Goal: Task Accomplishment & Management: Manage account settings

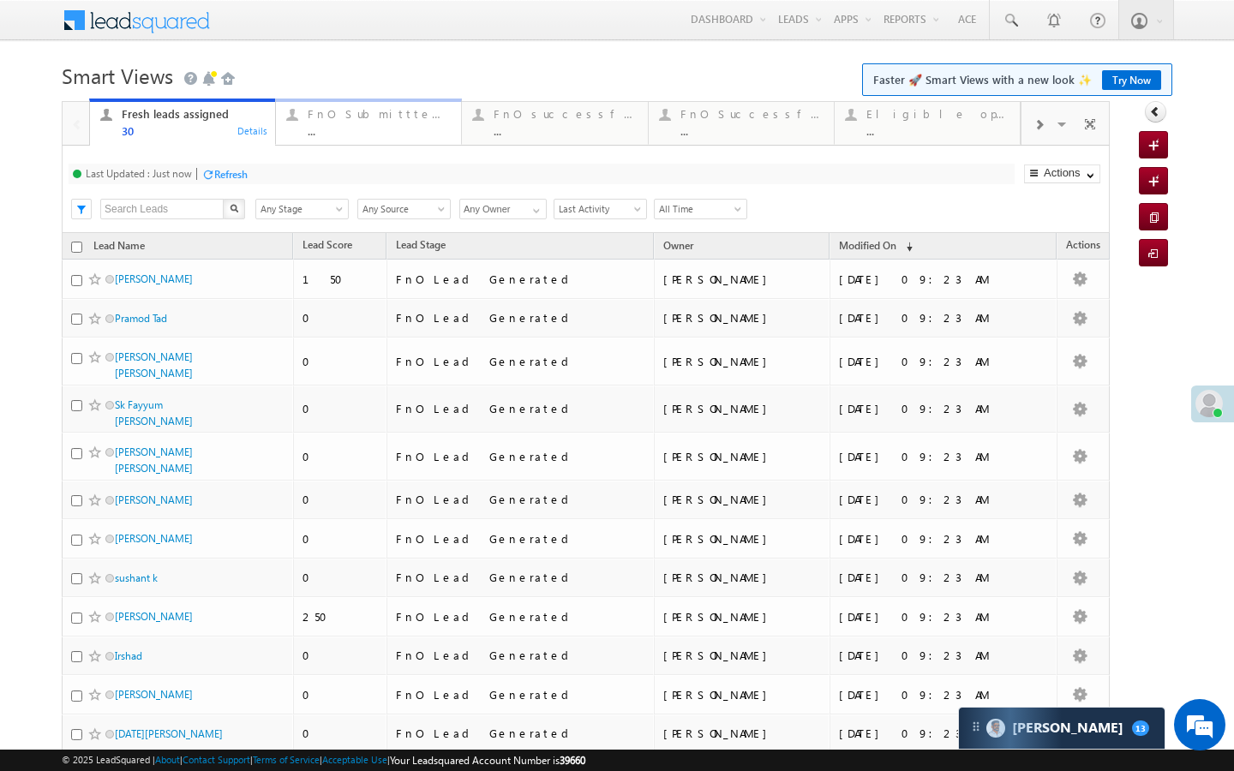
click at [366, 128] on div "..." at bounding box center [379, 130] width 143 height 13
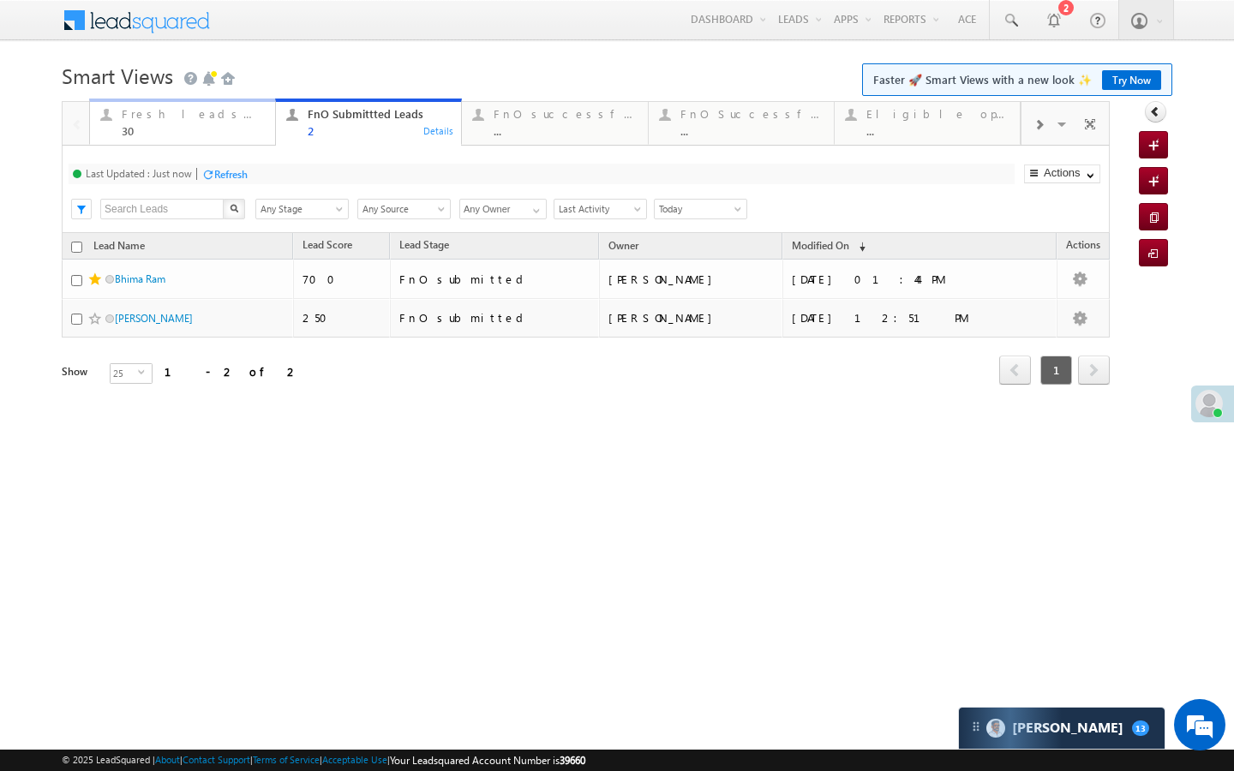
click at [223, 128] on div "30" at bounding box center [193, 130] width 143 height 13
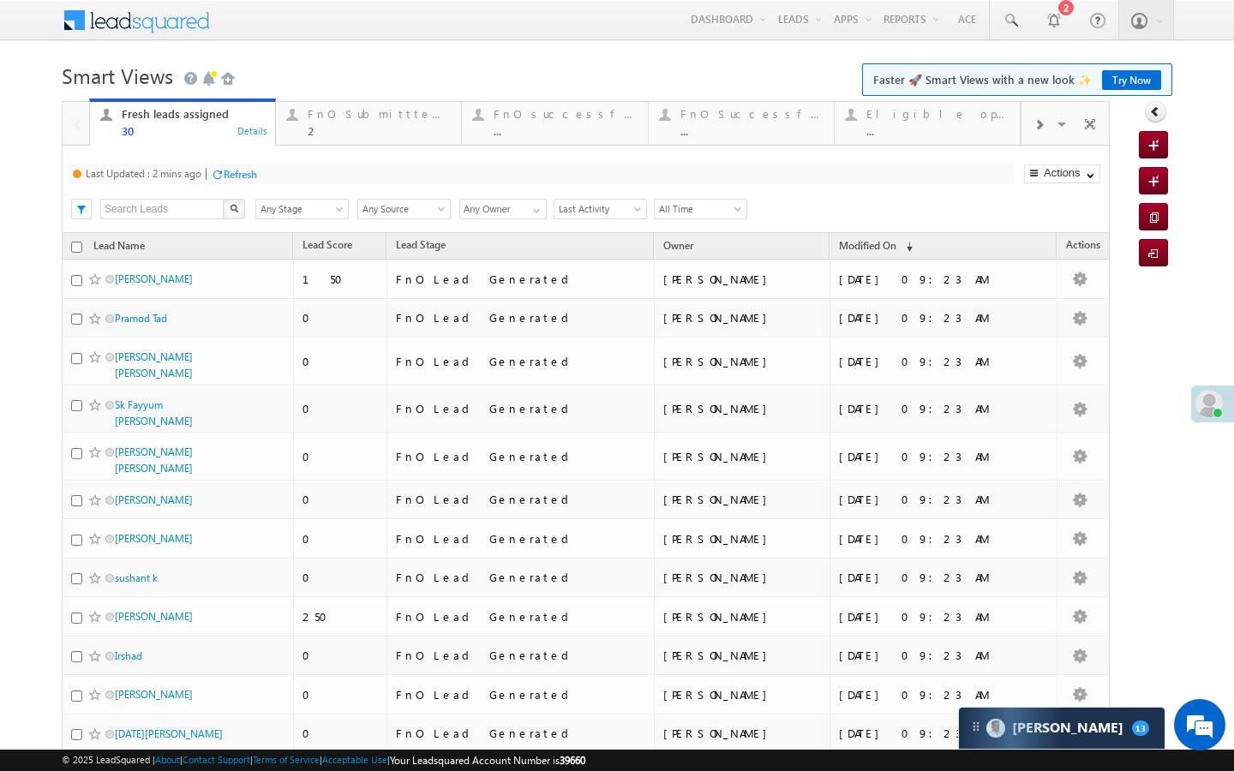
click at [241, 170] on div "Refresh" at bounding box center [240, 174] width 33 height 13
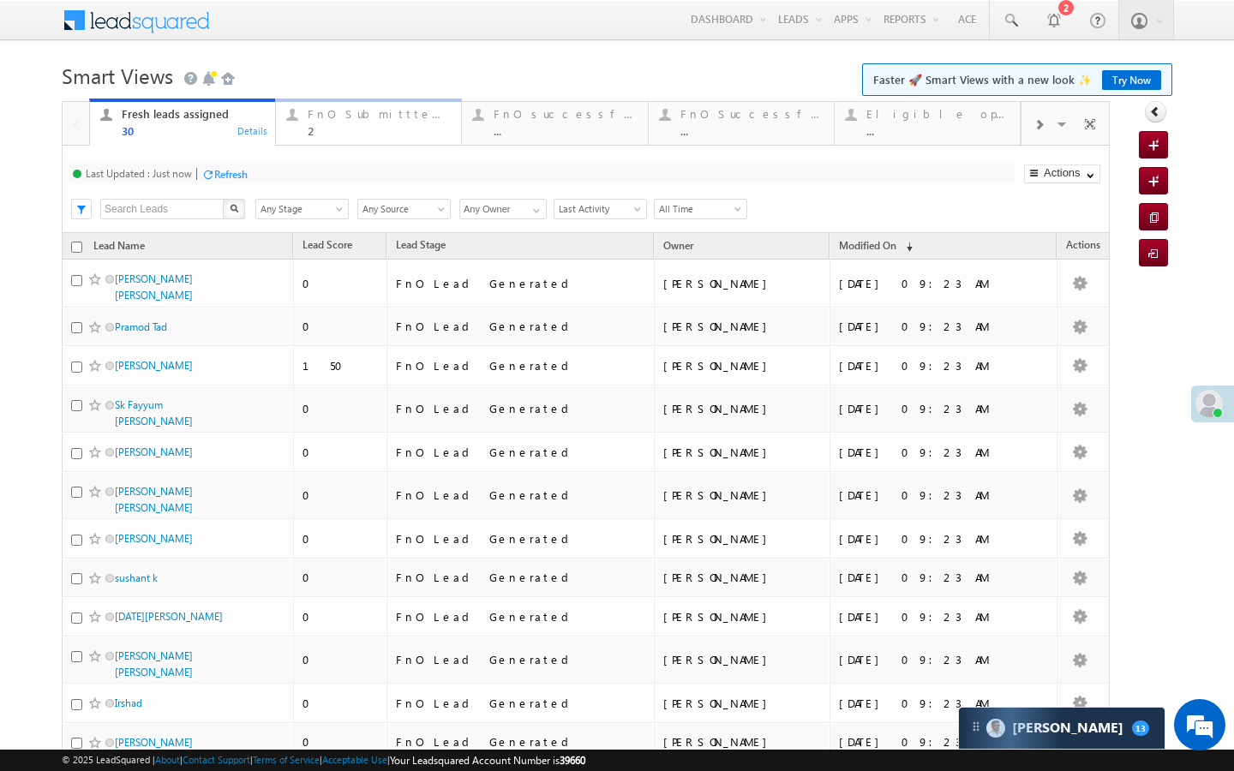
click at [309, 145] on link "FnO Submittted Leads 2 Details" at bounding box center [368, 122] width 187 height 46
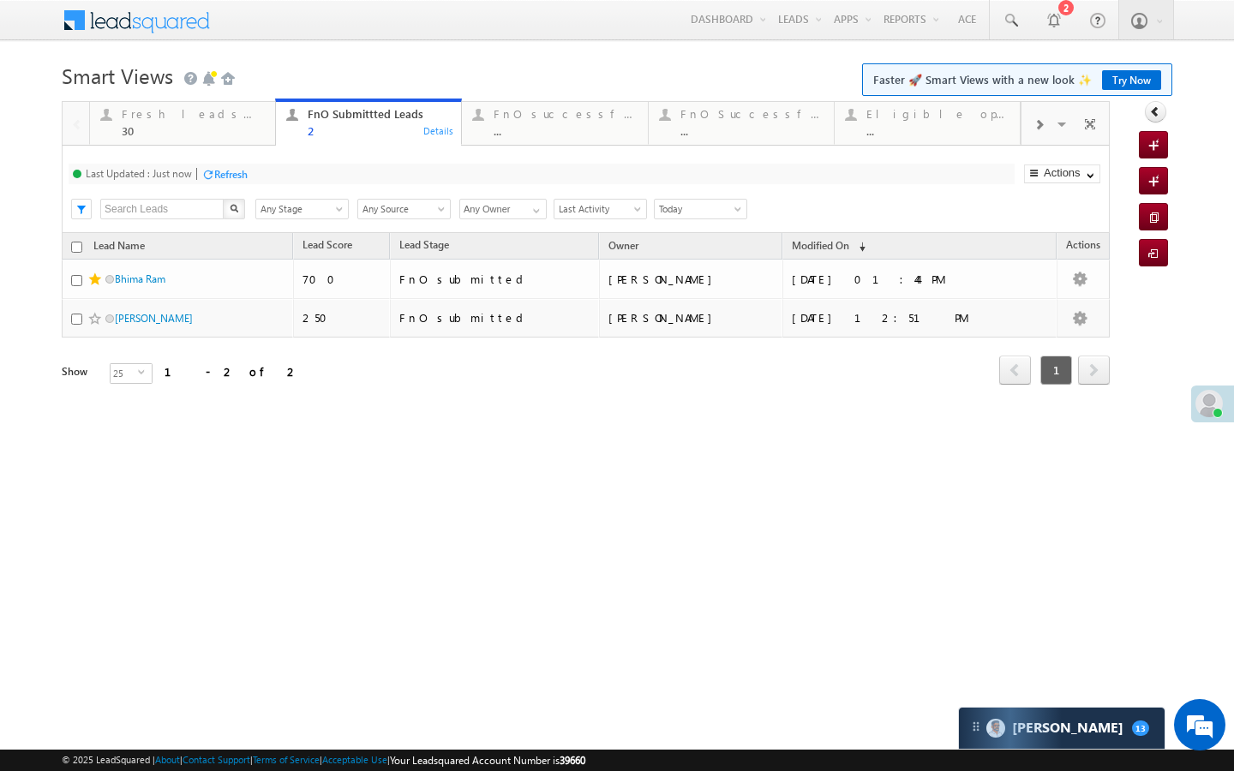
click at [240, 170] on div "Refresh" at bounding box center [230, 174] width 33 height 13
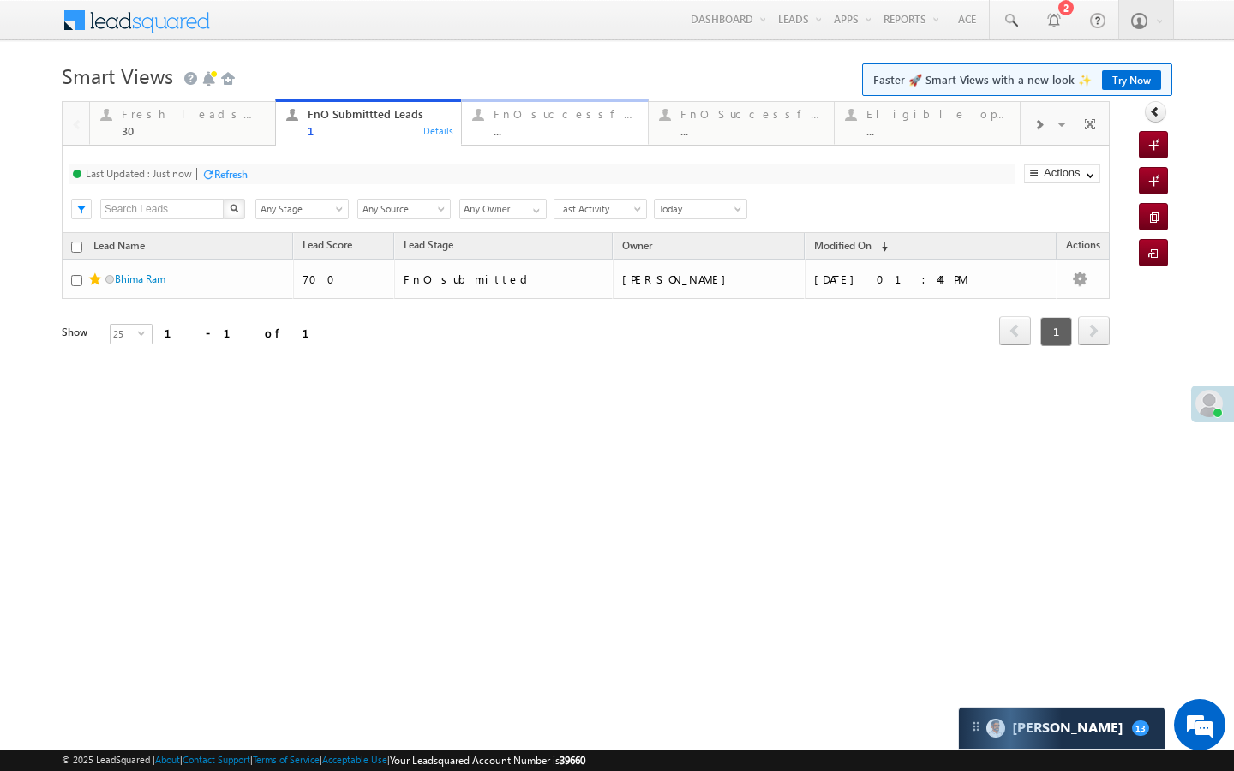
click at [492, 139] on link "FnO successful today Leads ... Details" at bounding box center [554, 122] width 187 height 46
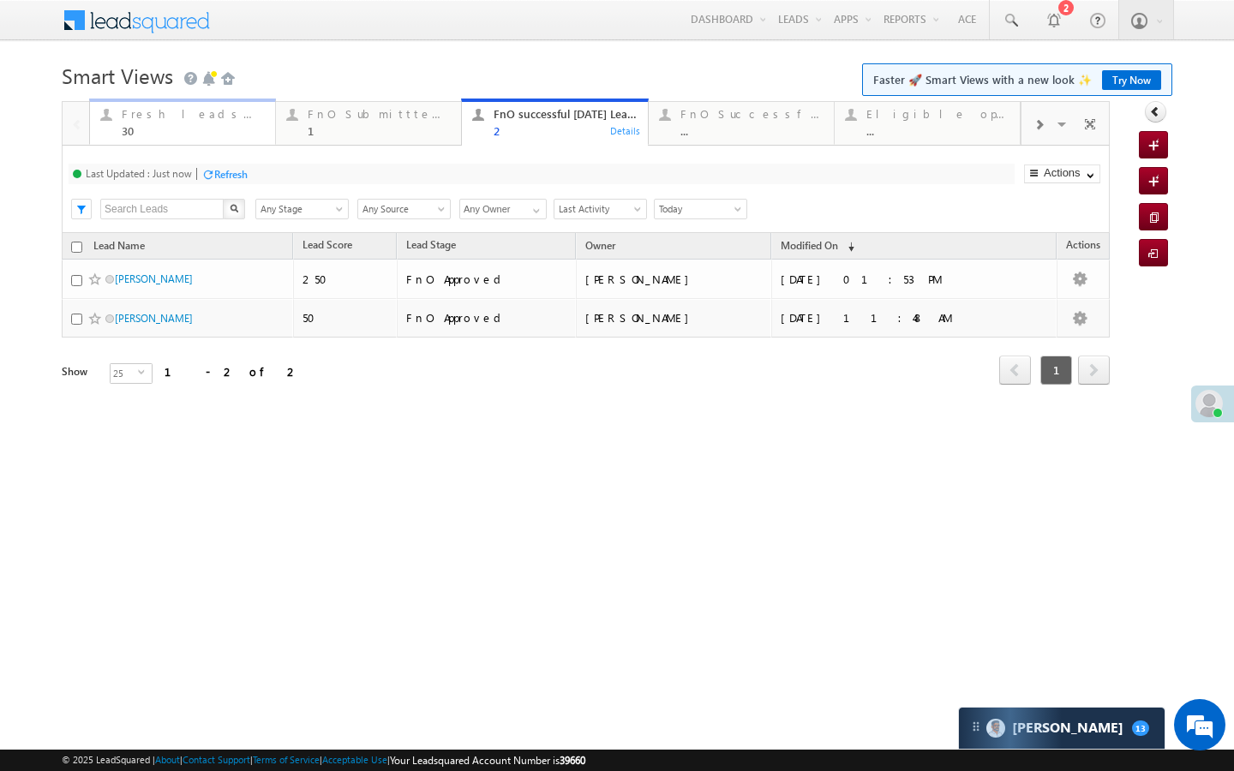
click at [236, 134] on div "30" at bounding box center [193, 130] width 143 height 13
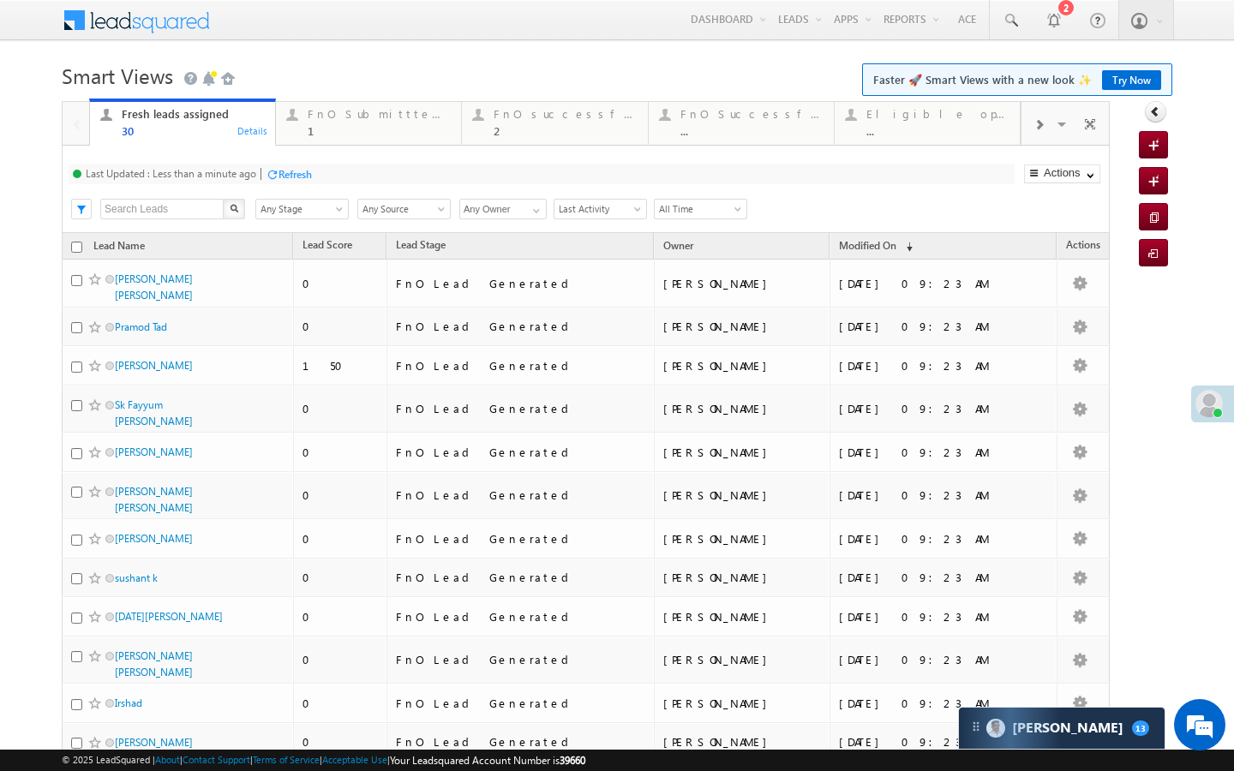
click at [271, 169] on div at bounding box center [272, 174] width 13 height 13
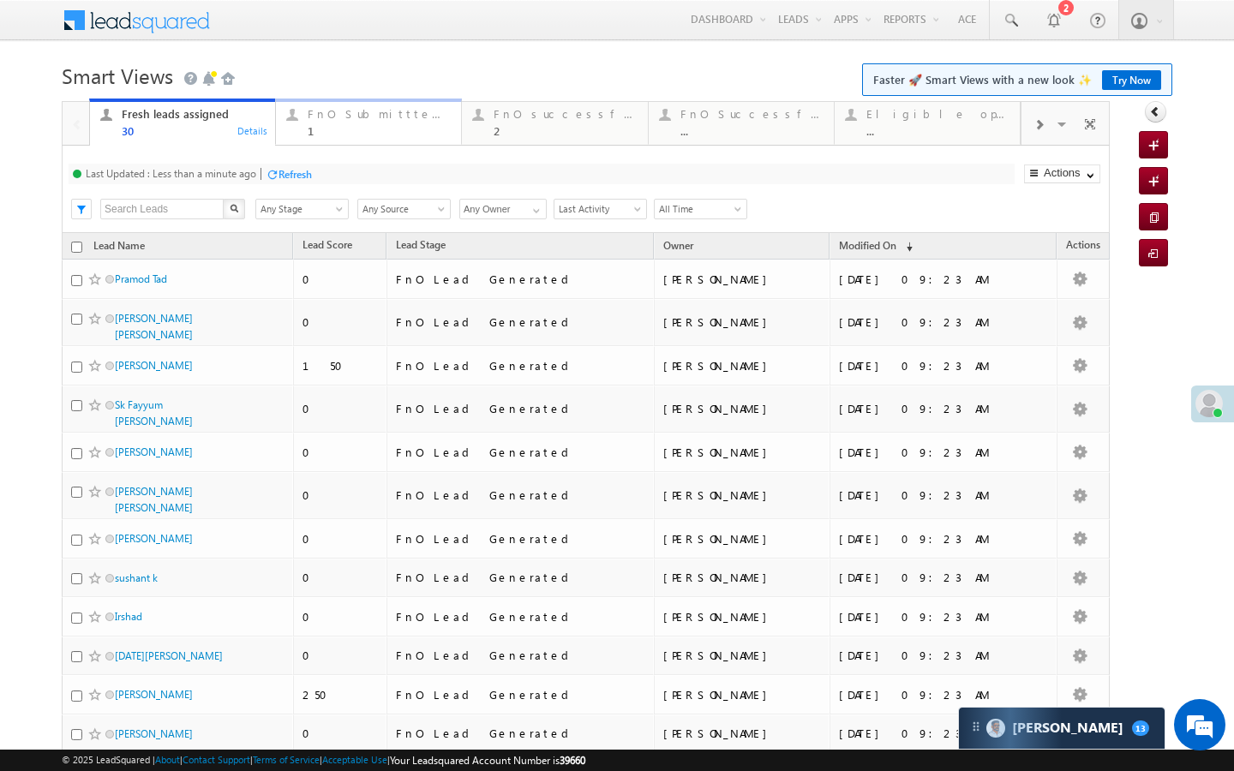
click at [352, 130] on div "1" at bounding box center [379, 130] width 143 height 13
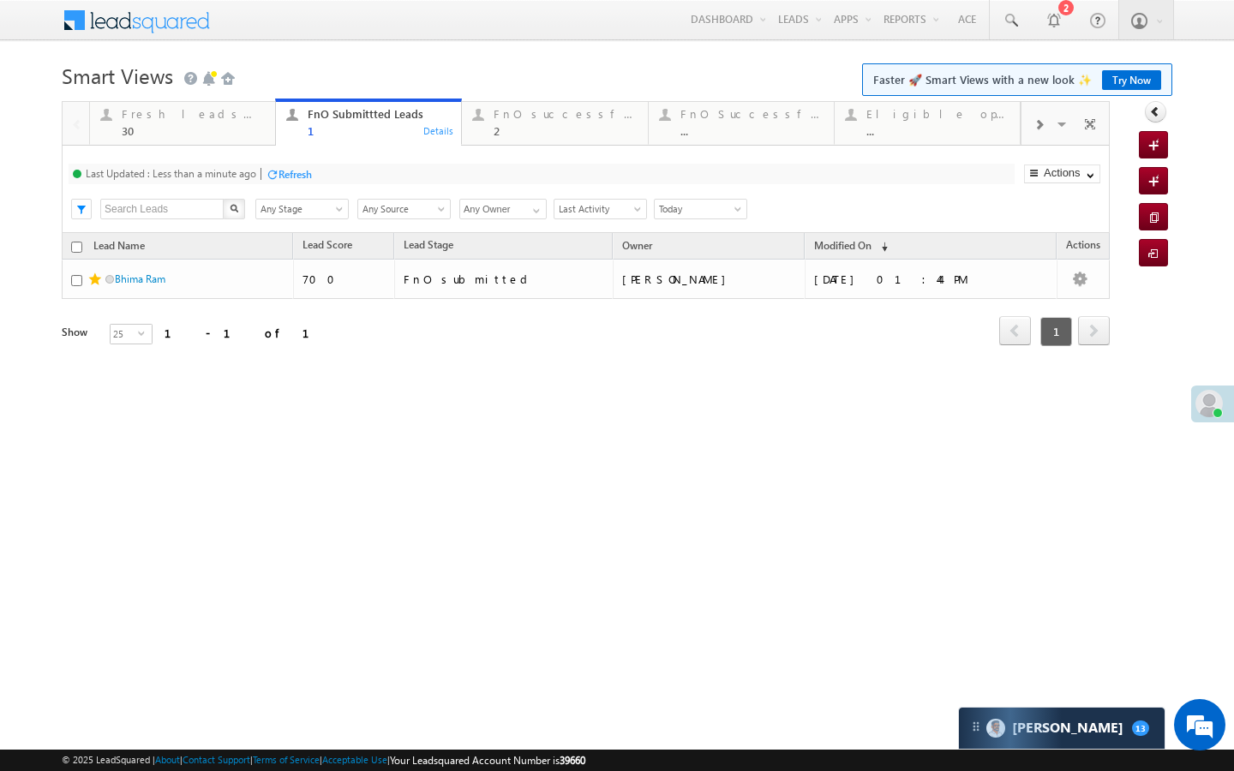
click at [293, 176] on div "Refresh" at bounding box center [294, 174] width 33 height 13
click at [189, 116] on div "Fresh leads assigned" at bounding box center [193, 114] width 143 height 14
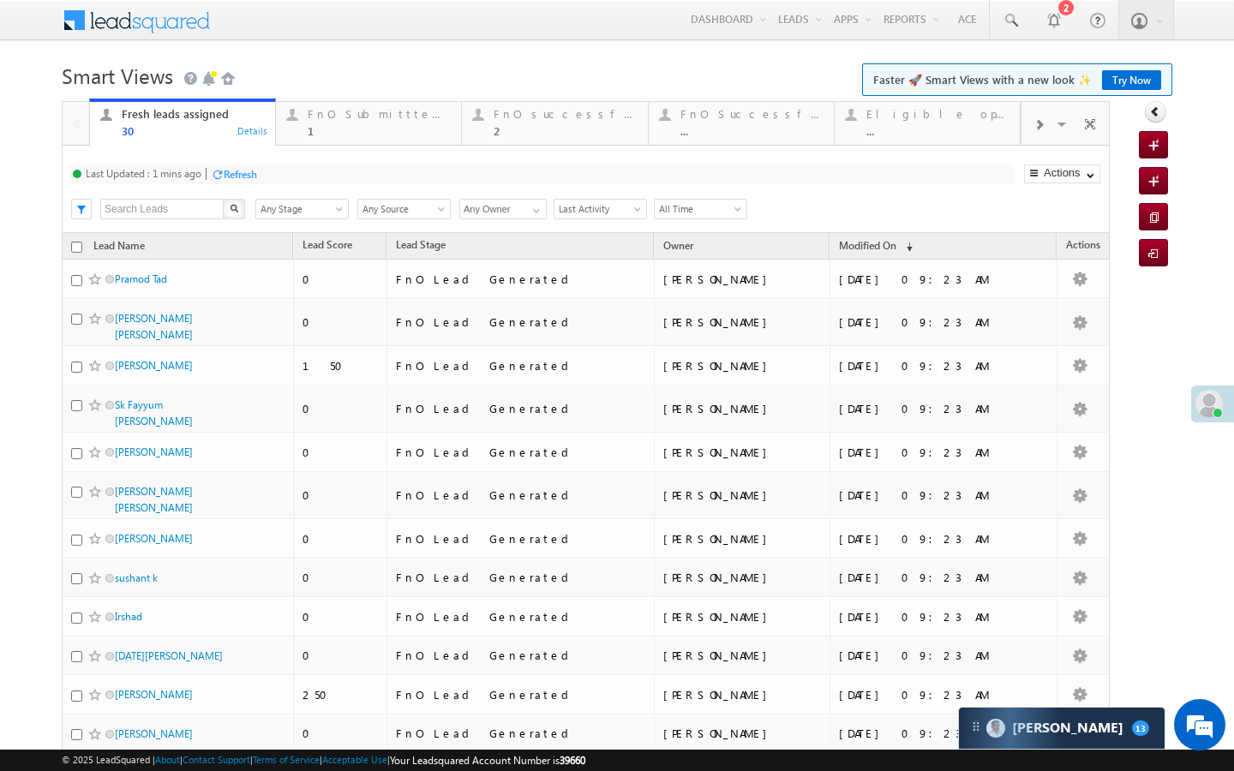
click at [234, 168] on div "Refresh" at bounding box center [240, 174] width 33 height 13
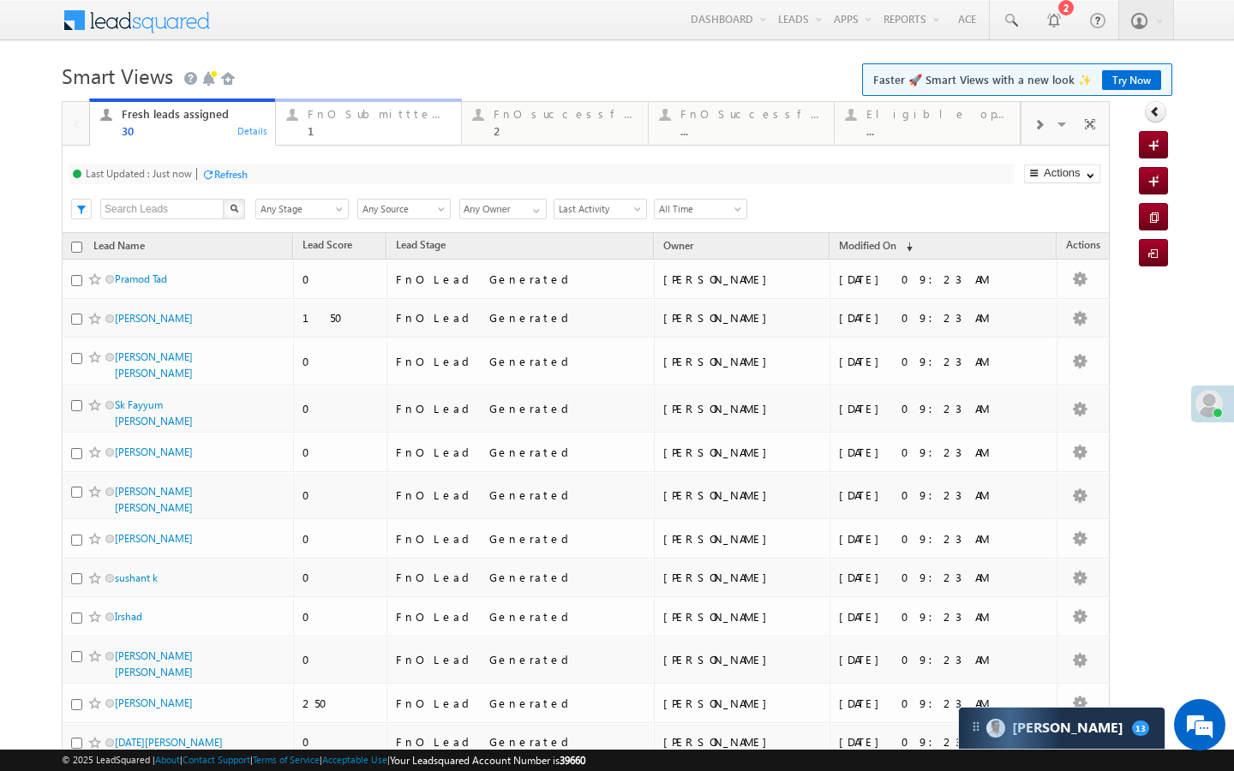
click at [326, 139] on link "FnO Submittted Leads 1 Details" at bounding box center [368, 122] width 187 height 46
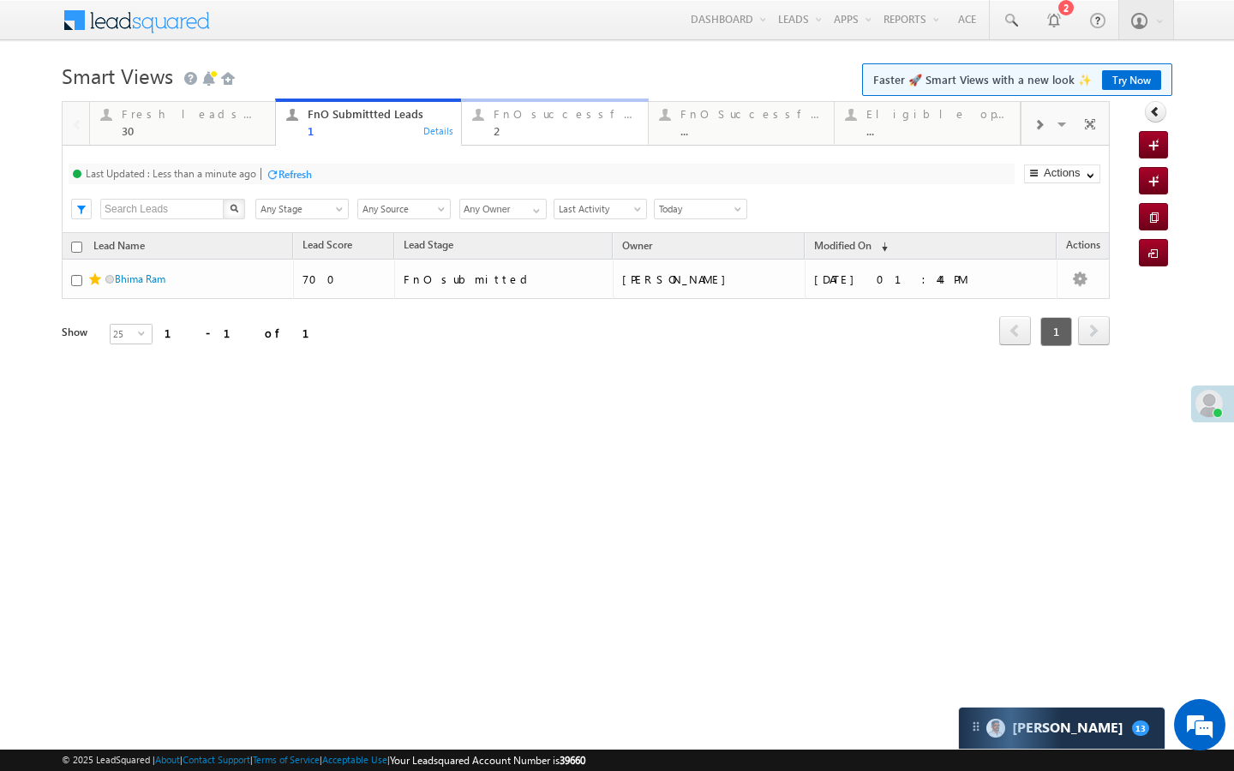
click at [547, 145] on link "FnO successful today Leads 2 Details" at bounding box center [554, 122] width 187 height 46
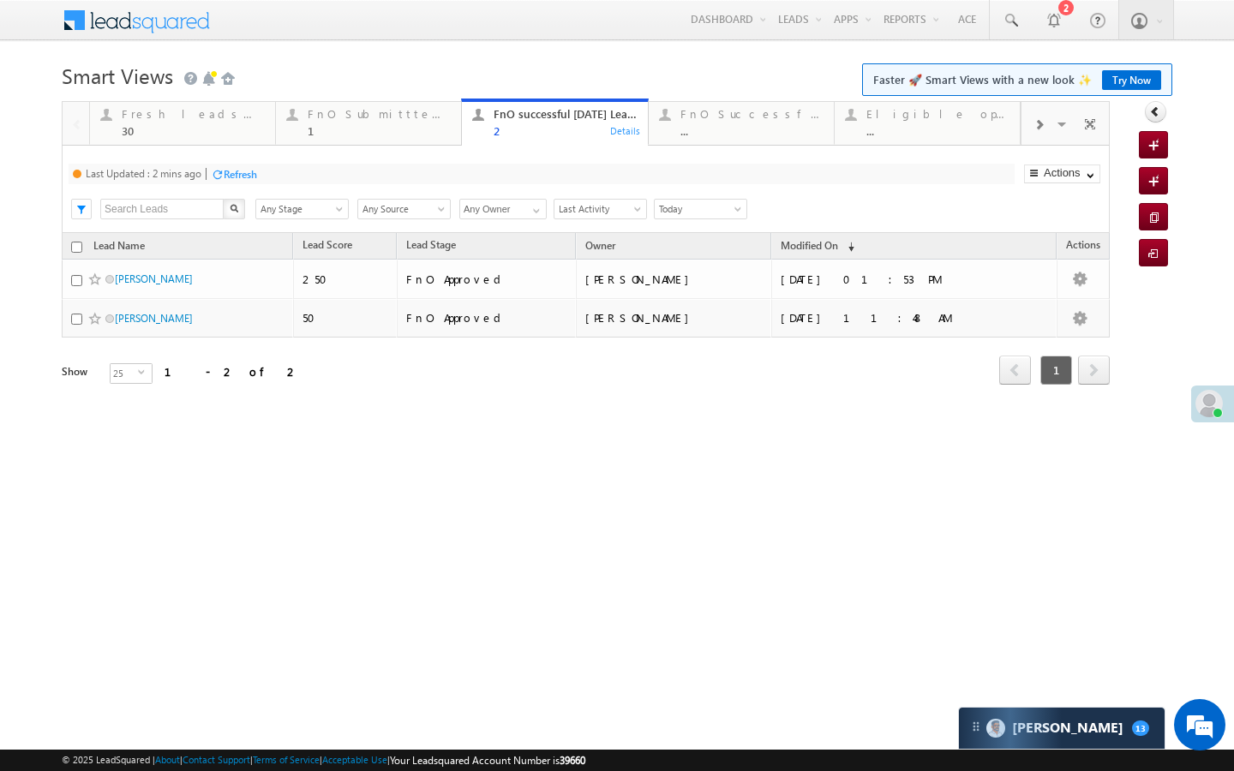
click at [243, 176] on div "Refresh" at bounding box center [240, 174] width 33 height 13
click at [174, 123] on div "Fresh leads assigned 30" at bounding box center [193, 120] width 143 height 33
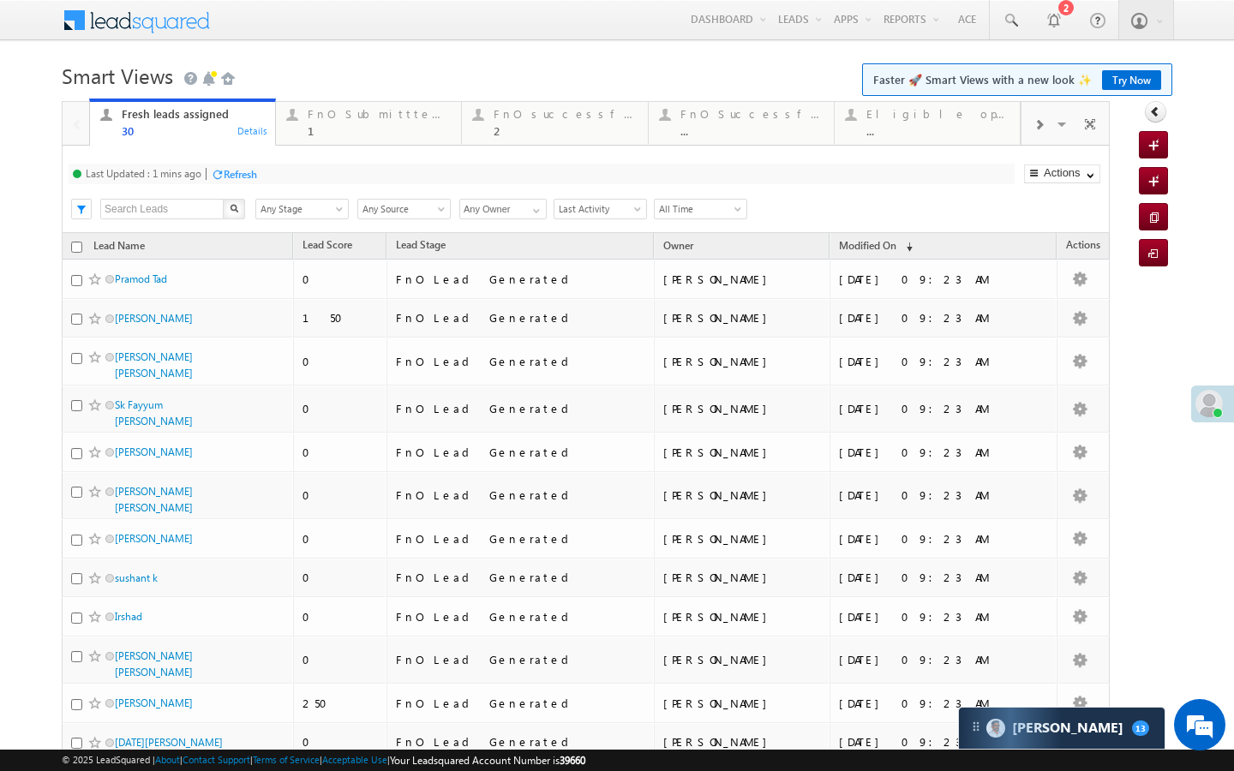
click at [200, 157] on div "Last Updated : 1 mins ago Refresh Refreshing... Search X Lead Stage Any Stage A…" at bounding box center [586, 189] width 1048 height 87
click at [234, 168] on div "Refresh" at bounding box center [240, 174] width 33 height 13
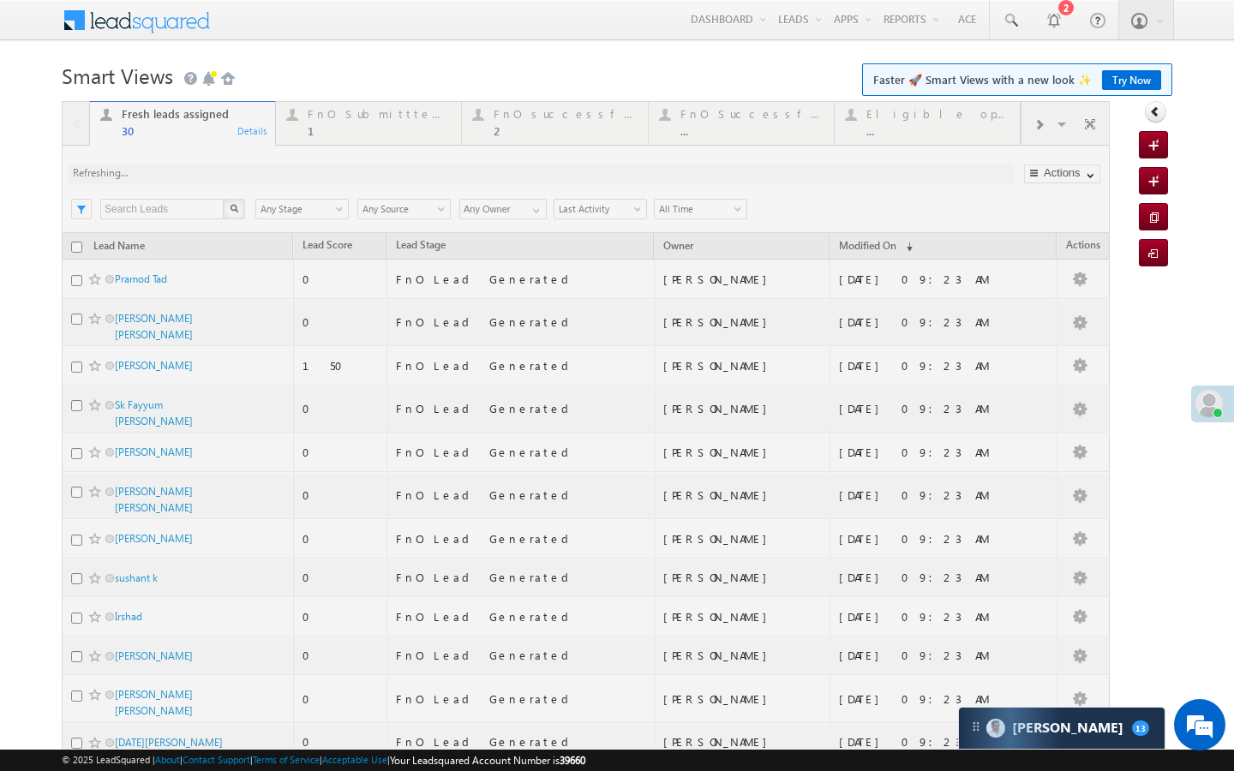
click at [351, 136] on div at bounding box center [586, 745] width 1048 height 1288
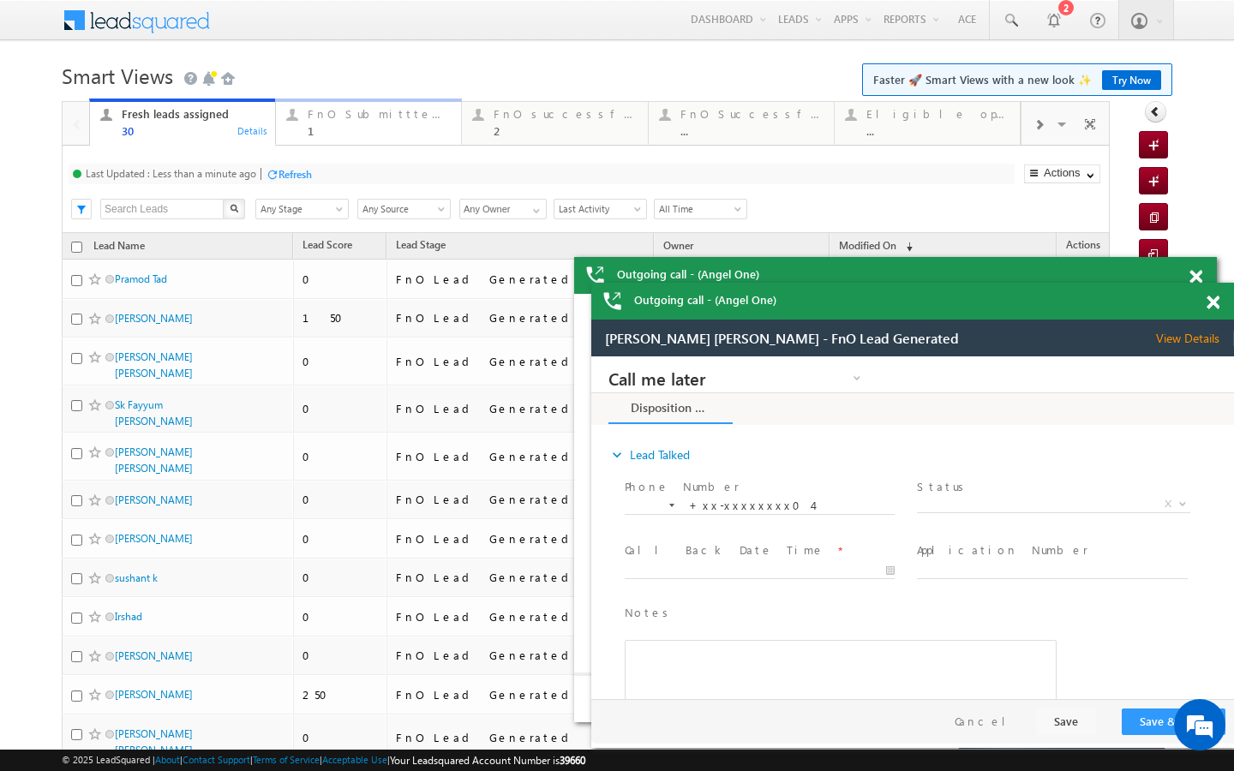
drag, startPoint x: 318, startPoint y: 131, endPoint x: 296, endPoint y: 176, distance: 50.6
click at [318, 131] on div "1" at bounding box center [379, 130] width 143 height 13
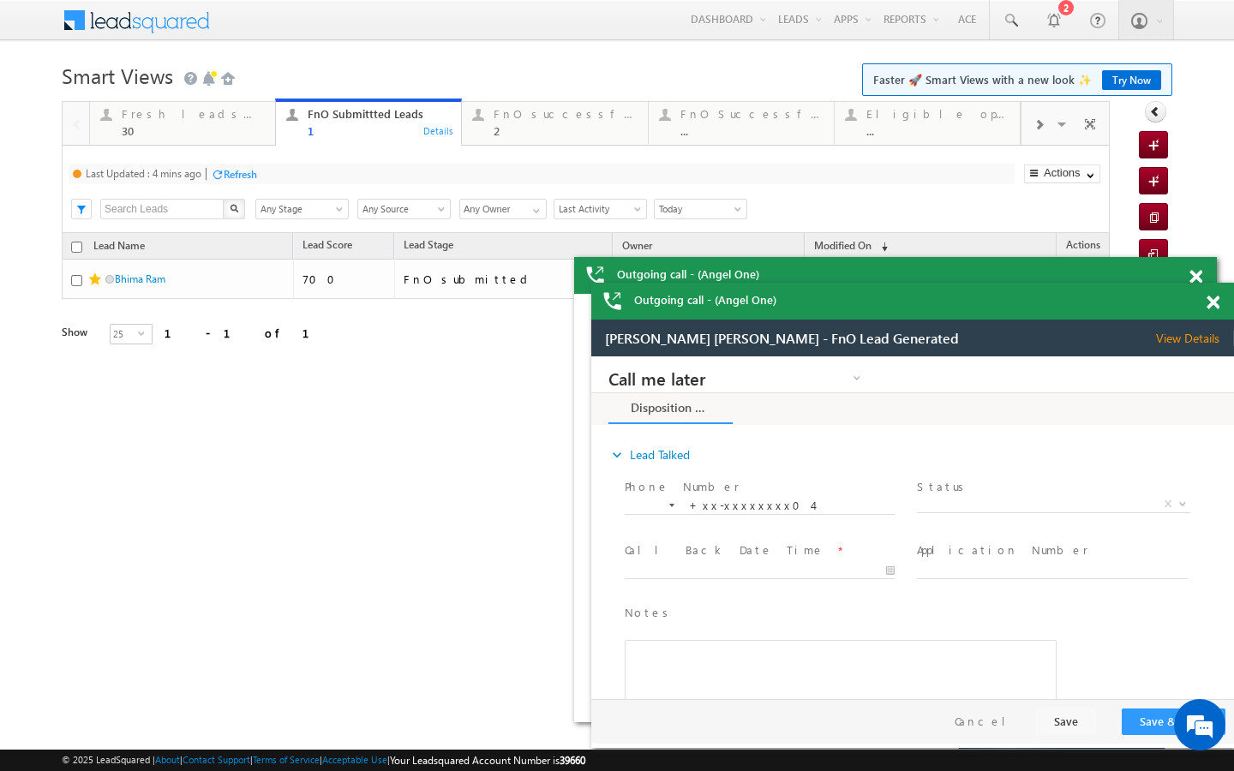
click at [257, 176] on div "Refresh" at bounding box center [240, 174] width 33 height 13
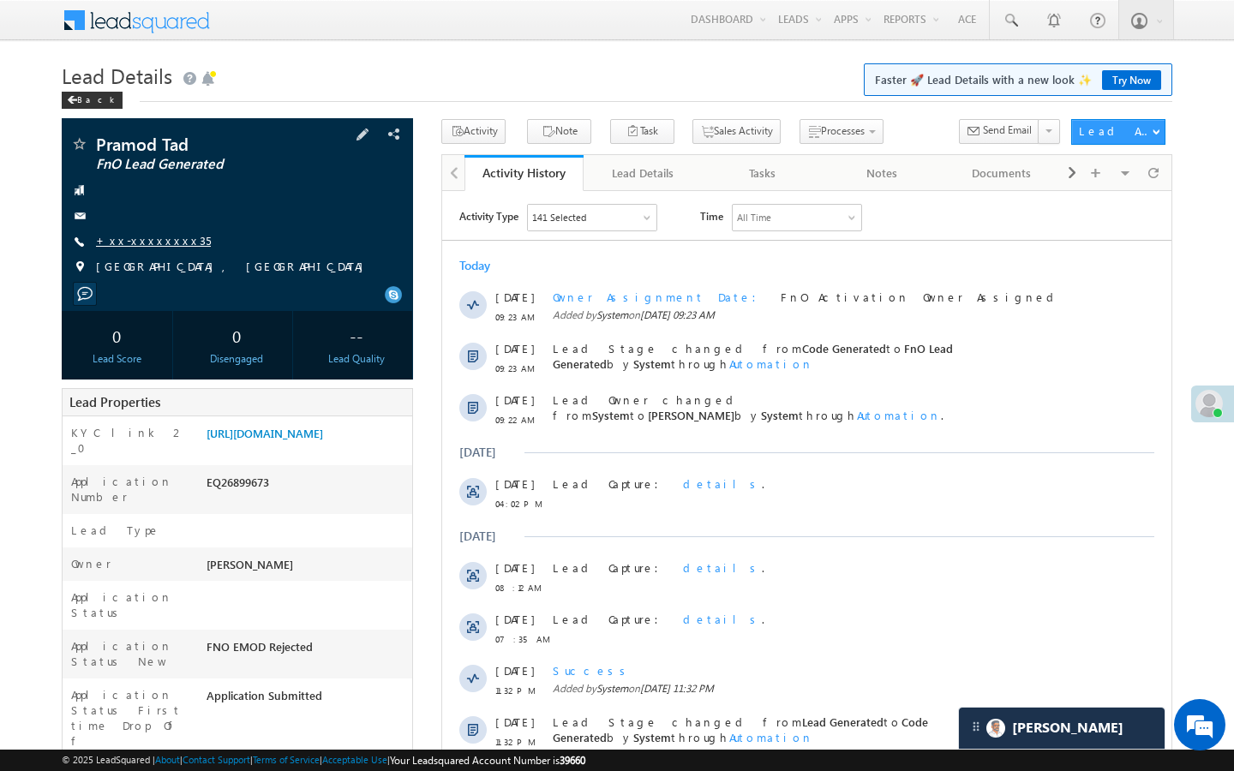
click at [140, 244] on link "+xx-xxxxxxxx35" at bounding box center [153, 240] width 115 height 15
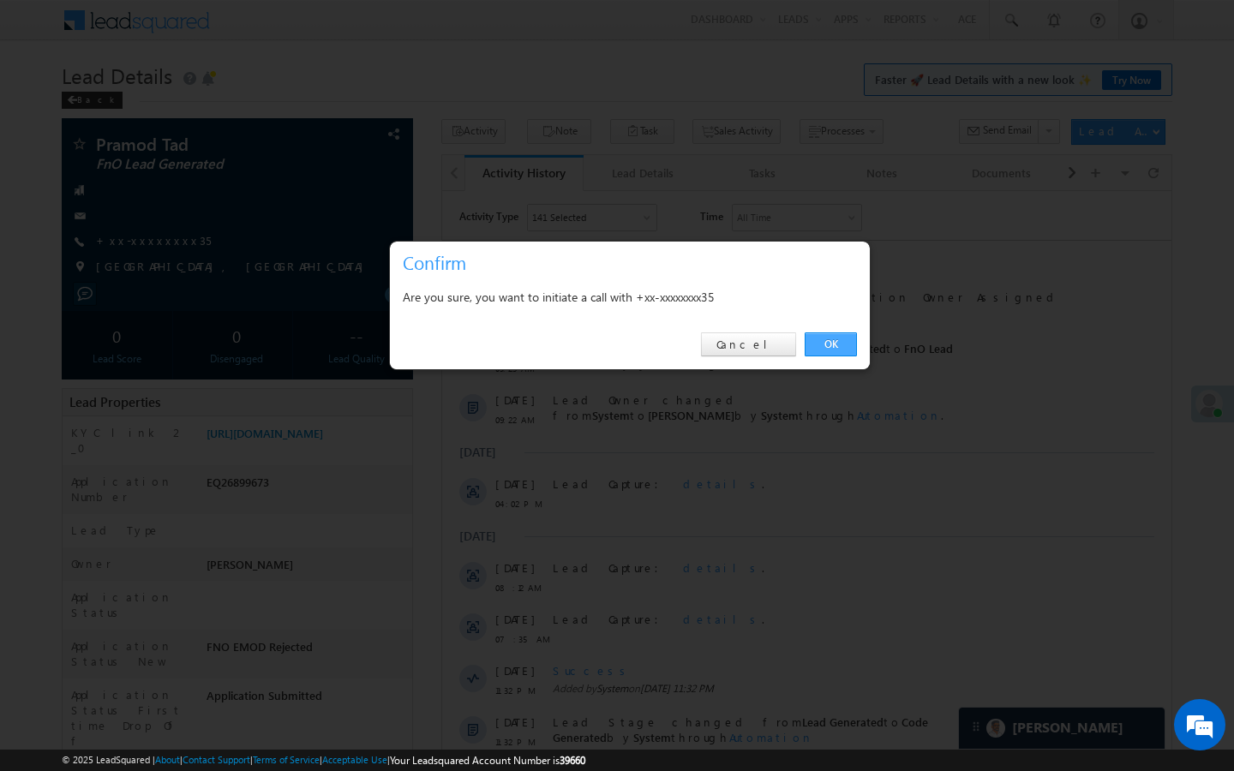
click at [830, 346] on link "OK" at bounding box center [830, 344] width 52 height 24
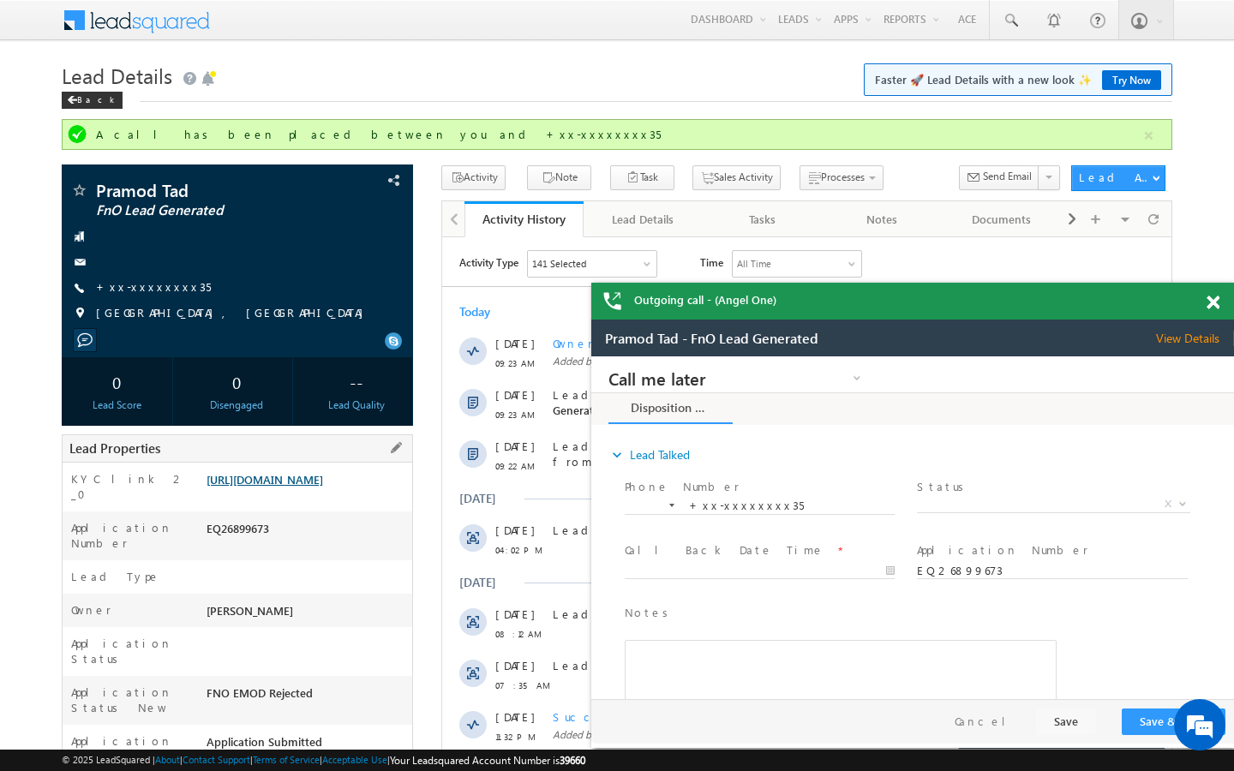
click at [323, 487] on link "https://angelbroking1-pk3em7sa.customui-test.leadsquared.com?leadId=14776716-82…" at bounding box center [264, 479] width 117 height 15
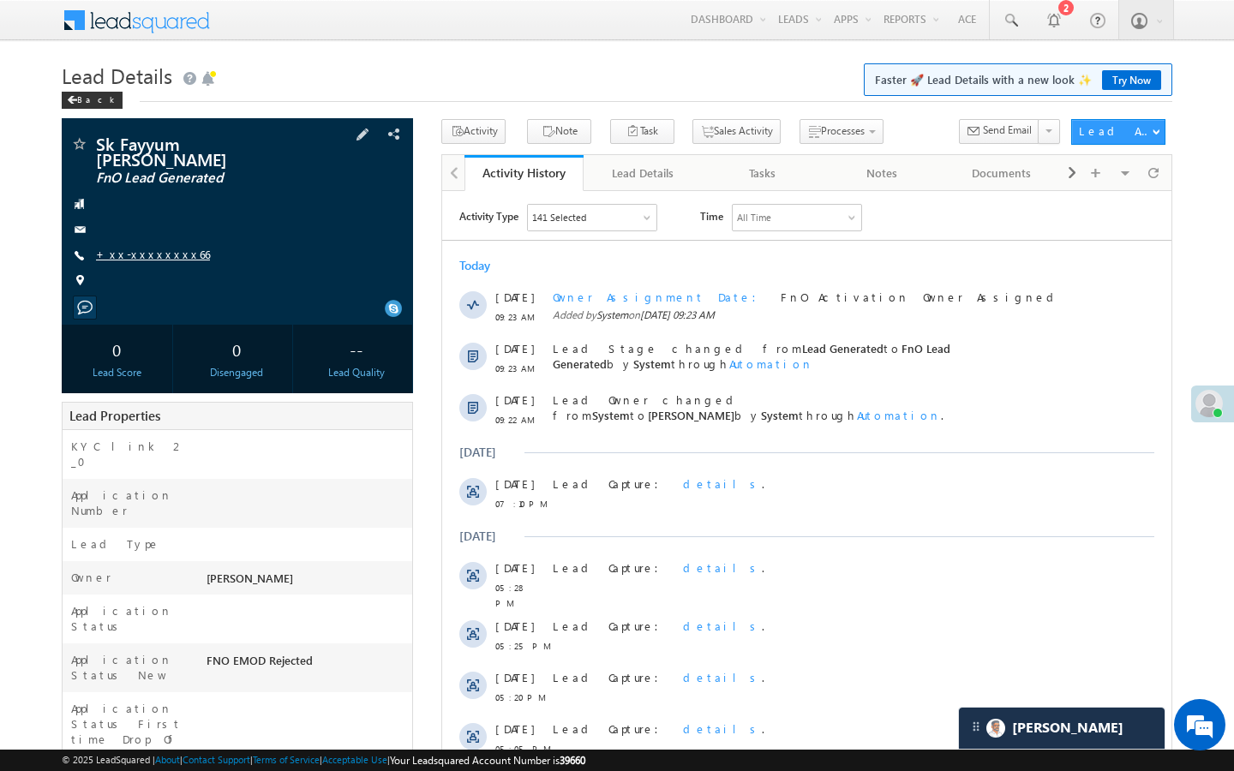
click at [157, 247] on link "+xx-xxxxxxxx66" at bounding box center [153, 254] width 114 height 15
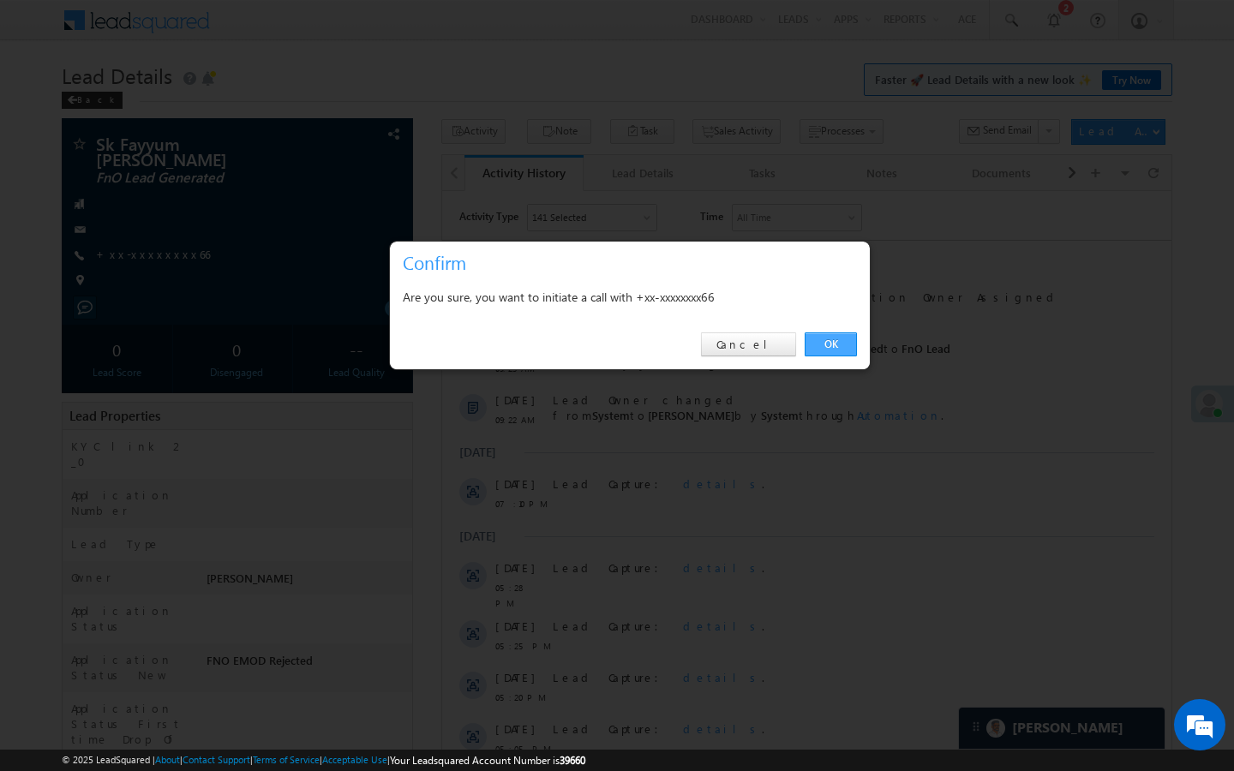
click at [834, 335] on link "OK" at bounding box center [830, 344] width 52 height 24
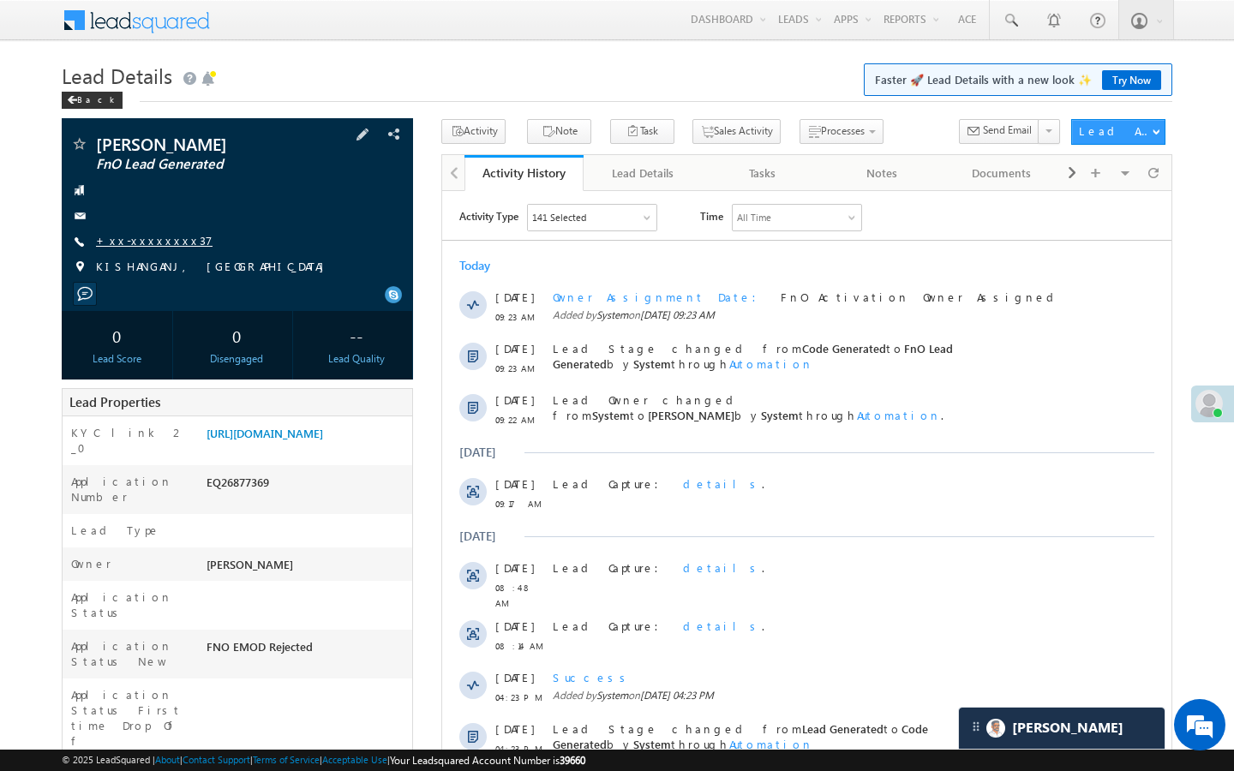
click at [146, 238] on link "+xx-xxxxxxxx37" at bounding box center [154, 240] width 117 height 15
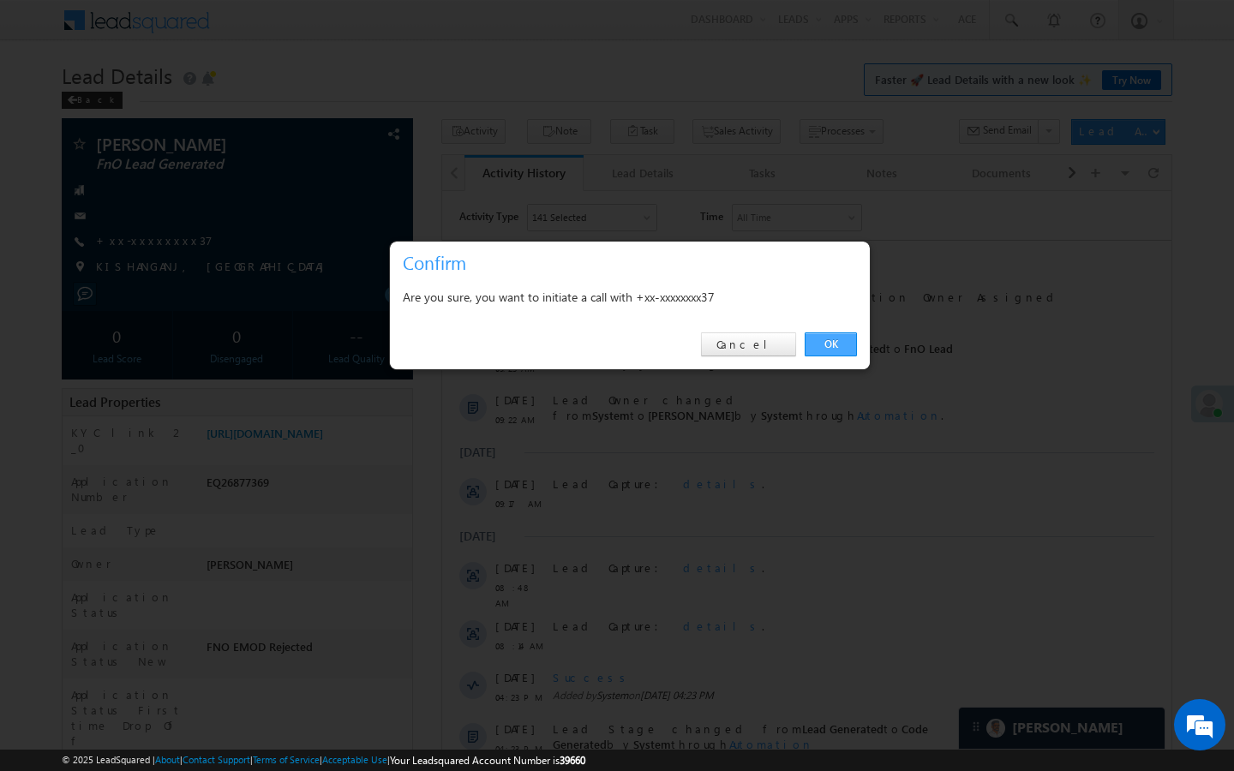
drag, startPoint x: 844, startPoint y: 346, endPoint x: 318, endPoint y: 161, distance: 557.6
click at [844, 346] on link "OK" at bounding box center [830, 344] width 52 height 24
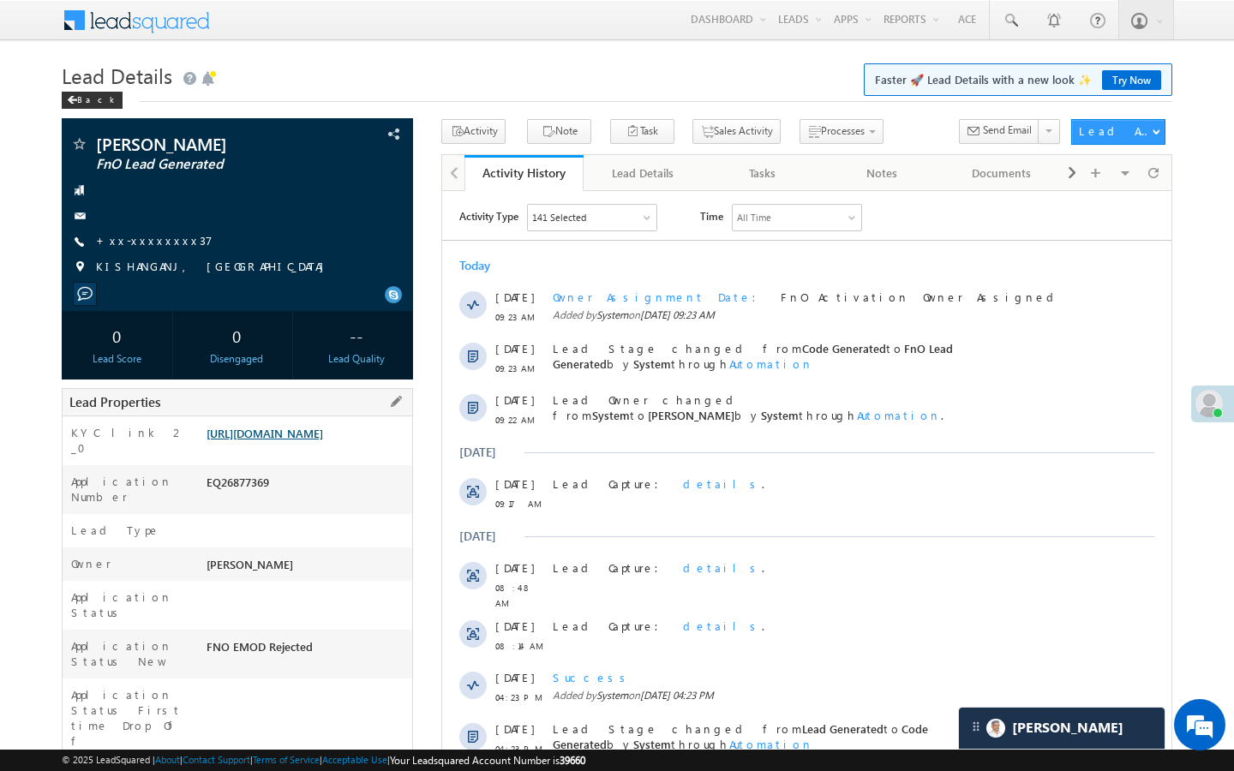
click at [323, 439] on link "https://angelbroking1-pk3em7sa.customui-test.leadsquared.com?leadId=b616dadd-72…" at bounding box center [264, 433] width 117 height 15
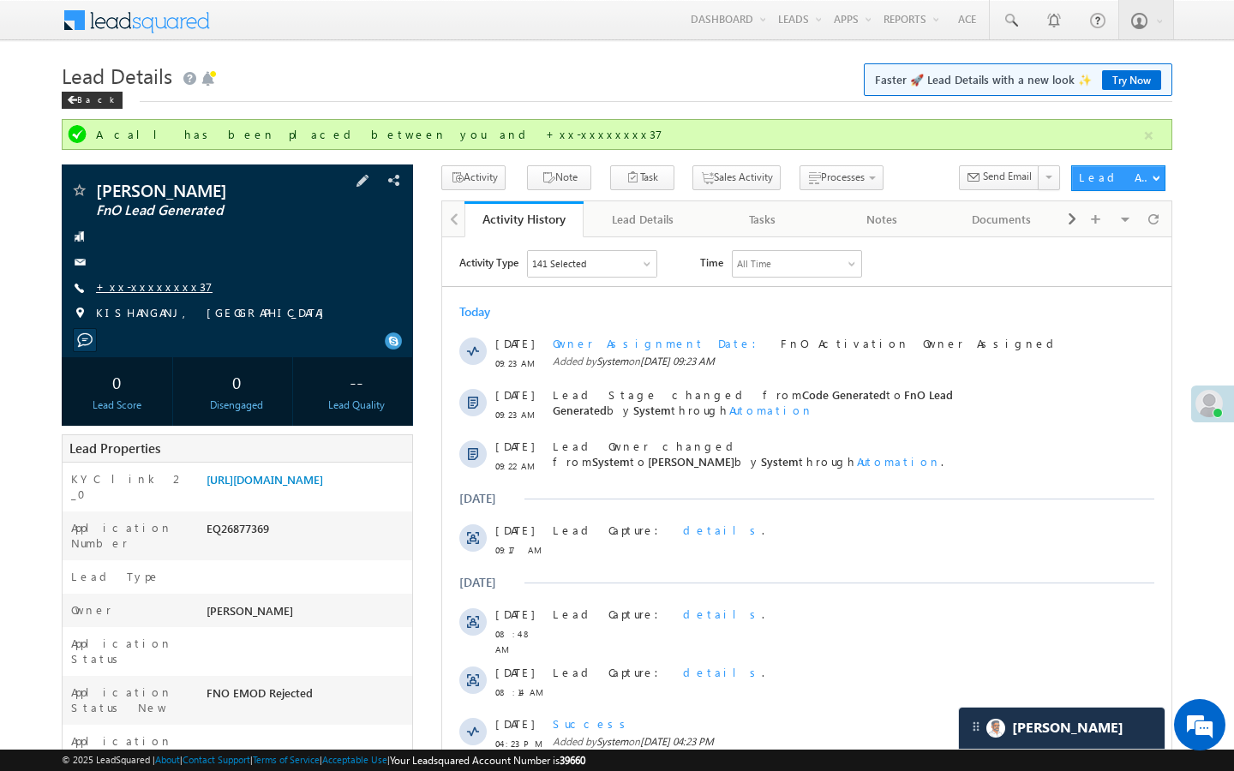
click at [151, 281] on link "+xx-xxxxxxxx37" at bounding box center [154, 286] width 117 height 15
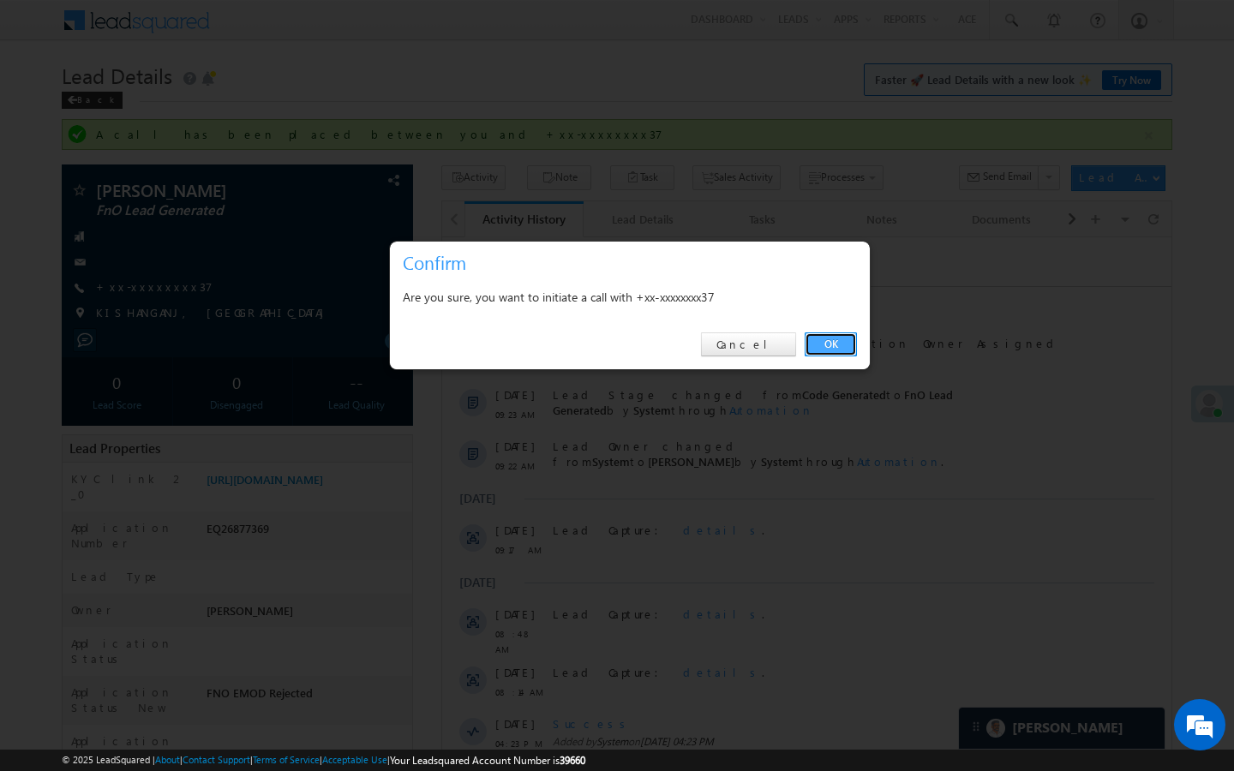
click at [816, 342] on link "OK" at bounding box center [830, 344] width 52 height 24
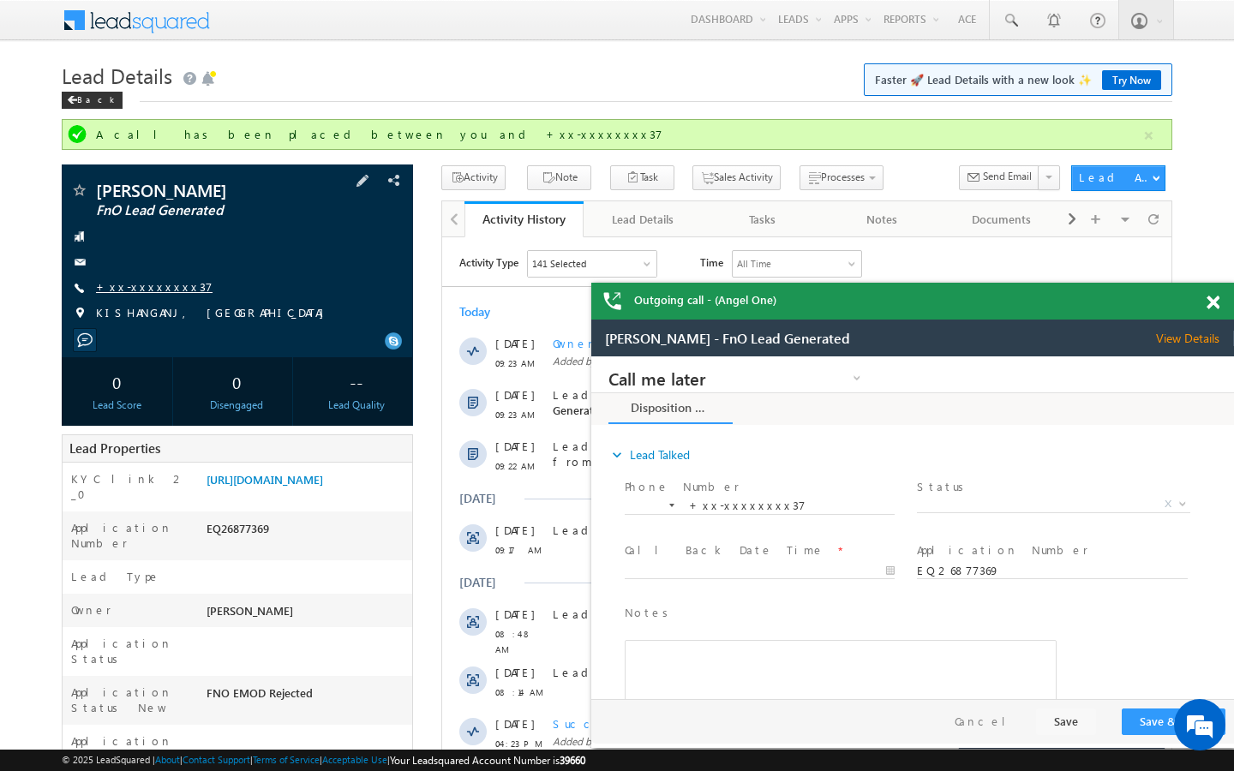
click at [145, 285] on link "+xx-xxxxxxxx37" at bounding box center [154, 286] width 117 height 15
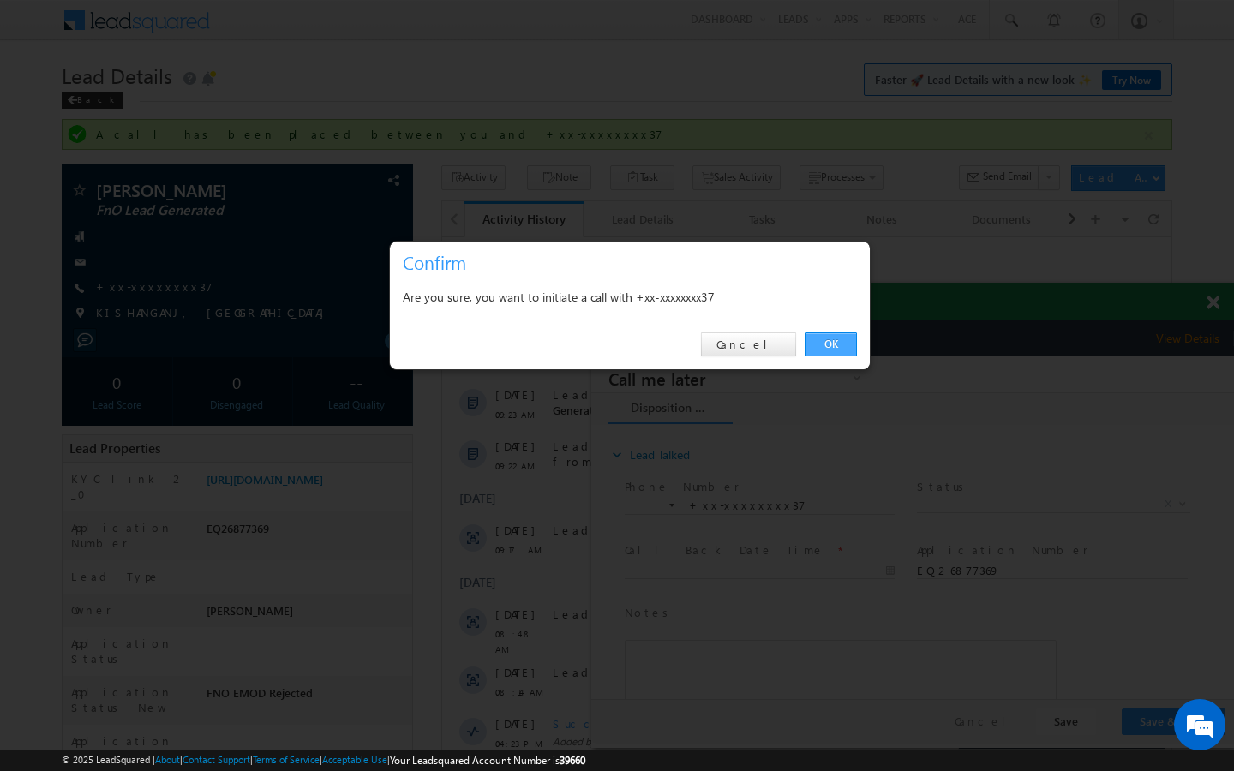
click at [849, 355] on link "OK" at bounding box center [830, 344] width 52 height 24
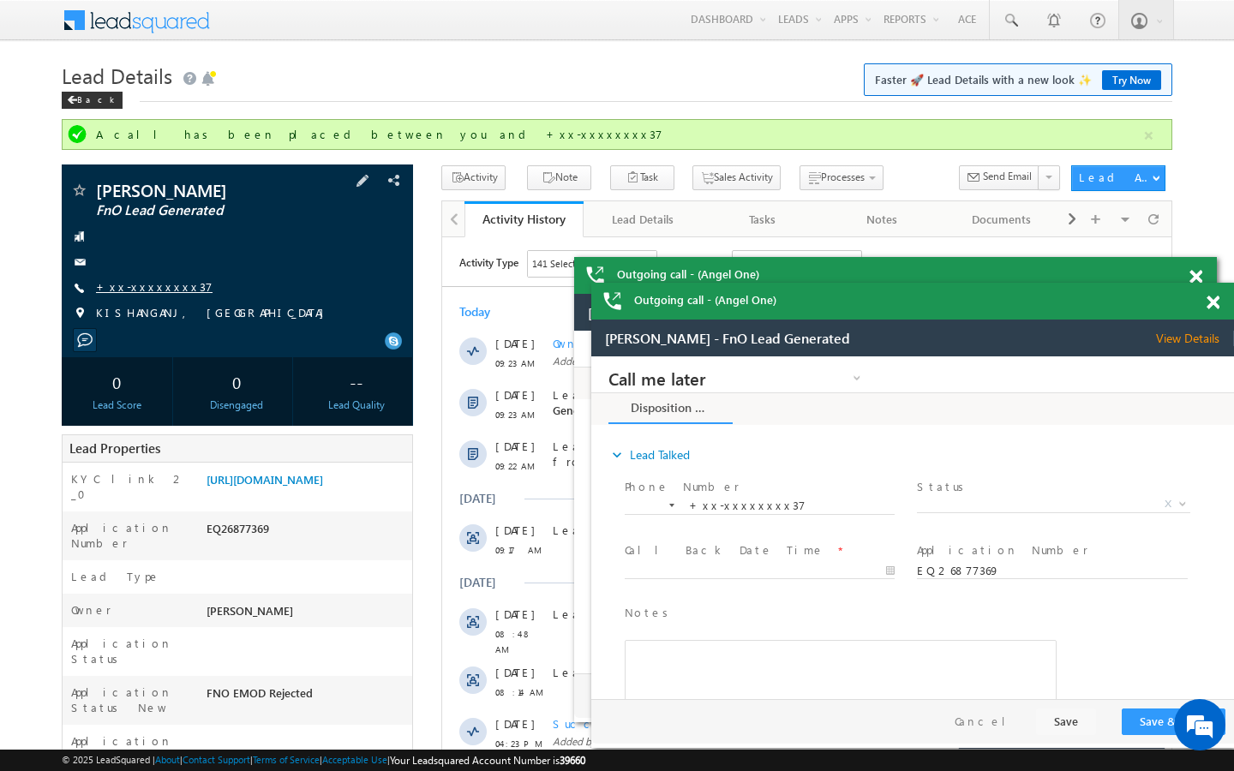
click at [147, 284] on link "+xx-xxxxxxxx37" at bounding box center [154, 286] width 117 height 15
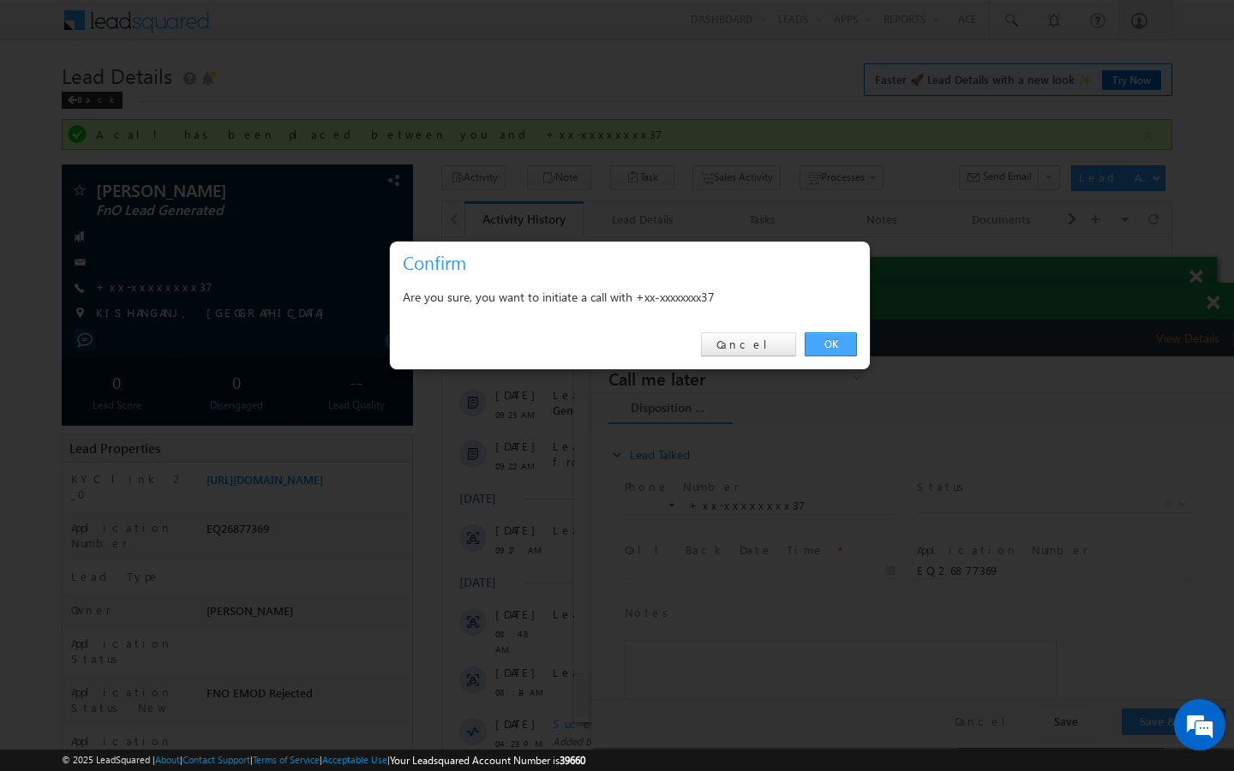
click at [838, 350] on link "OK" at bounding box center [830, 344] width 52 height 24
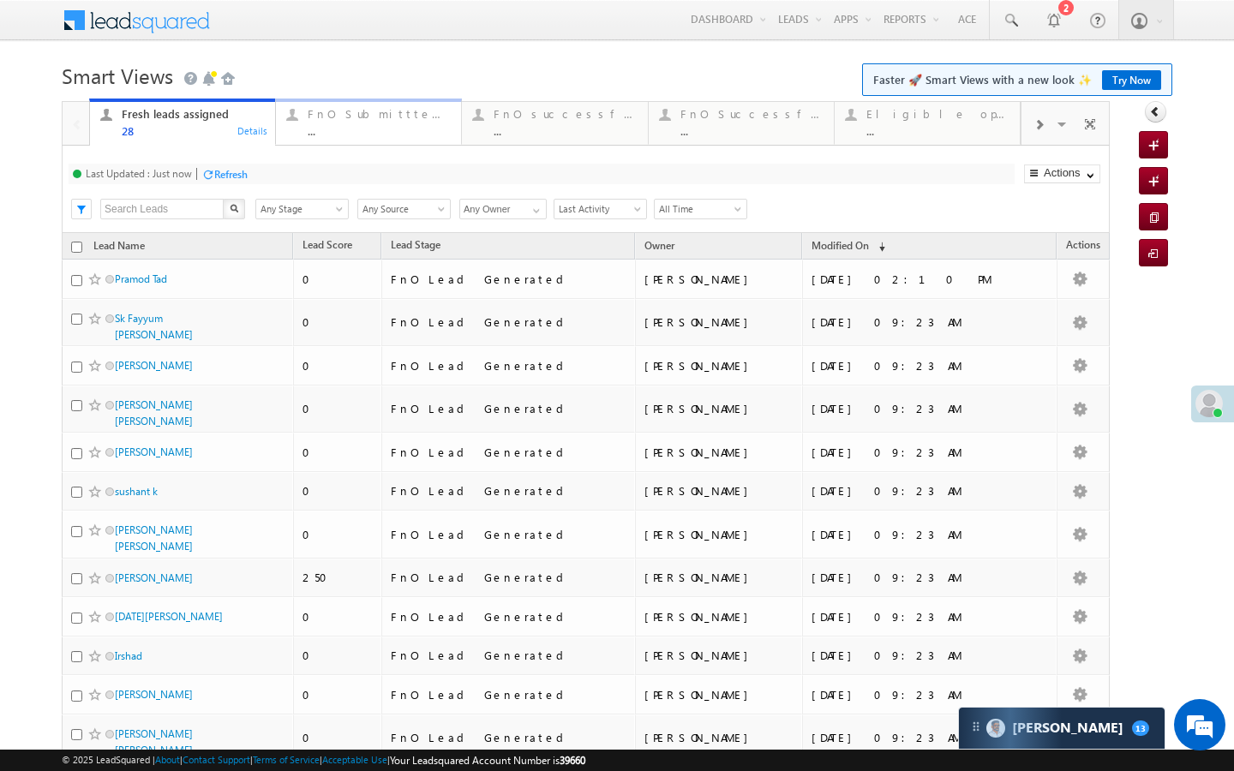
click at [411, 122] on div "FnO Submittted Leads ..." at bounding box center [379, 120] width 143 height 33
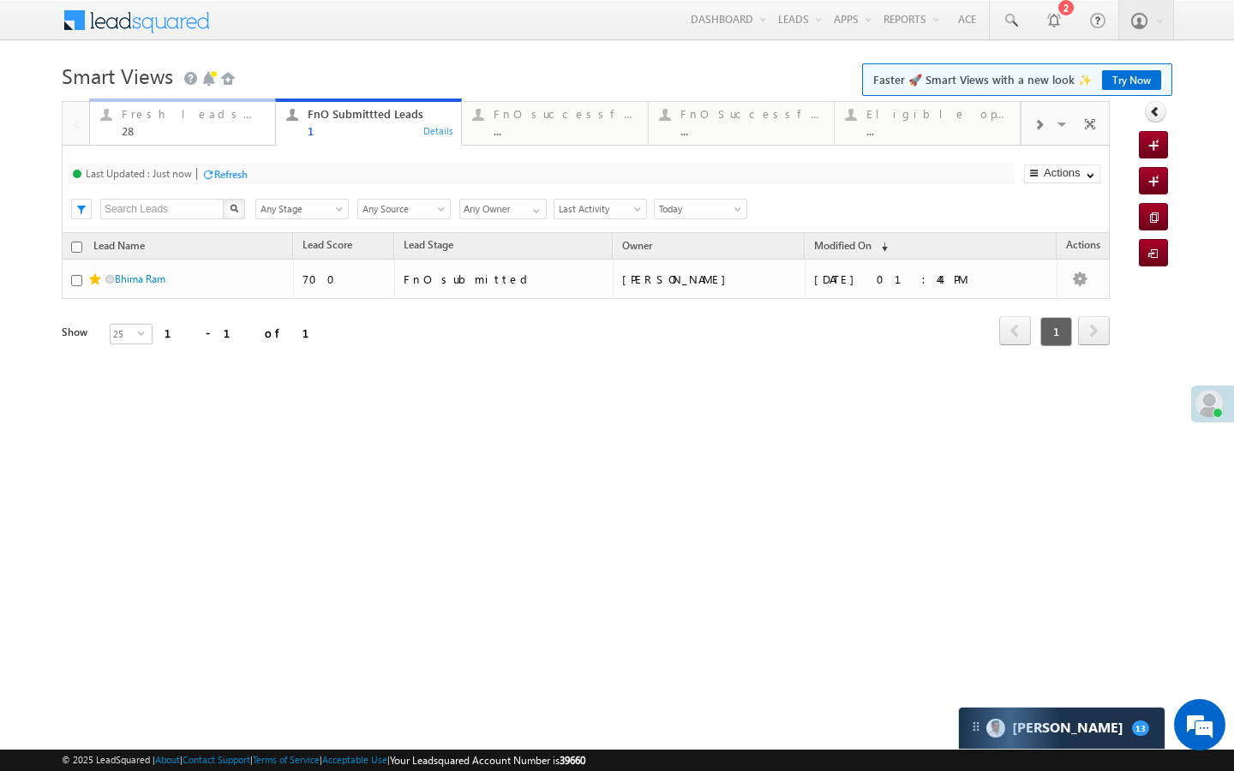
click at [195, 108] on div "Fresh leads assigned" at bounding box center [193, 114] width 143 height 14
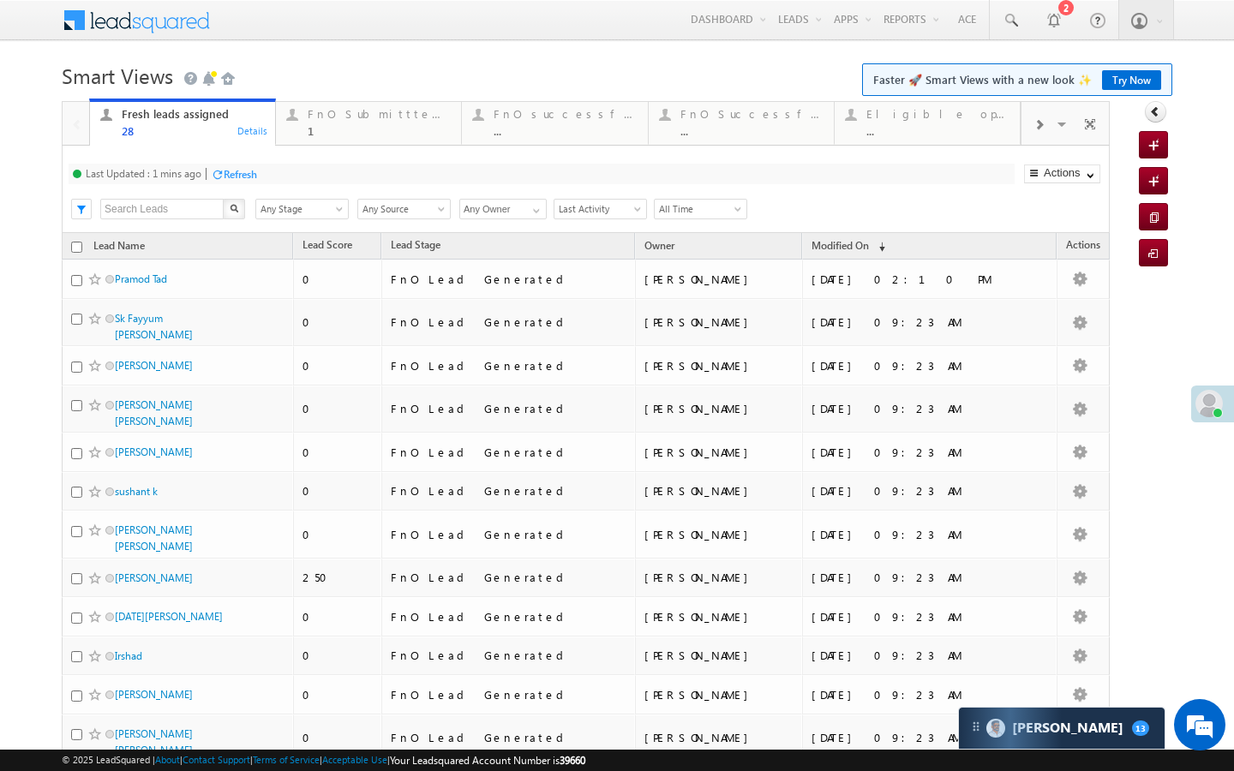
click at [242, 173] on div "Refresh" at bounding box center [240, 174] width 33 height 13
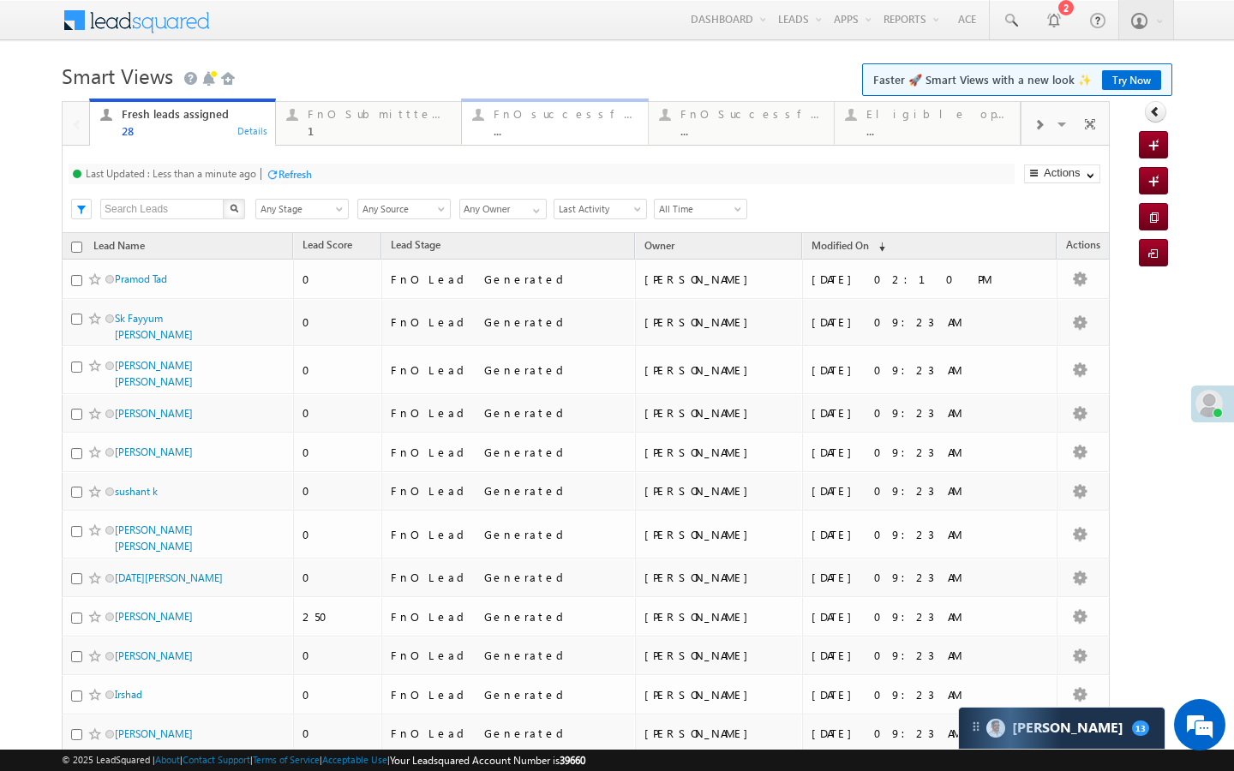
click at [571, 126] on div "..." at bounding box center [564, 130] width 143 height 13
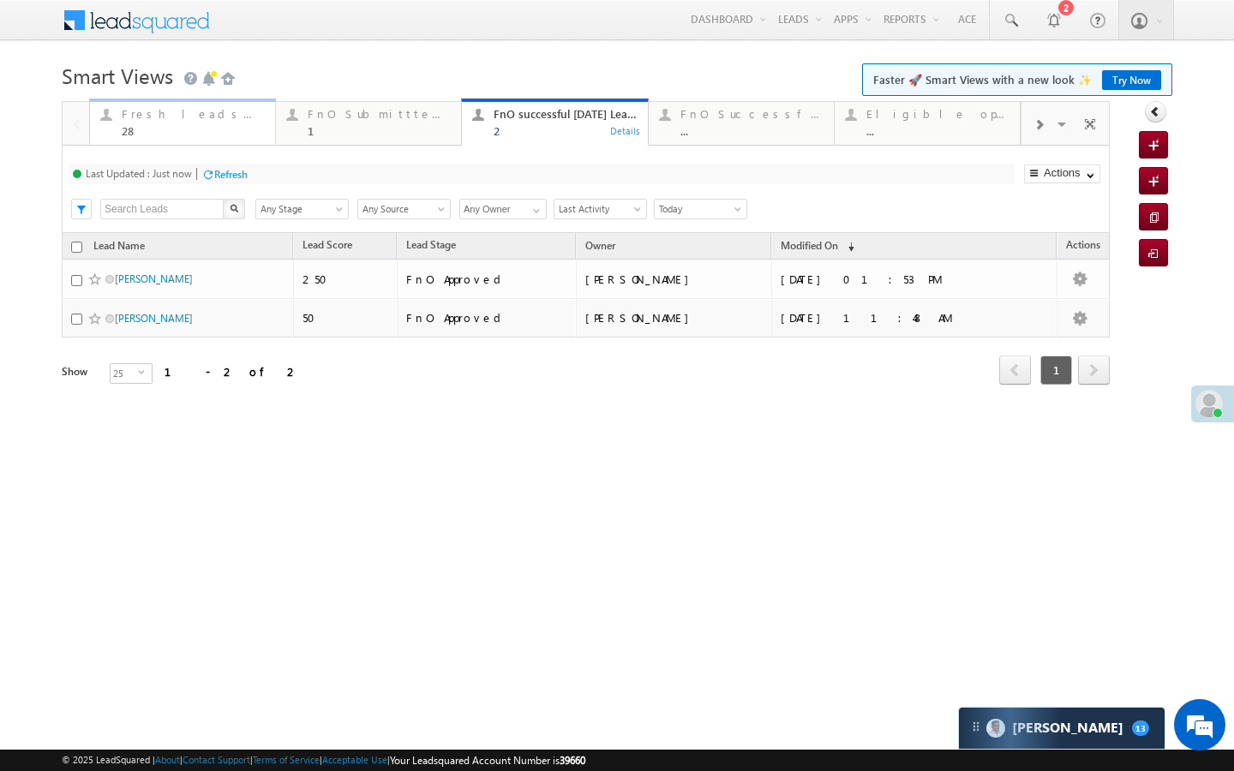
click at [241, 132] on div "28" at bounding box center [193, 130] width 143 height 13
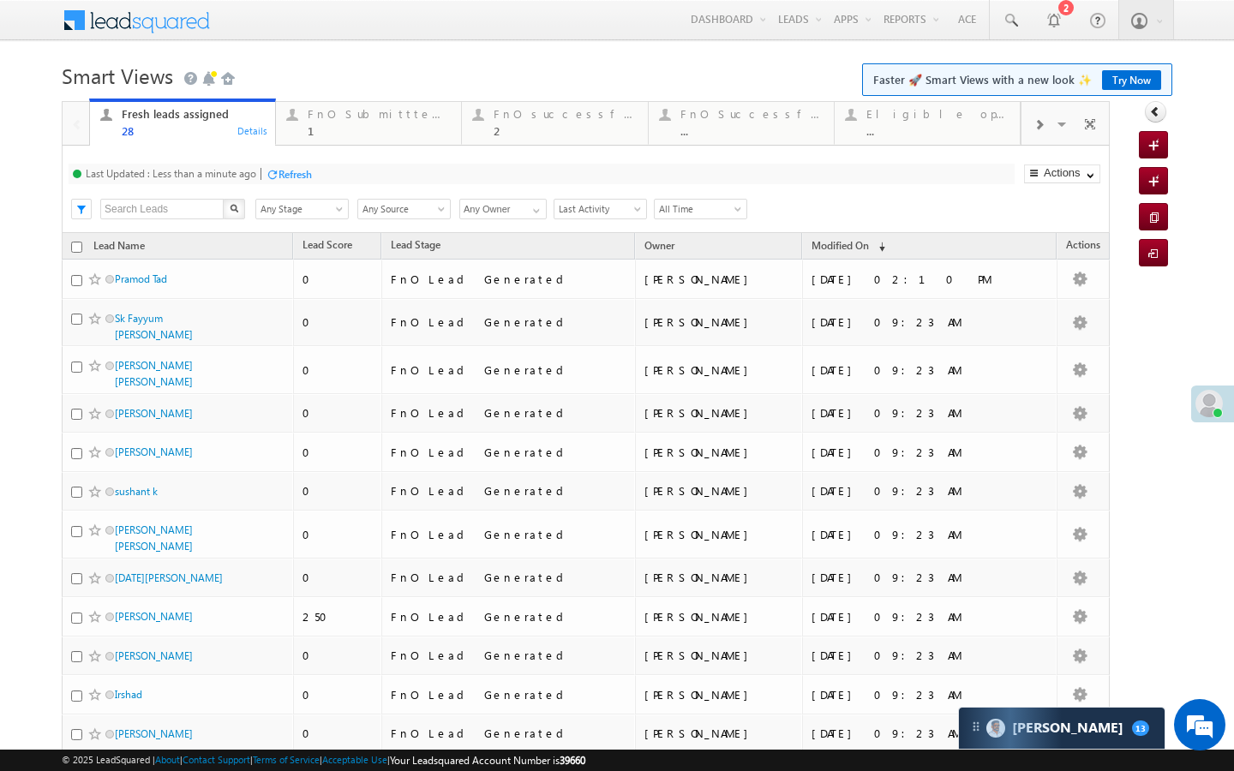
click at [281, 171] on div "Refresh" at bounding box center [294, 174] width 33 height 13
click at [364, 148] on div "Last Updated : Just now Refresh Refreshing... Search X Lead Stage Any Stage Any…" at bounding box center [586, 189] width 1048 height 87
click at [376, 108] on div "FnO Submittted Leads" at bounding box center [379, 114] width 143 height 14
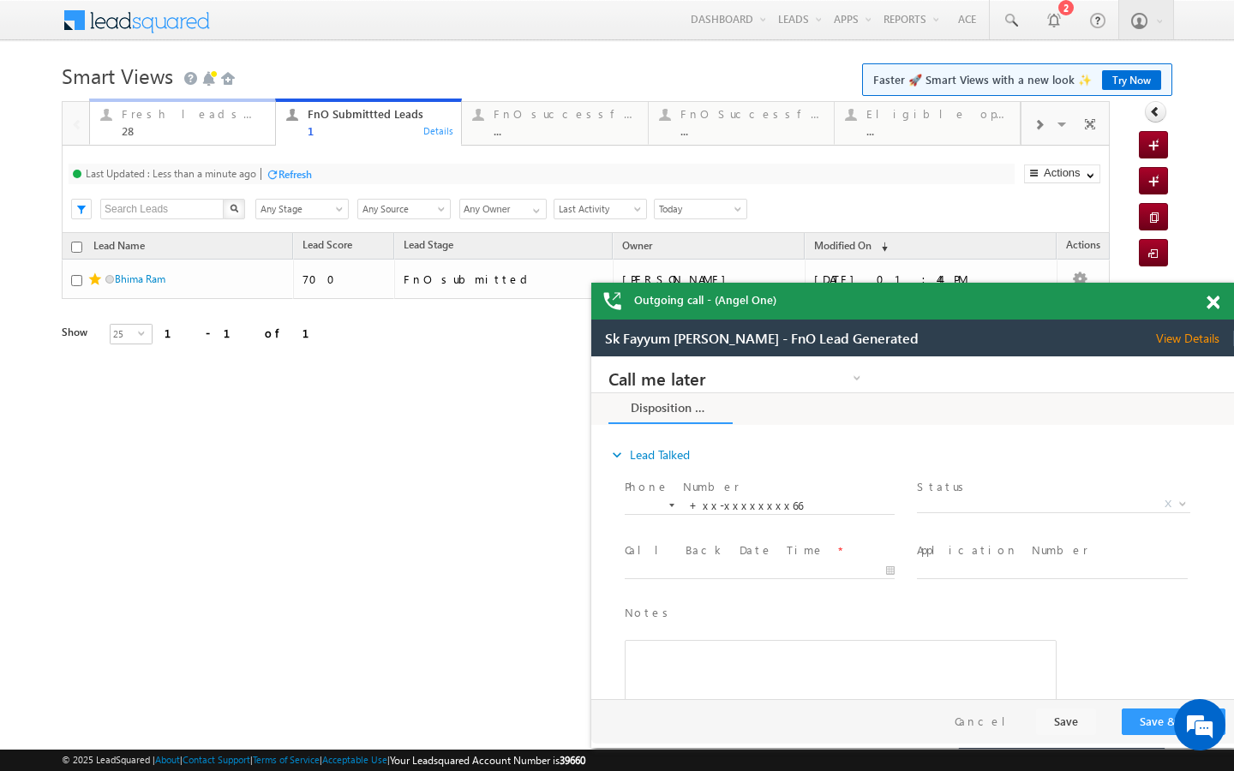
click at [223, 145] on div "Fresh leads assigned 28 Details FnO Submittted Leads 1 Details FnO successful […" at bounding box center [554, 122] width 931 height 48
click at [234, 126] on div "28" at bounding box center [193, 130] width 143 height 13
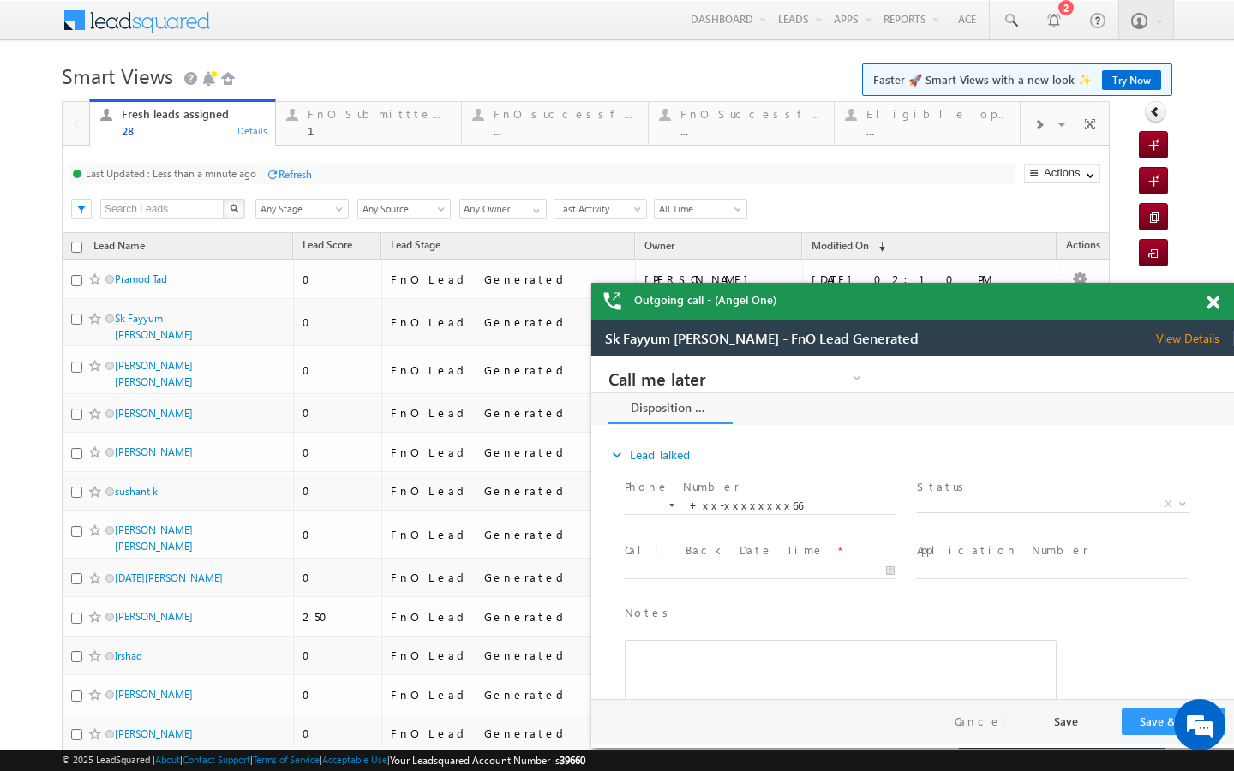
click at [276, 168] on div "Refresh" at bounding box center [289, 173] width 46 height 16
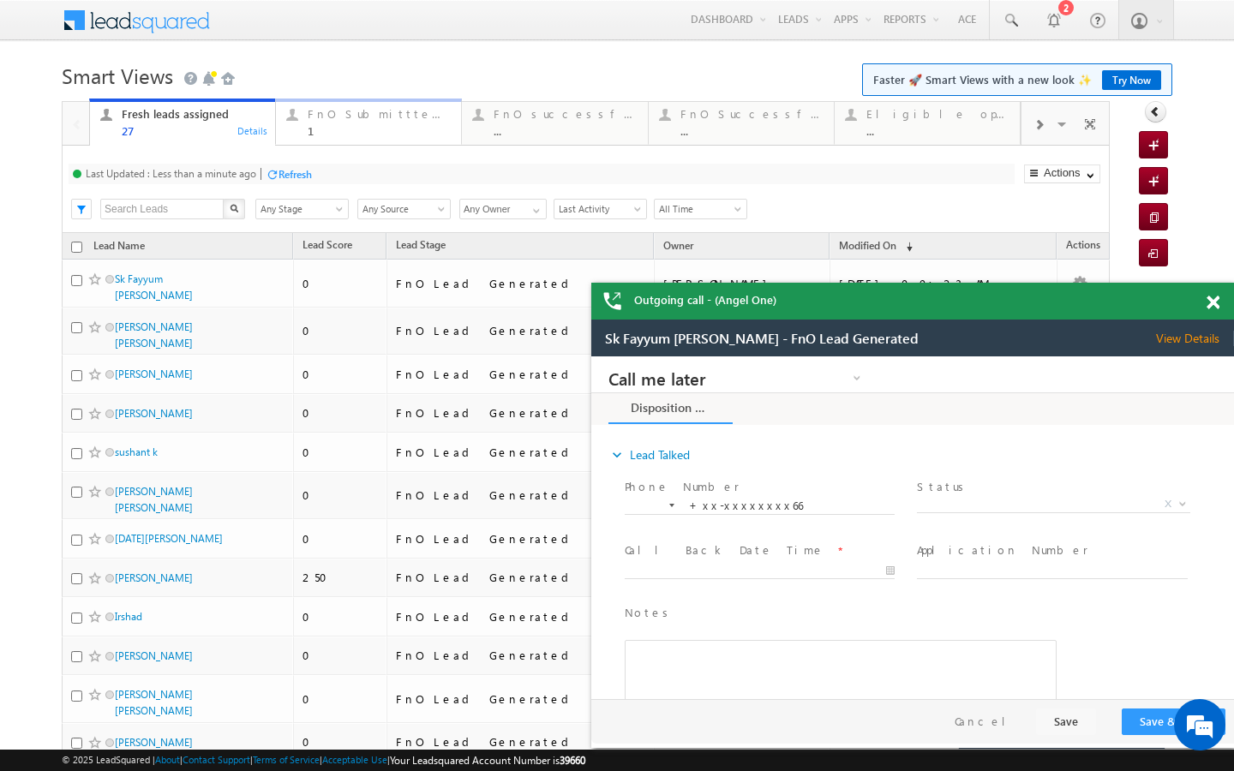
click at [328, 137] on link "FnO Submittted Leads 1 Details" at bounding box center [368, 122] width 187 height 46
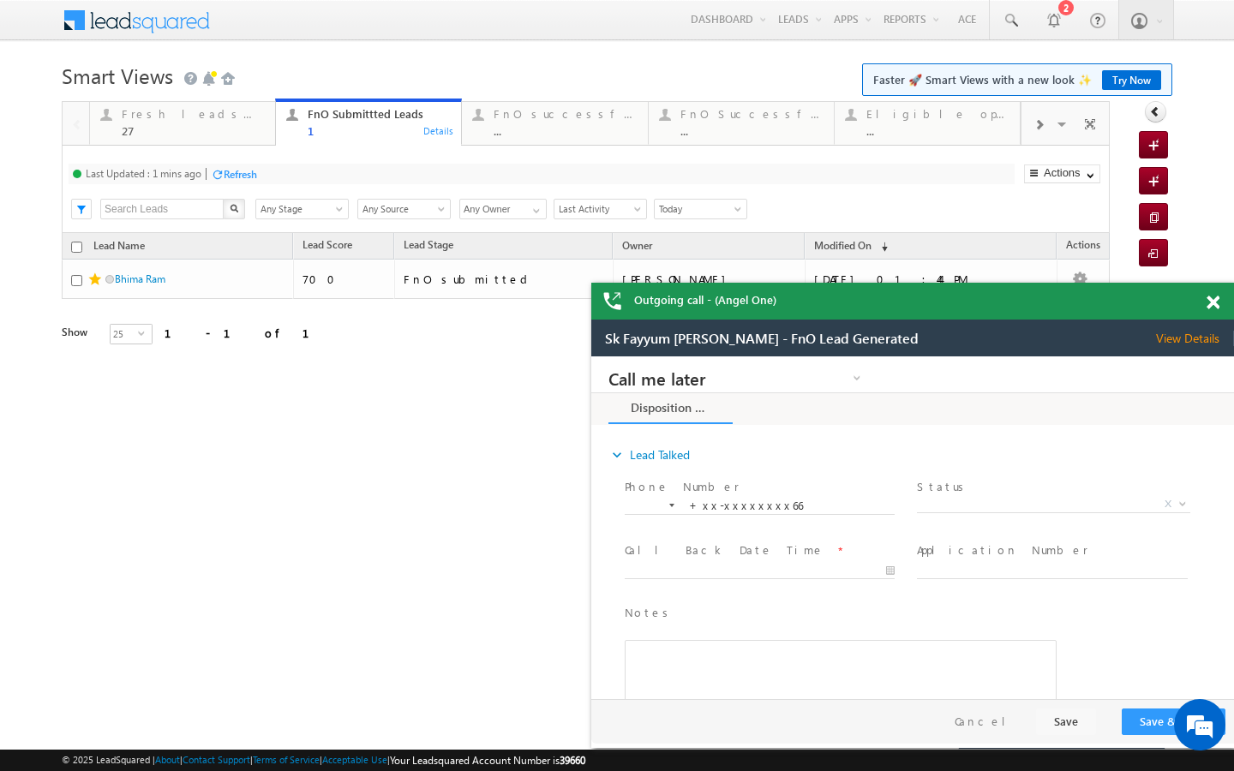
click at [248, 175] on div "Refresh" at bounding box center [240, 174] width 33 height 13
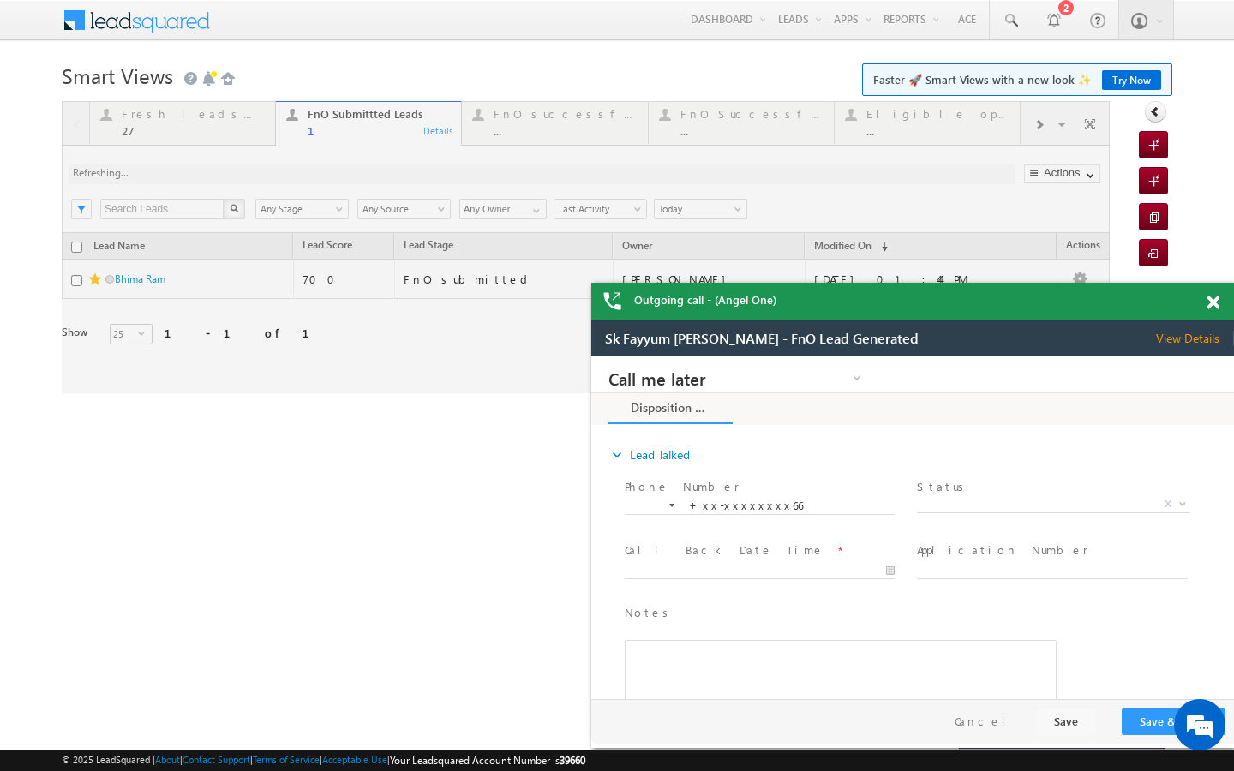
click at [250, 137] on div at bounding box center [586, 247] width 1048 height 292
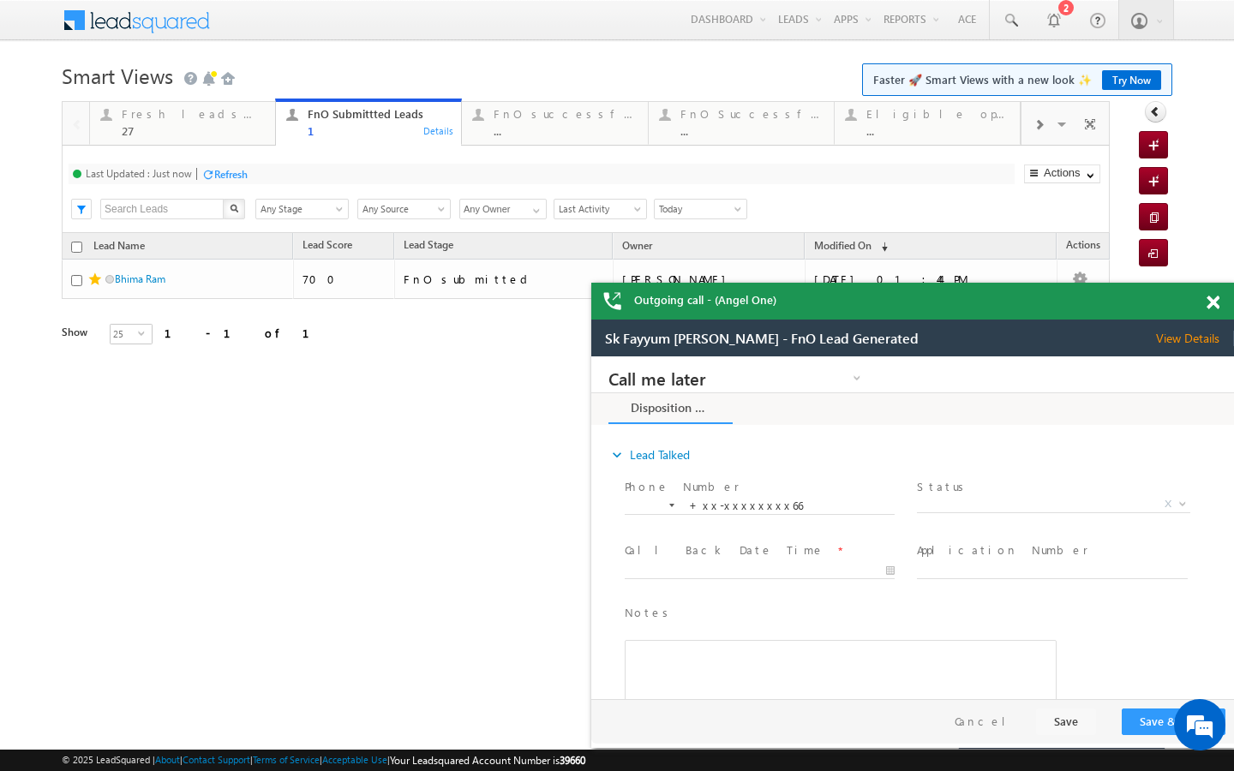
click at [529, 130] on div "..." at bounding box center [564, 130] width 143 height 13
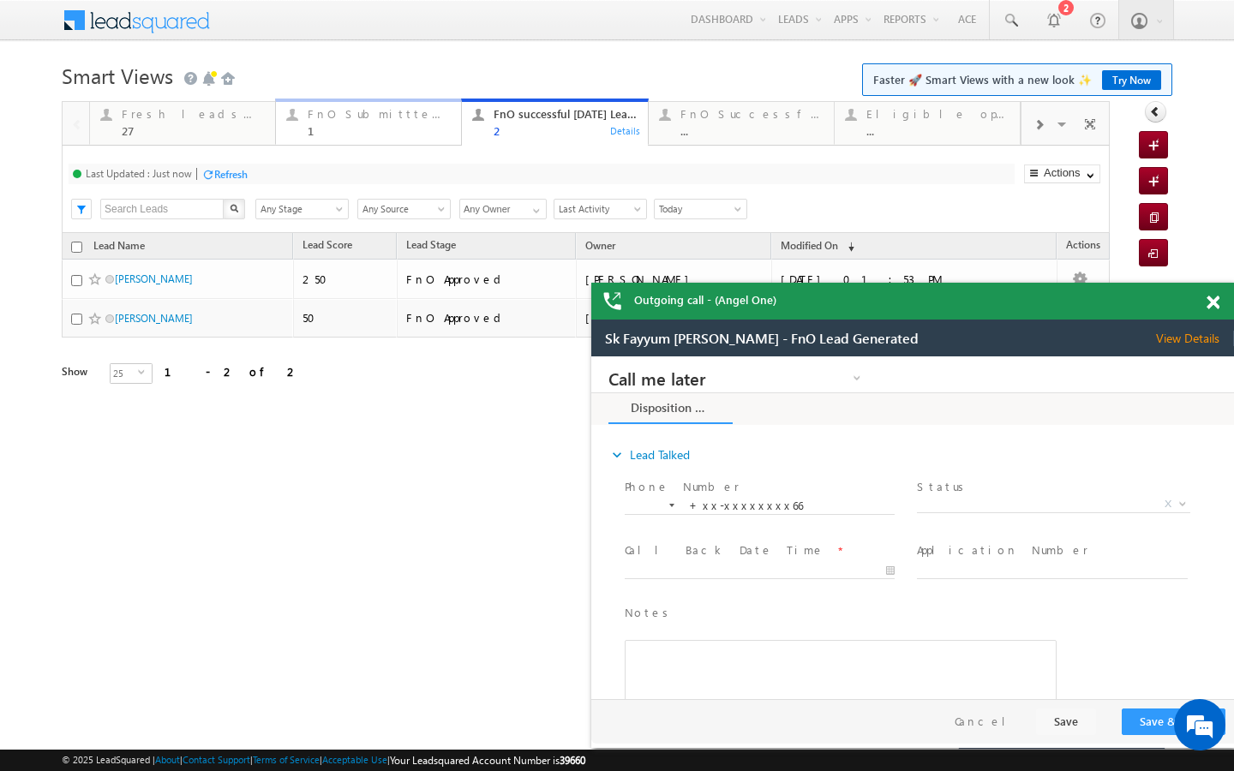
click at [375, 127] on div "1" at bounding box center [379, 130] width 143 height 13
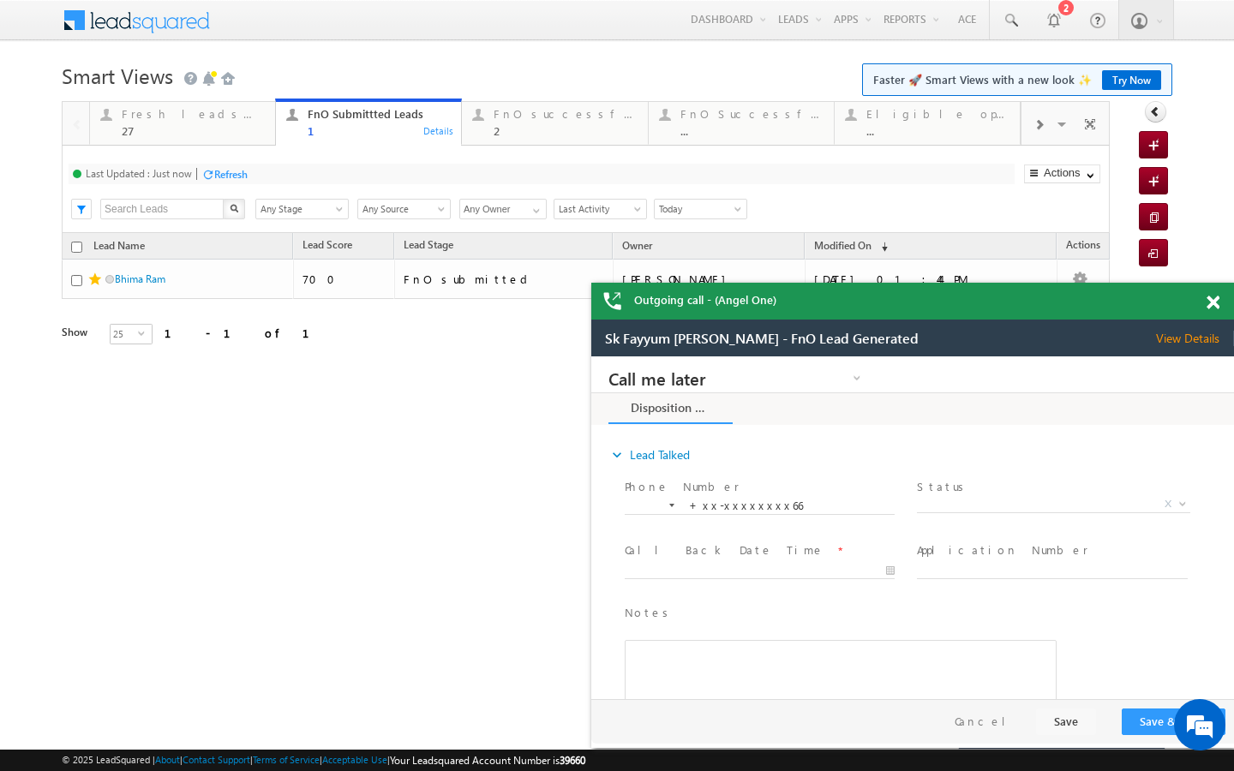
click at [241, 168] on div "Refresh" at bounding box center [230, 174] width 33 height 13
click at [244, 131] on div "27" at bounding box center [193, 130] width 143 height 13
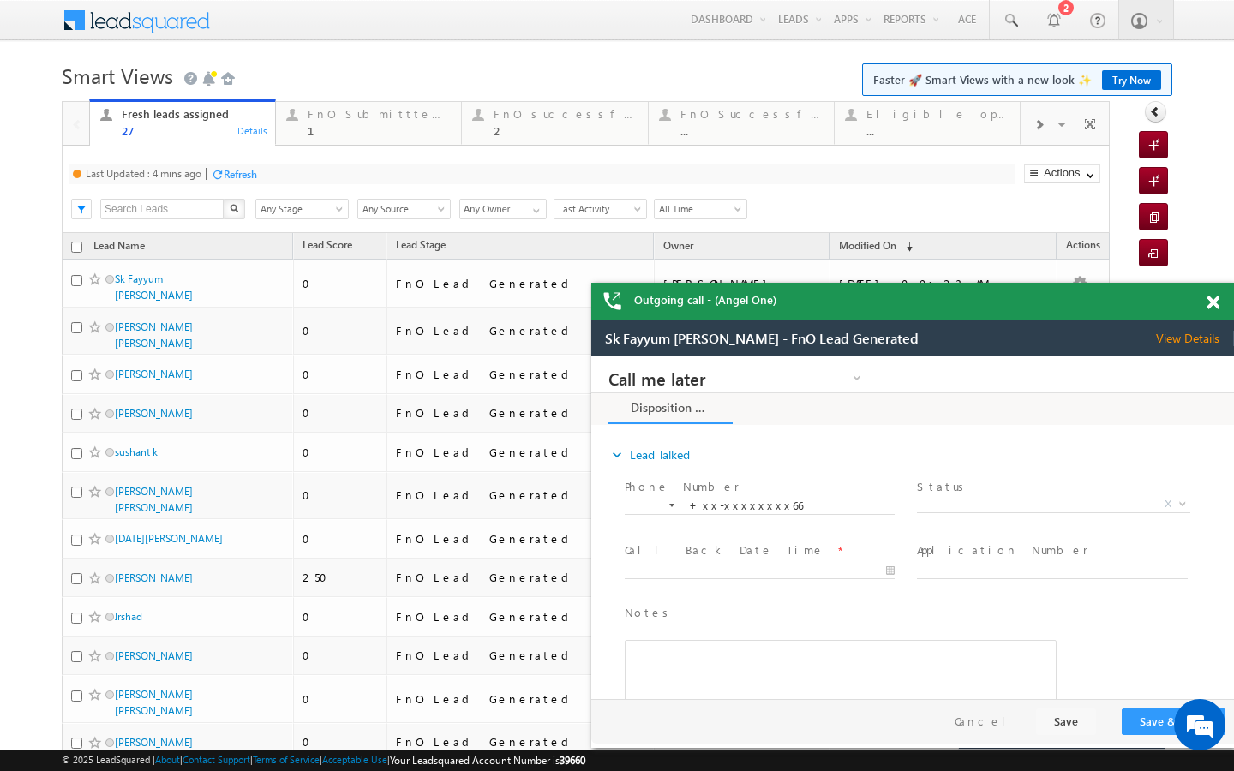
click at [237, 169] on div "Refresh" at bounding box center [240, 174] width 33 height 13
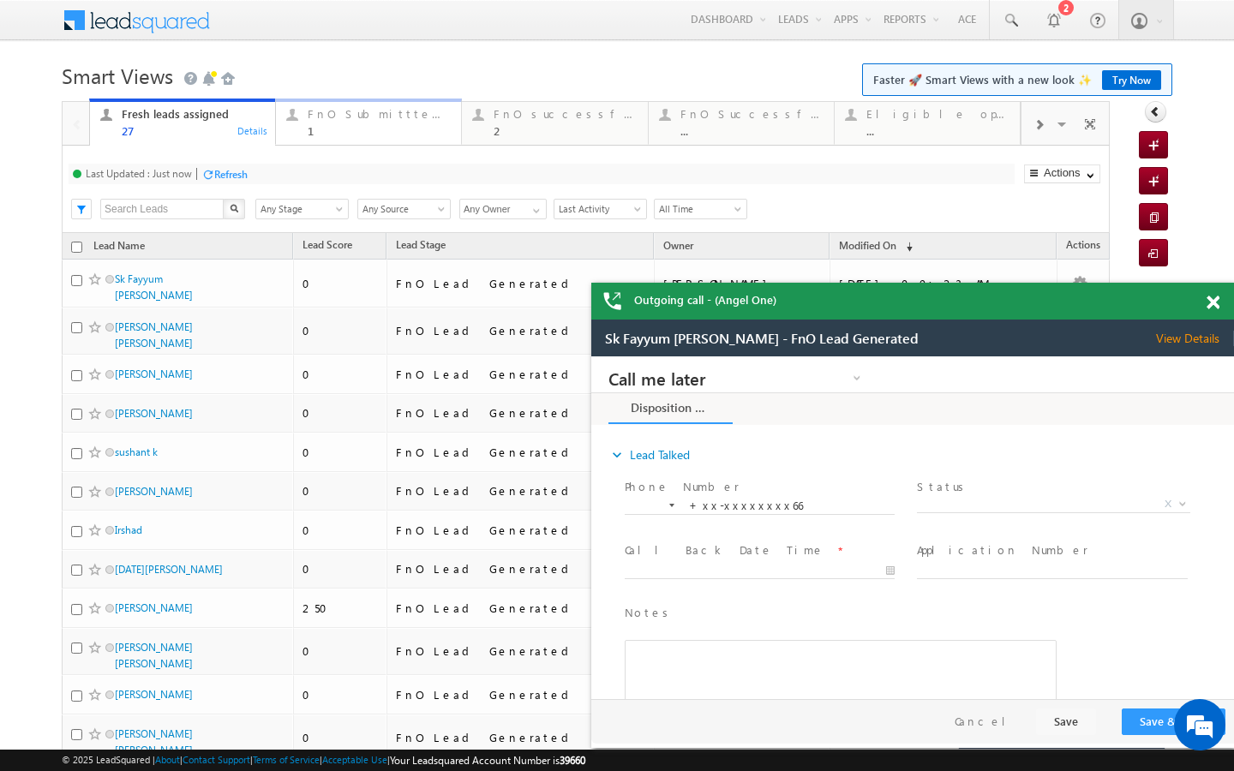
click at [368, 133] on div "1" at bounding box center [379, 130] width 143 height 13
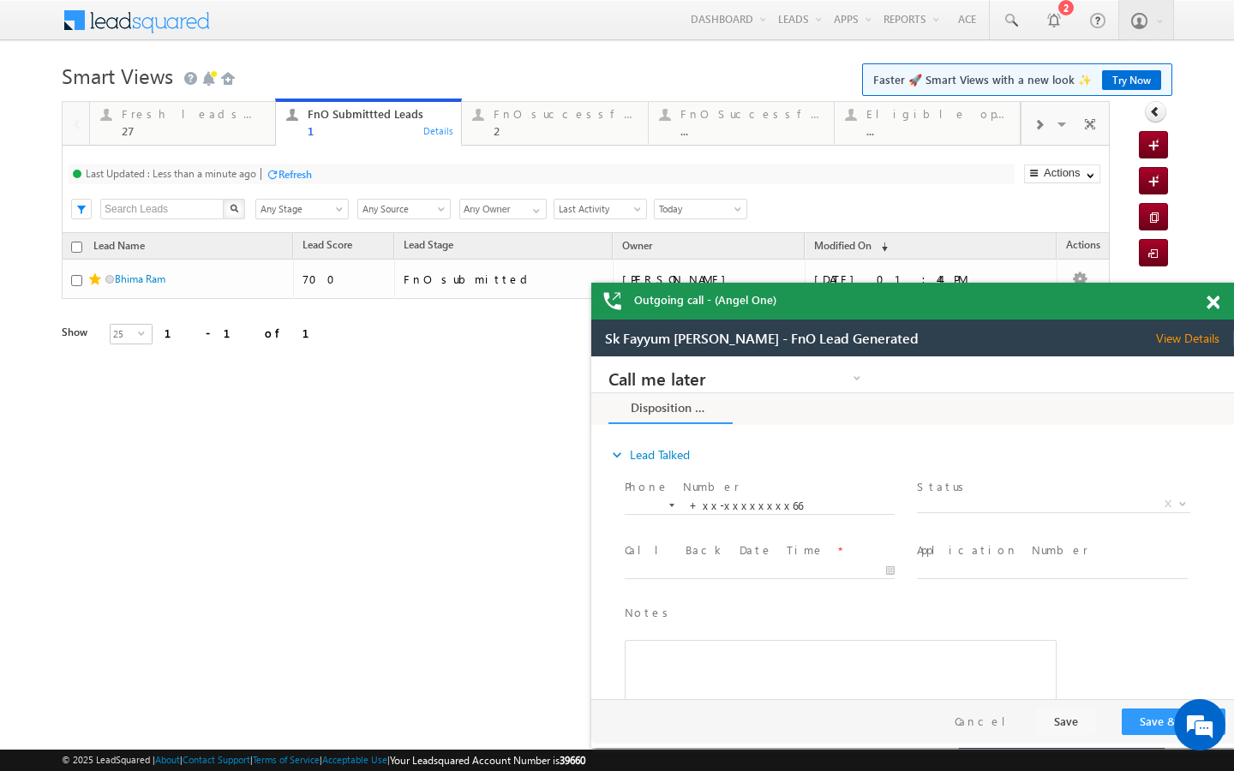
click at [274, 176] on div at bounding box center [272, 174] width 13 height 13
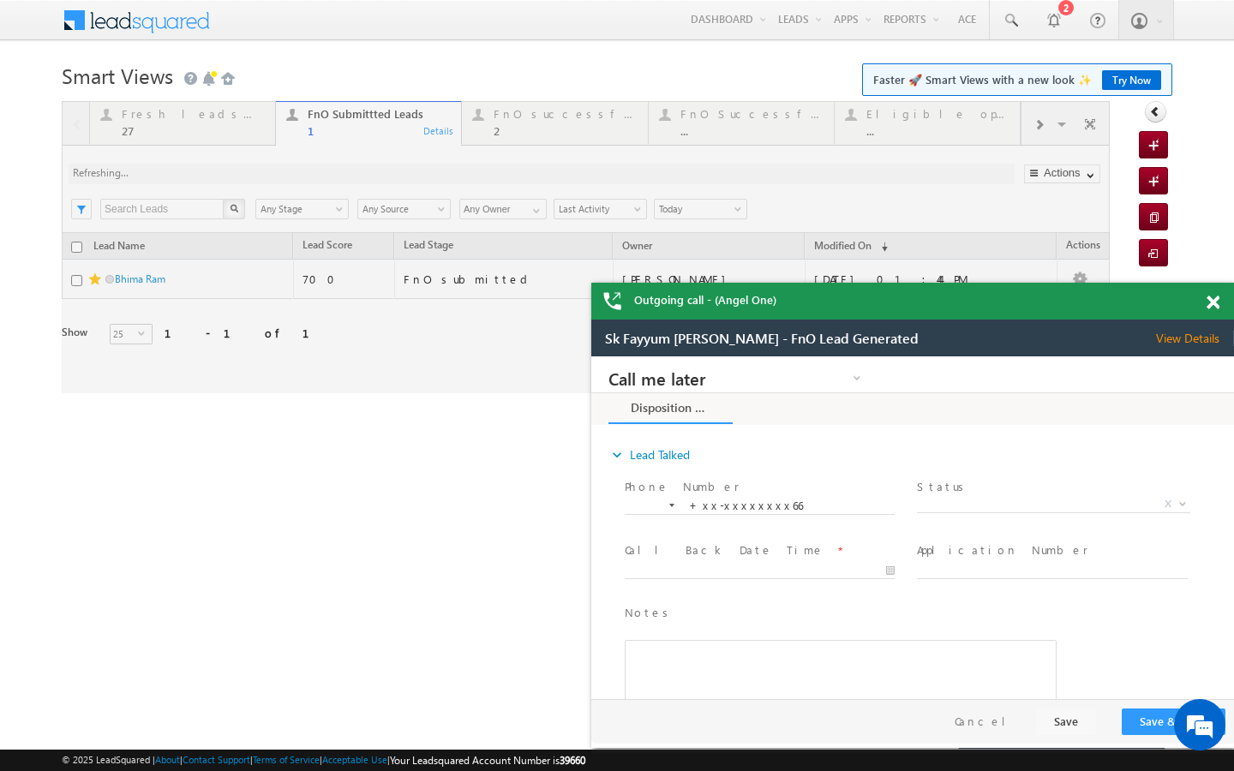
click at [253, 131] on div at bounding box center [586, 247] width 1048 height 292
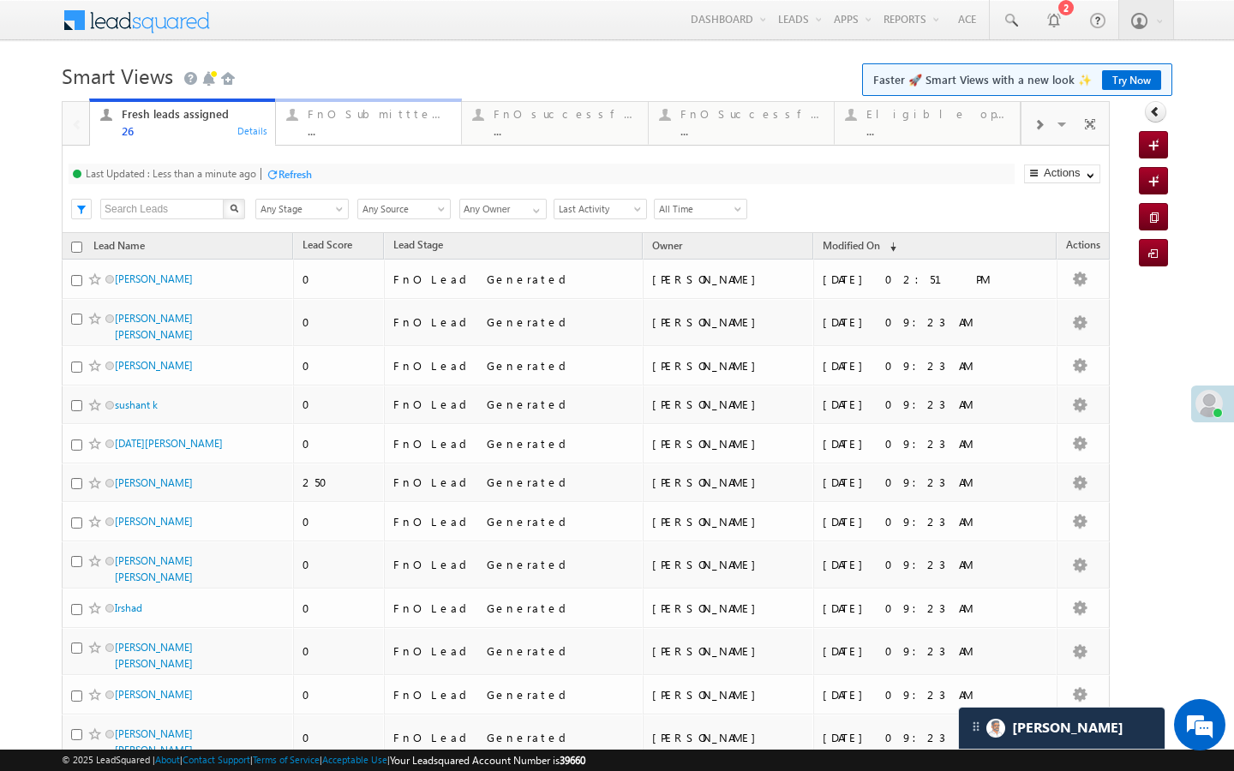
click at [373, 139] on link "FnO Submittted Leads ... Details" at bounding box center [368, 122] width 187 height 46
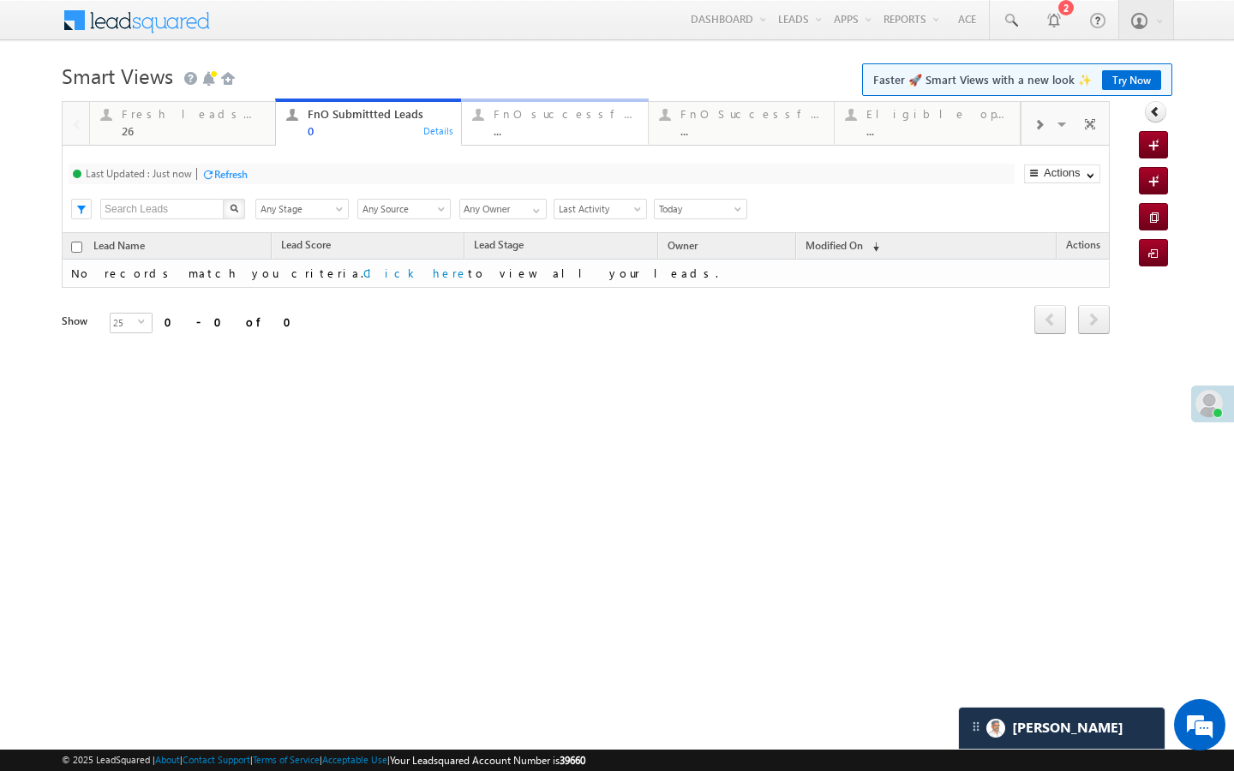
click at [515, 135] on div "..." at bounding box center [564, 130] width 143 height 13
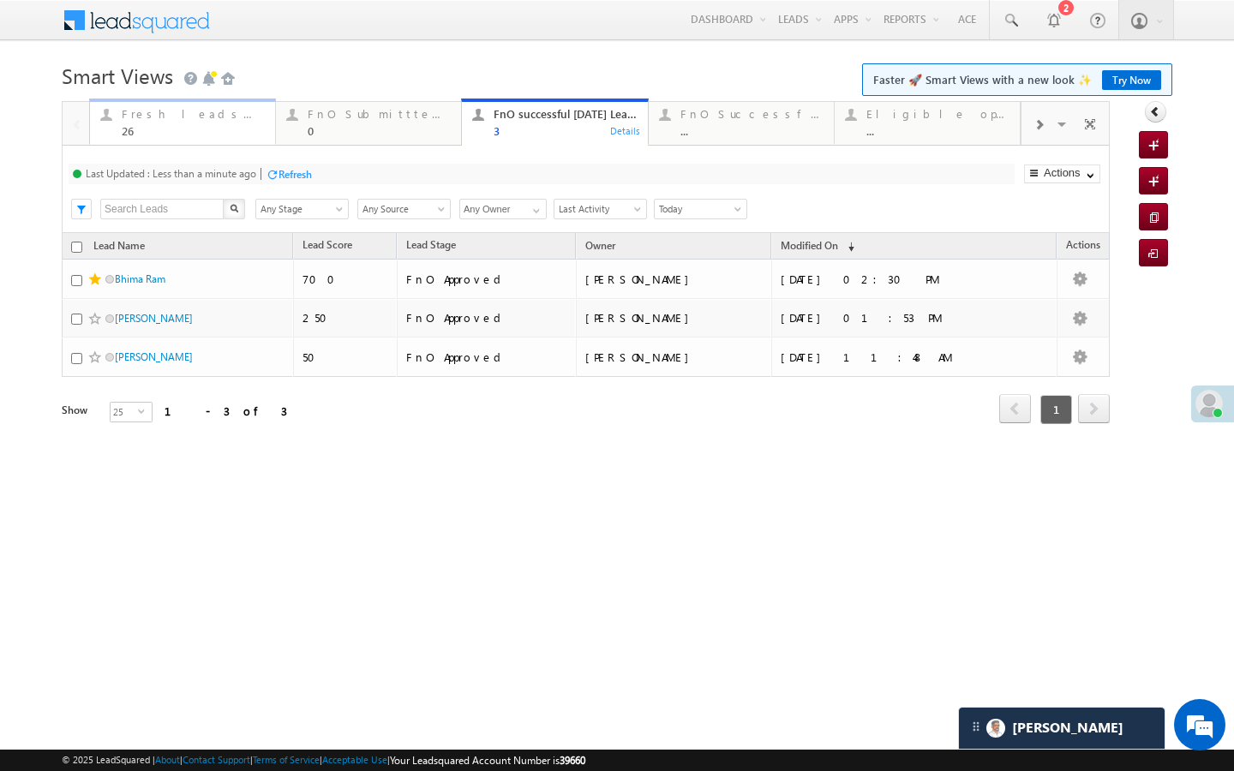
click at [208, 129] on div "26" at bounding box center [193, 130] width 143 height 13
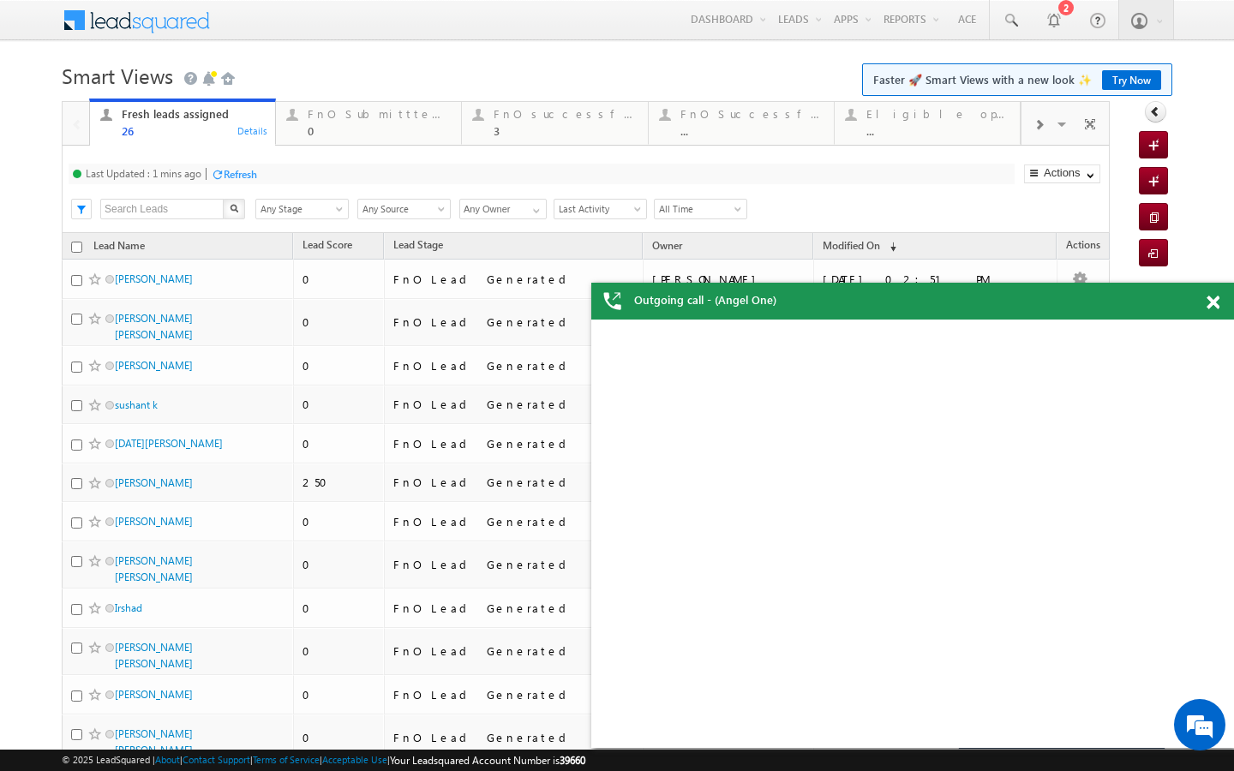
click at [255, 179] on div "Refresh" at bounding box center [240, 174] width 33 height 13
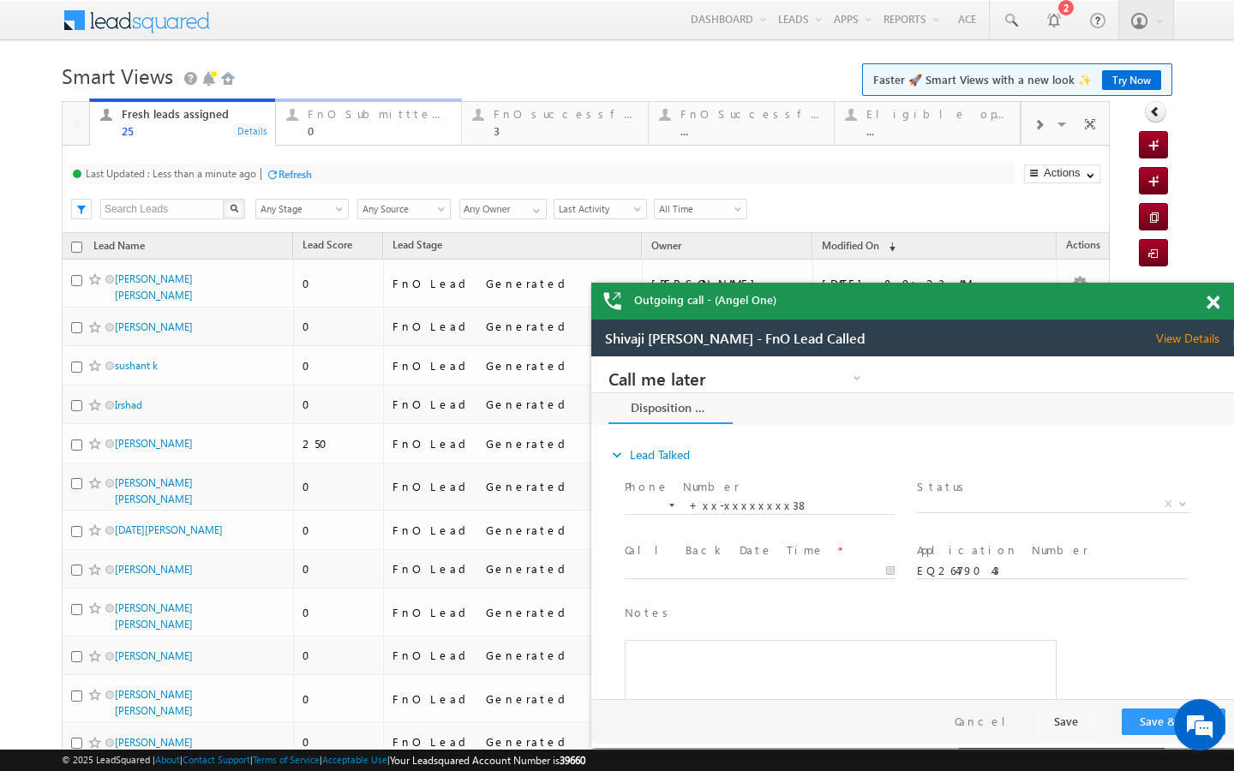
drag, startPoint x: 376, startPoint y: 142, endPoint x: 317, endPoint y: 170, distance: 65.5
click at [376, 142] on link "FnO Submittted Leads 0 Details" at bounding box center [368, 122] width 187 height 46
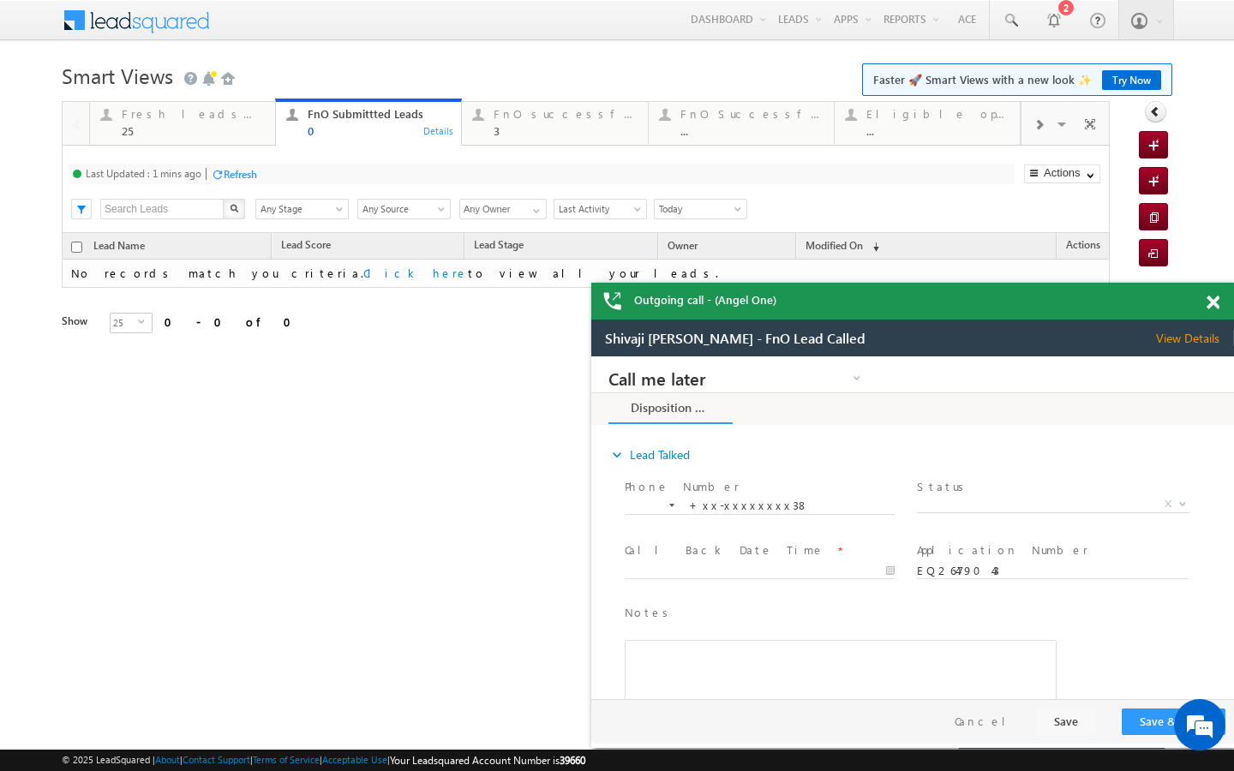
click at [241, 176] on div "Refresh" at bounding box center [240, 174] width 33 height 13
click at [1027, 127] on div at bounding box center [1038, 124] width 34 height 39
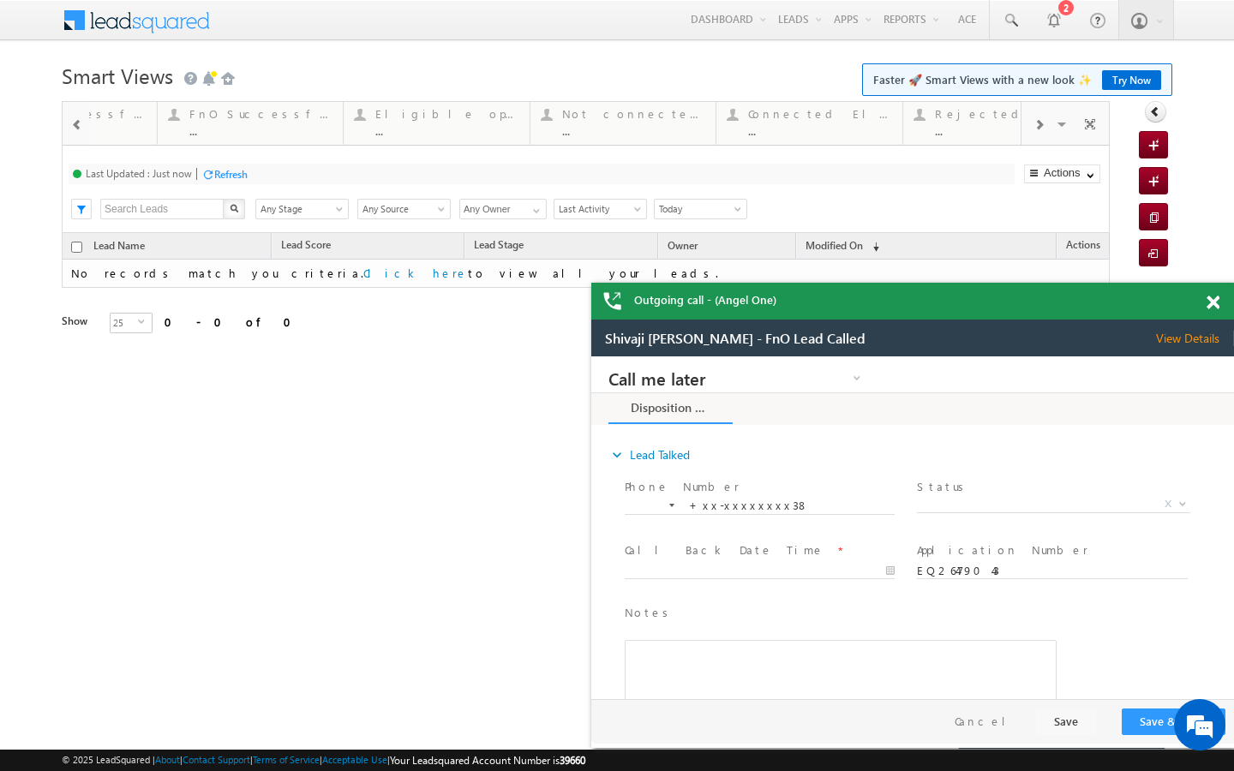
click at [1027, 127] on div at bounding box center [1038, 124] width 34 height 39
click at [984, 134] on div "..." at bounding box center [938, 130] width 143 height 13
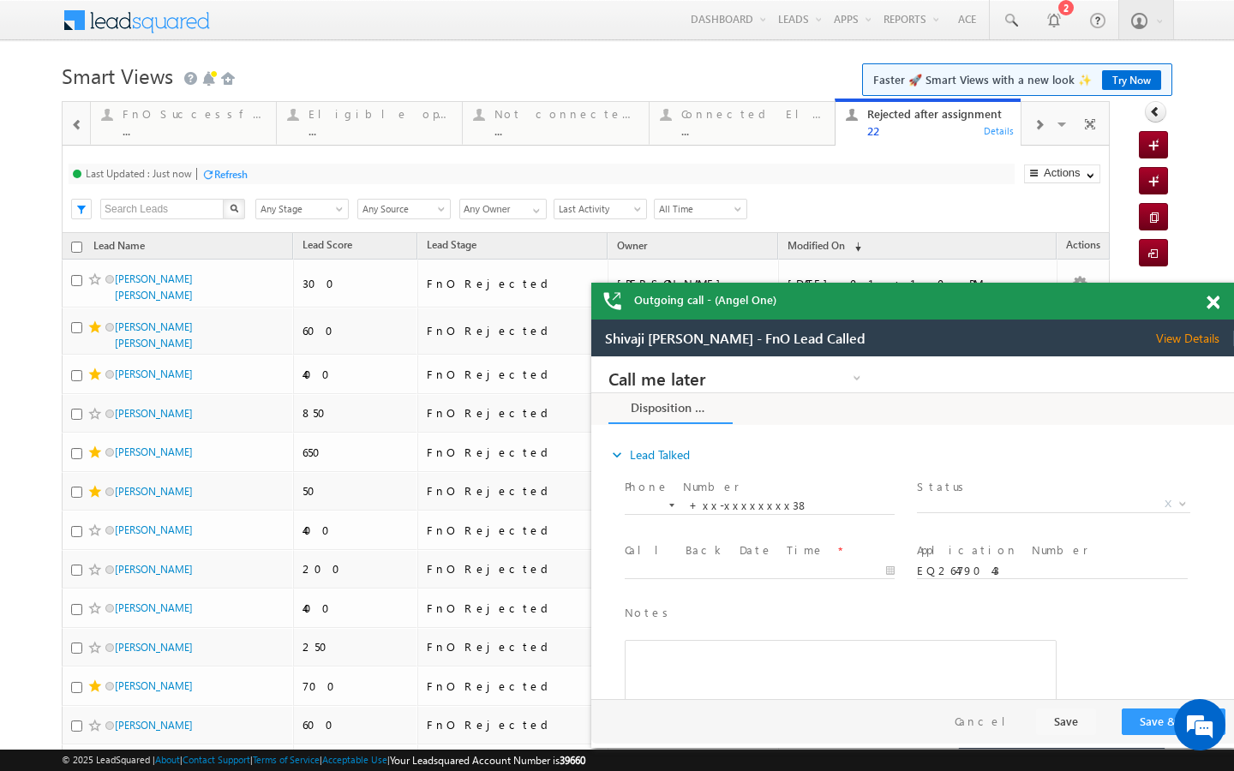
click at [1037, 135] on div at bounding box center [1038, 124] width 34 height 39
click at [977, 124] on div "..." at bounding box center [939, 130] width 142 height 13
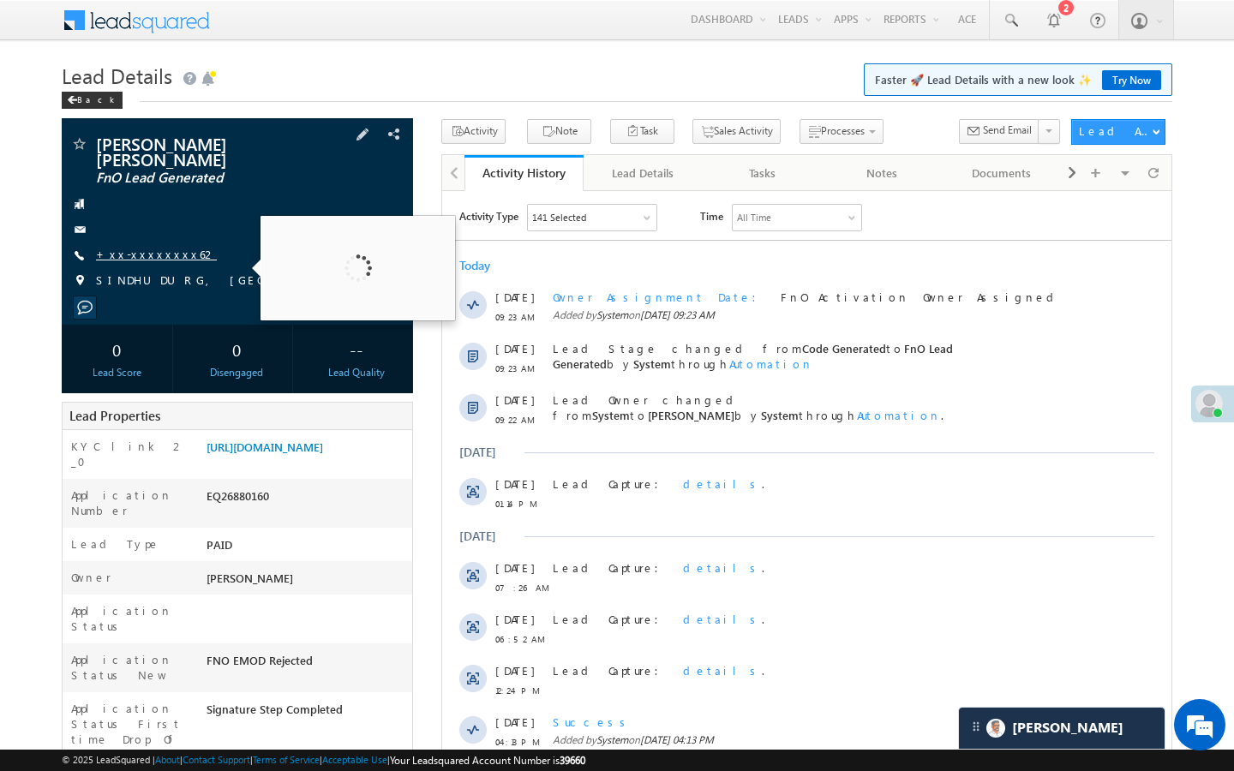
click at [155, 247] on link "+xx-xxxxxxxx62" at bounding box center [156, 254] width 121 height 15
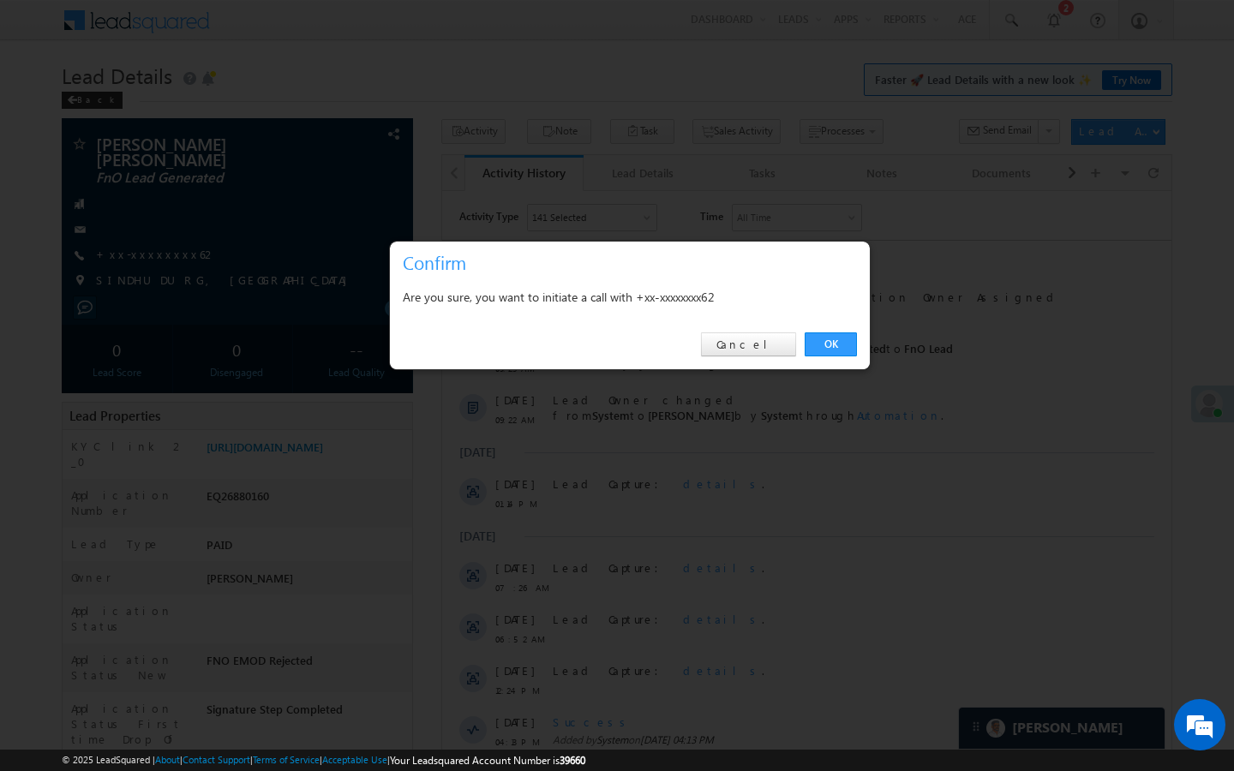
click at [828, 346] on link "OK" at bounding box center [830, 344] width 52 height 24
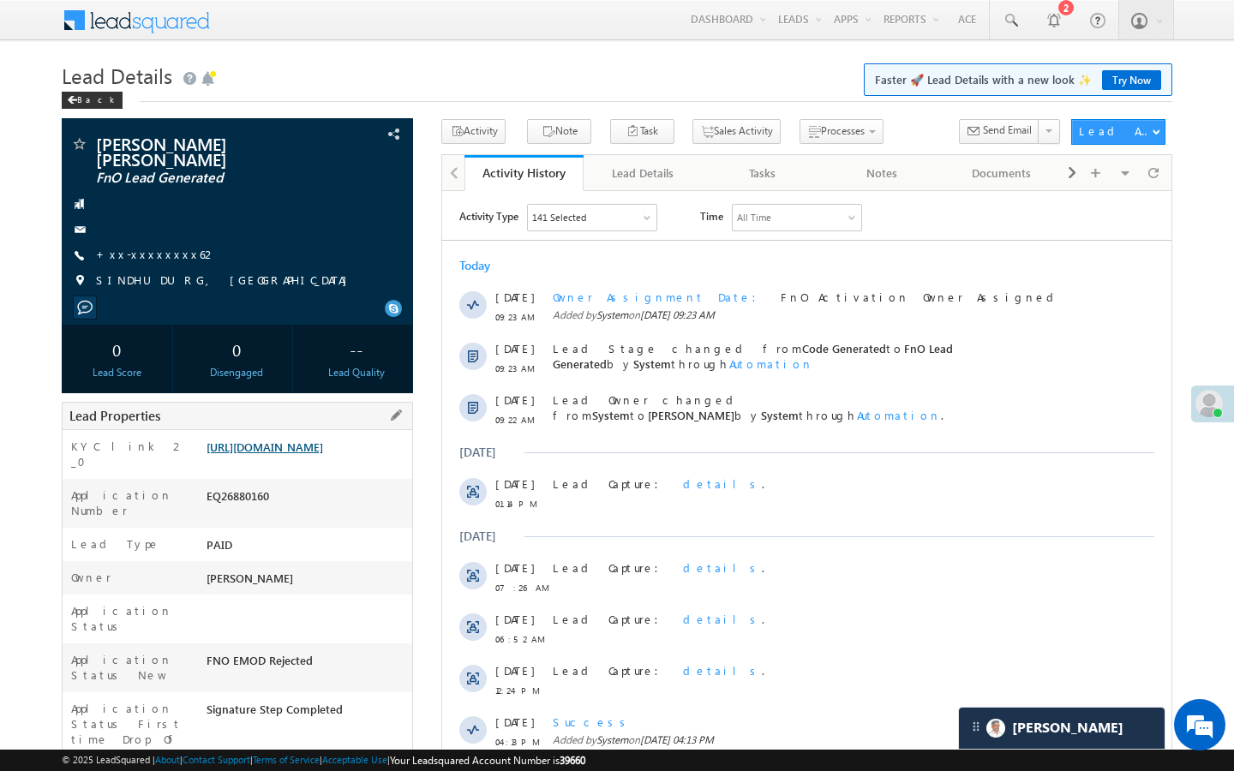
click at [323, 454] on link "[URL][DOMAIN_NAME]" at bounding box center [264, 446] width 117 height 15
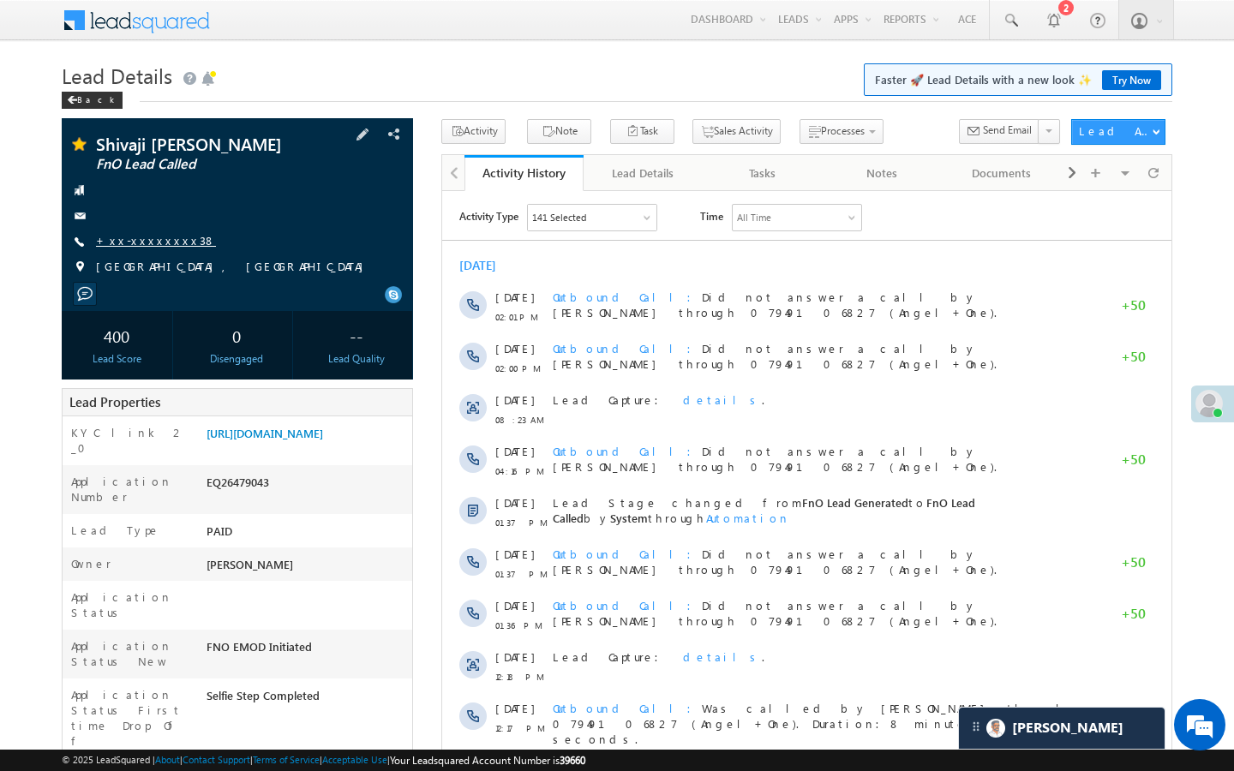
click at [158, 240] on link "+xx-xxxxxxxx38" at bounding box center [156, 240] width 120 height 15
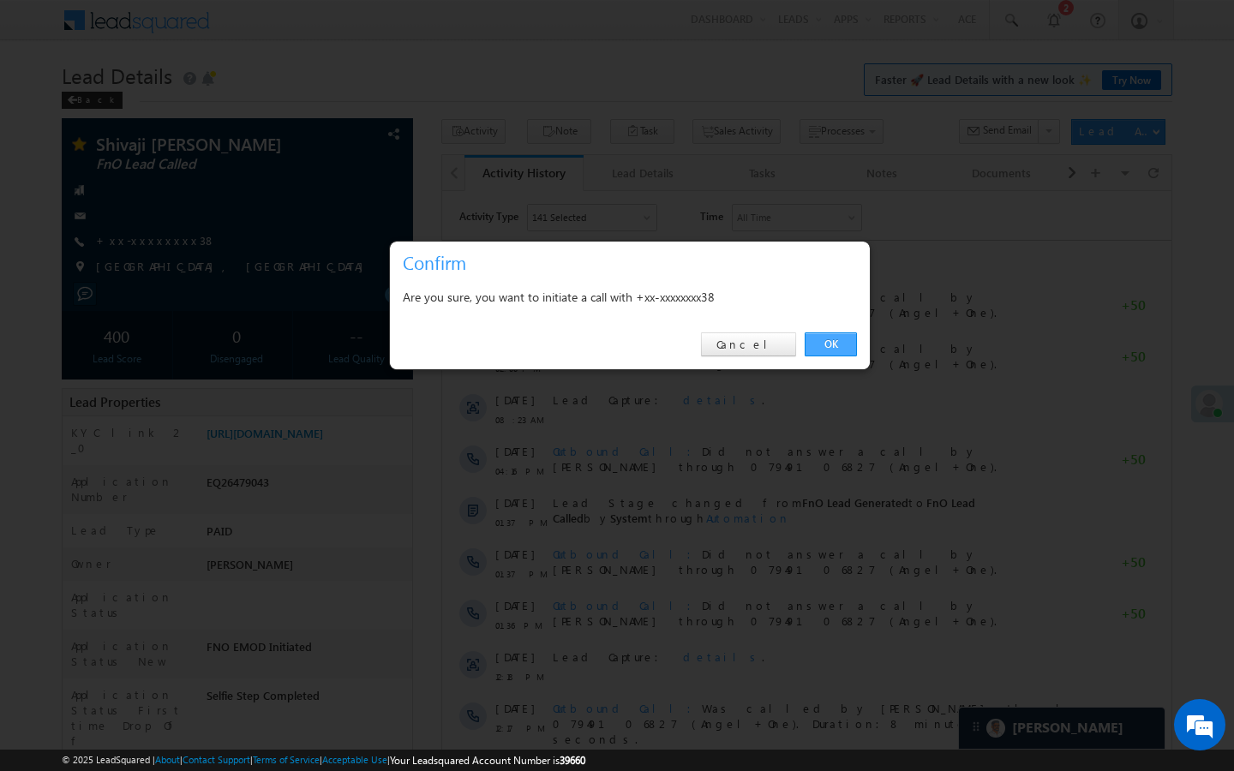
click at [841, 351] on link "OK" at bounding box center [830, 344] width 52 height 24
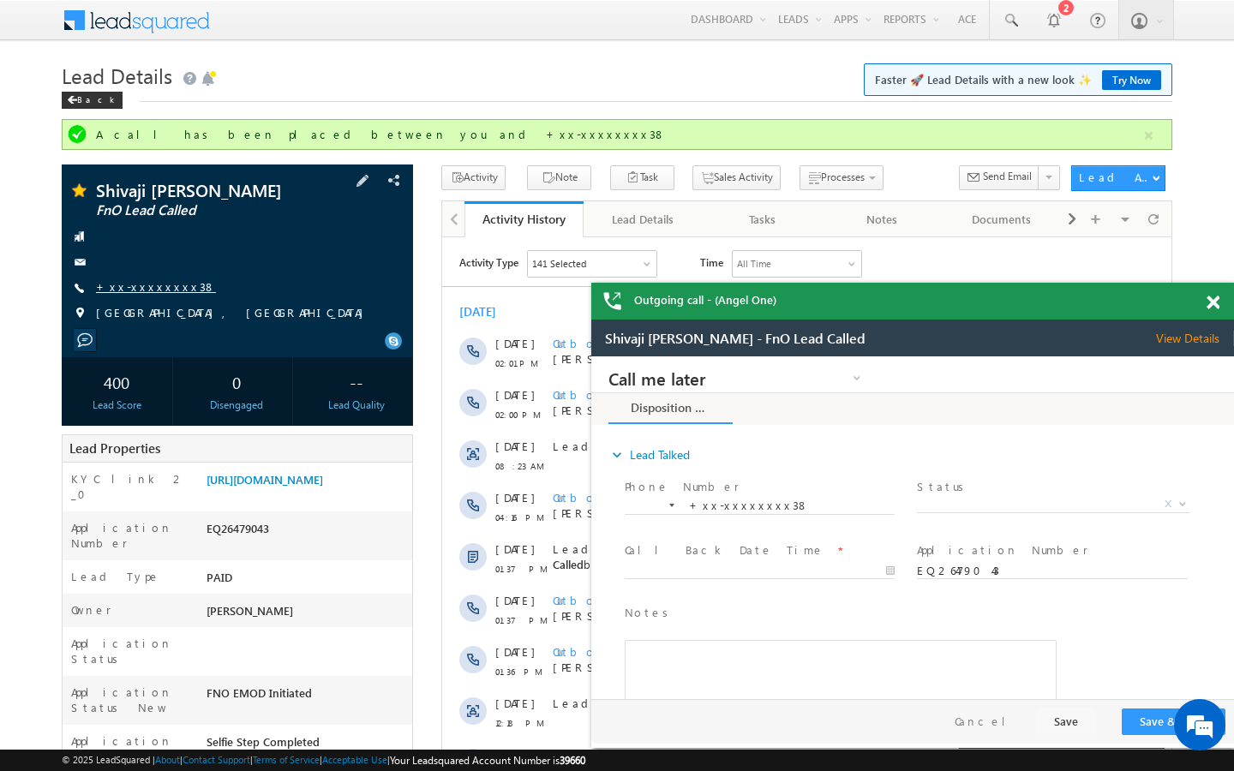
click at [149, 289] on link "+xx-xxxxxxxx38" at bounding box center [156, 286] width 120 height 15
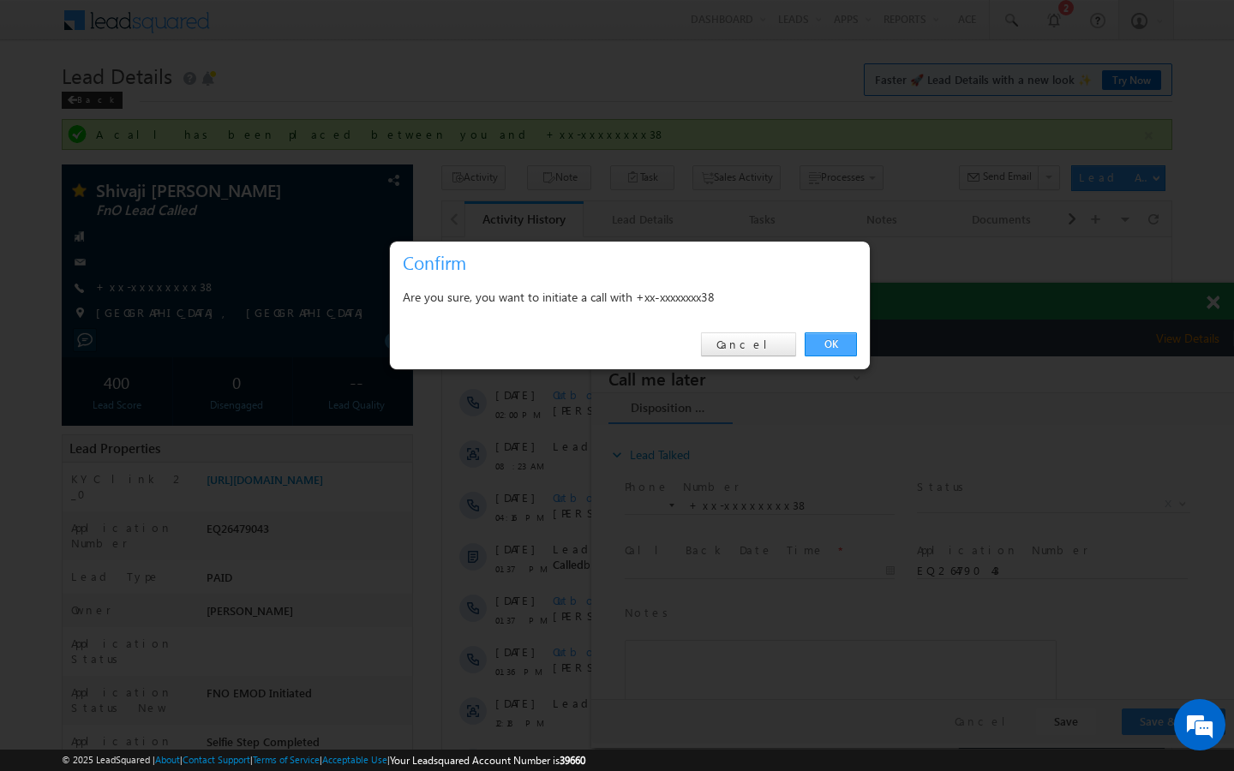
click at [843, 348] on link "OK" at bounding box center [830, 344] width 52 height 24
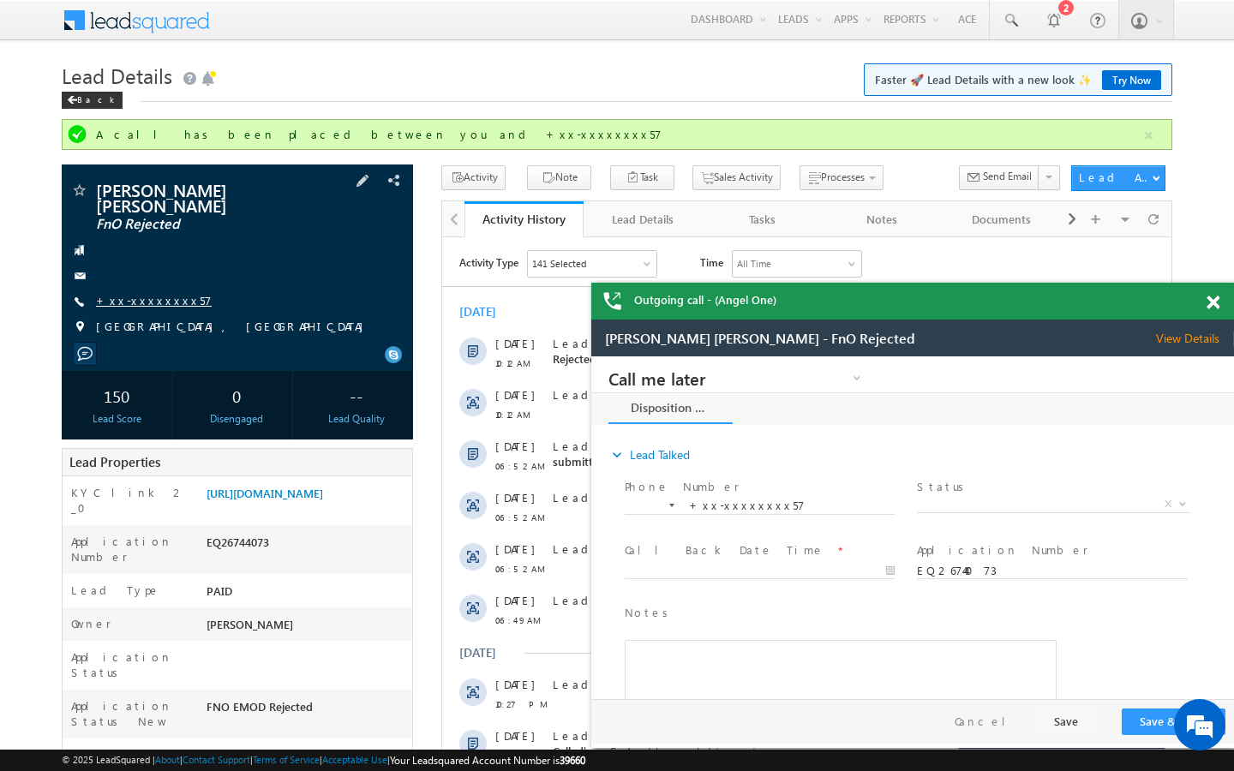
click at [164, 293] on link "+xx-xxxxxxxx57" at bounding box center [154, 300] width 116 height 15
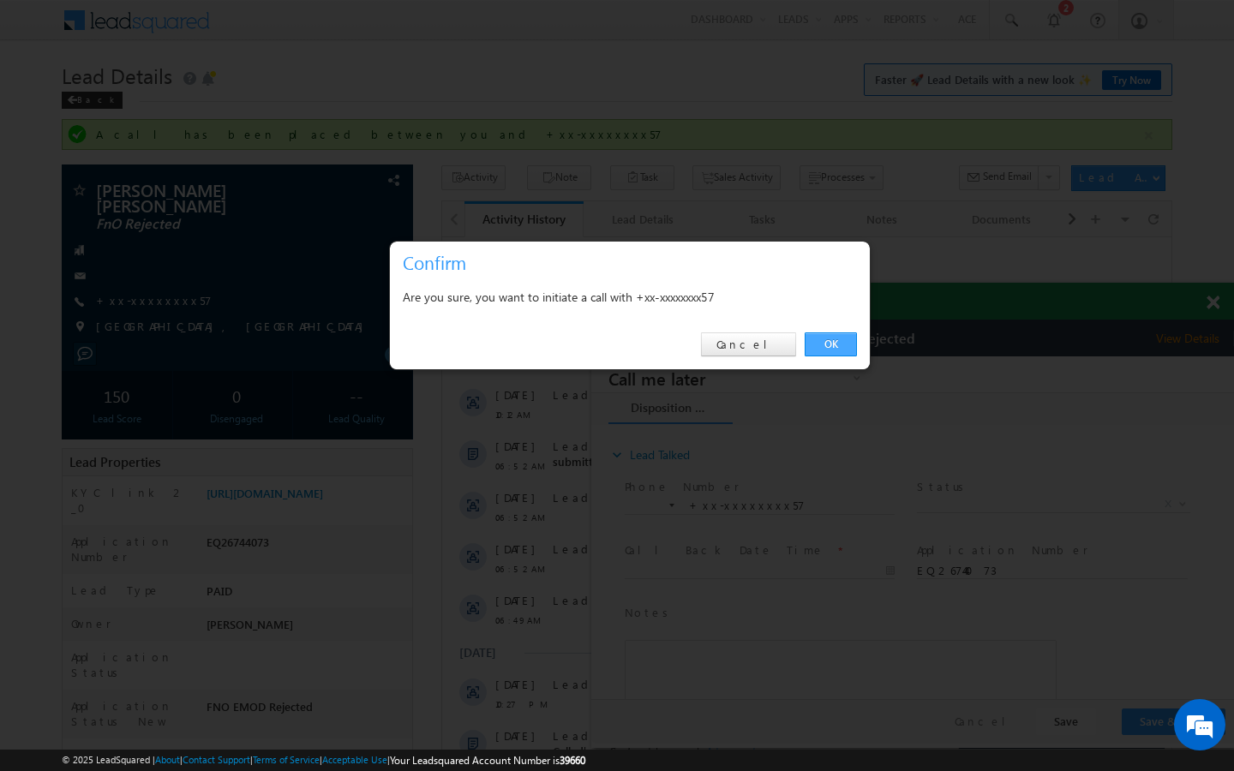
click at [843, 346] on link "OK" at bounding box center [830, 344] width 52 height 24
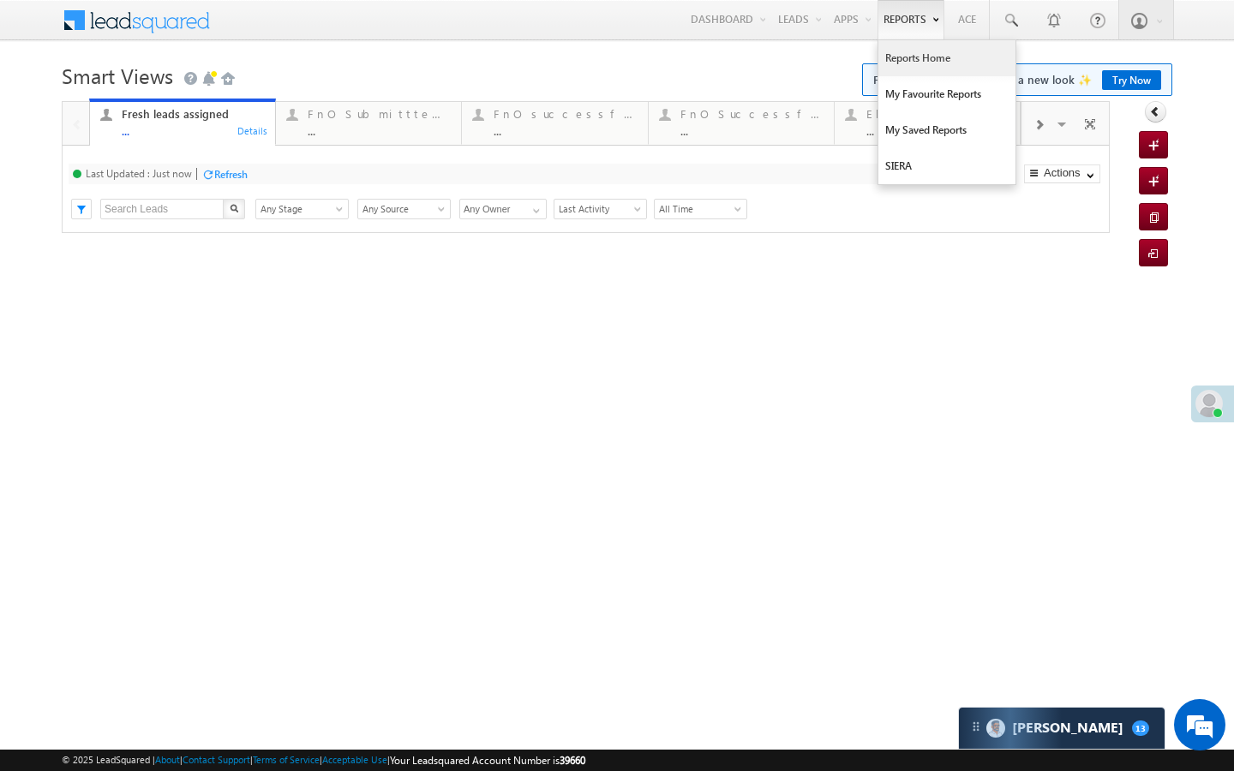
click at [897, 63] on link "Reports Home" at bounding box center [946, 58] width 137 height 36
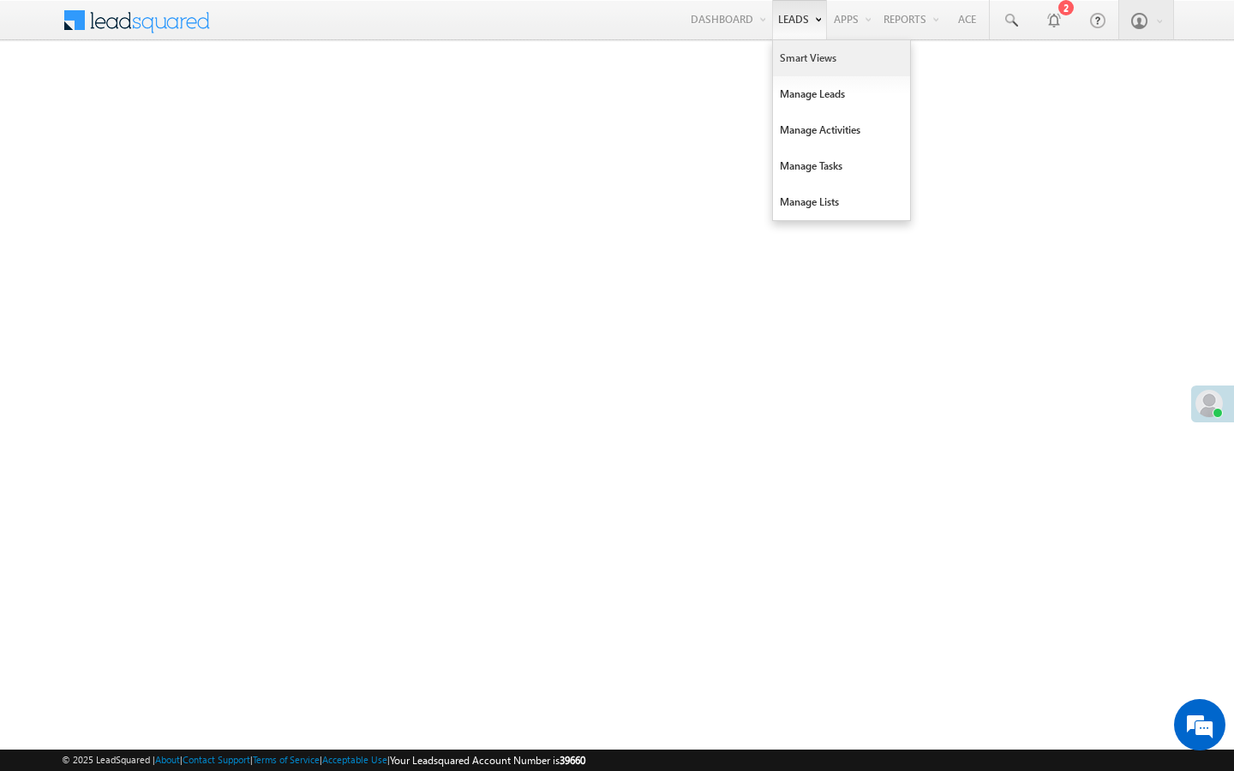
click at [782, 52] on link "Smart Views" at bounding box center [841, 58] width 137 height 36
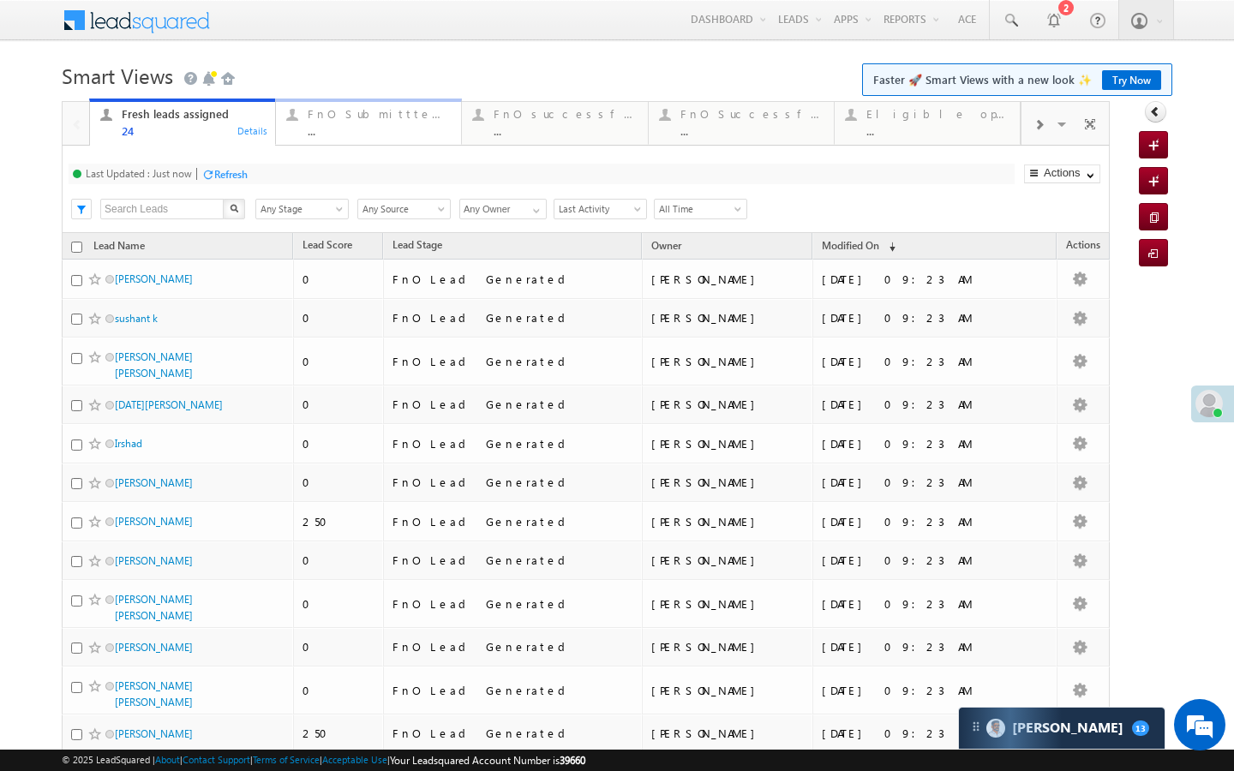
click at [393, 129] on div "..." at bounding box center [379, 130] width 143 height 13
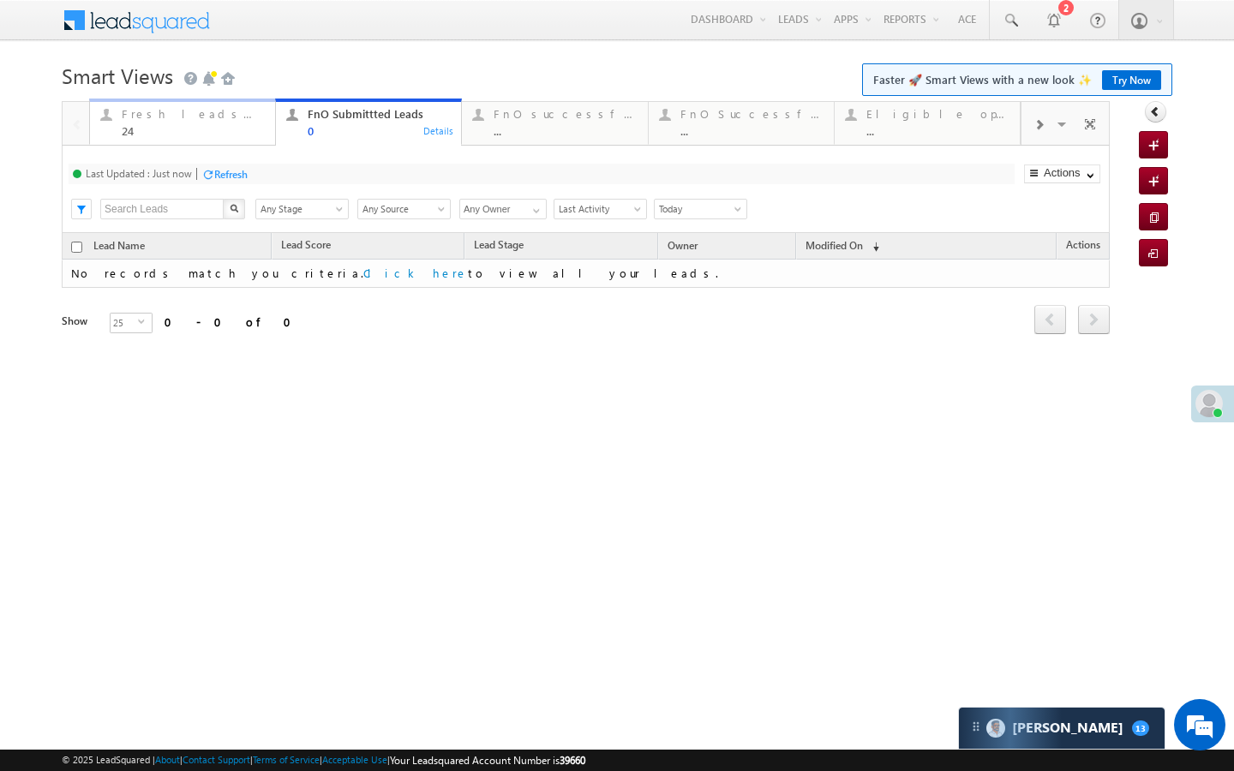
click at [238, 115] on div "Fresh leads assigned" at bounding box center [193, 114] width 143 height 14
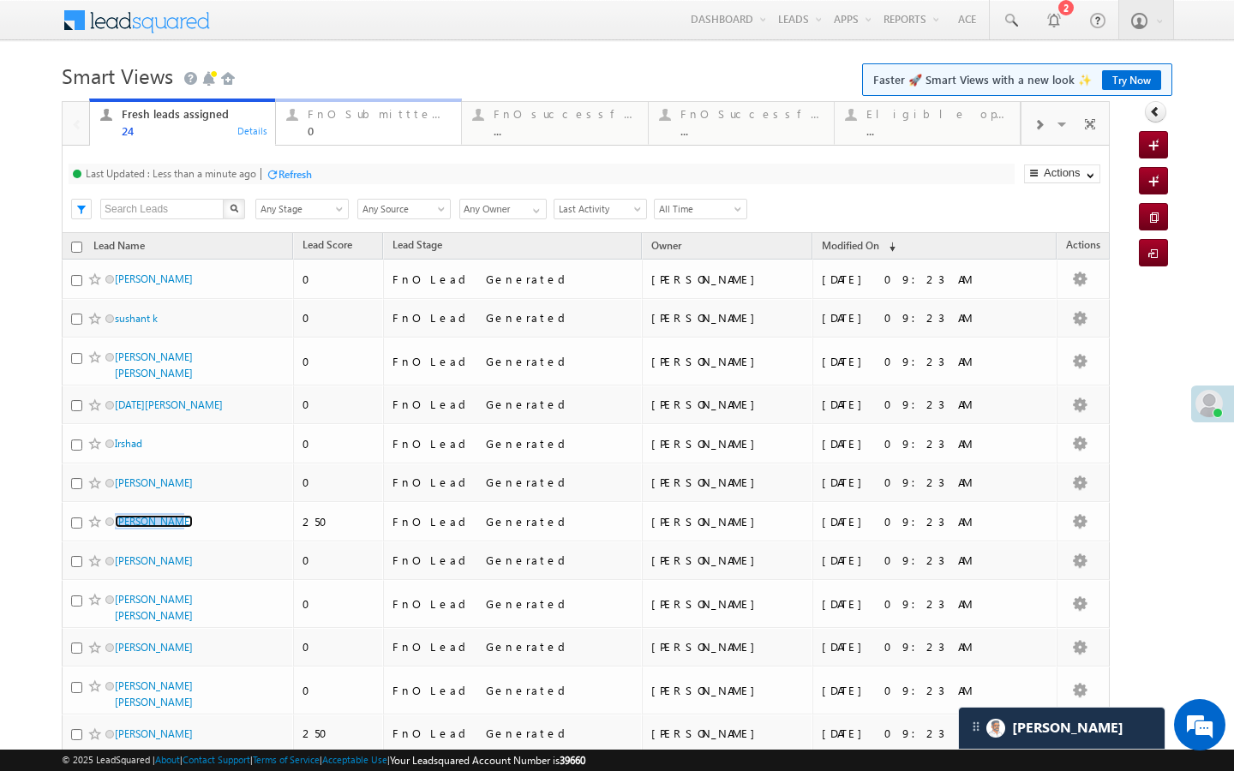
click at [351, 144] on link "FnO Submittted Leads 0 Details" at bounding box center [368, 122] width 187 height 46
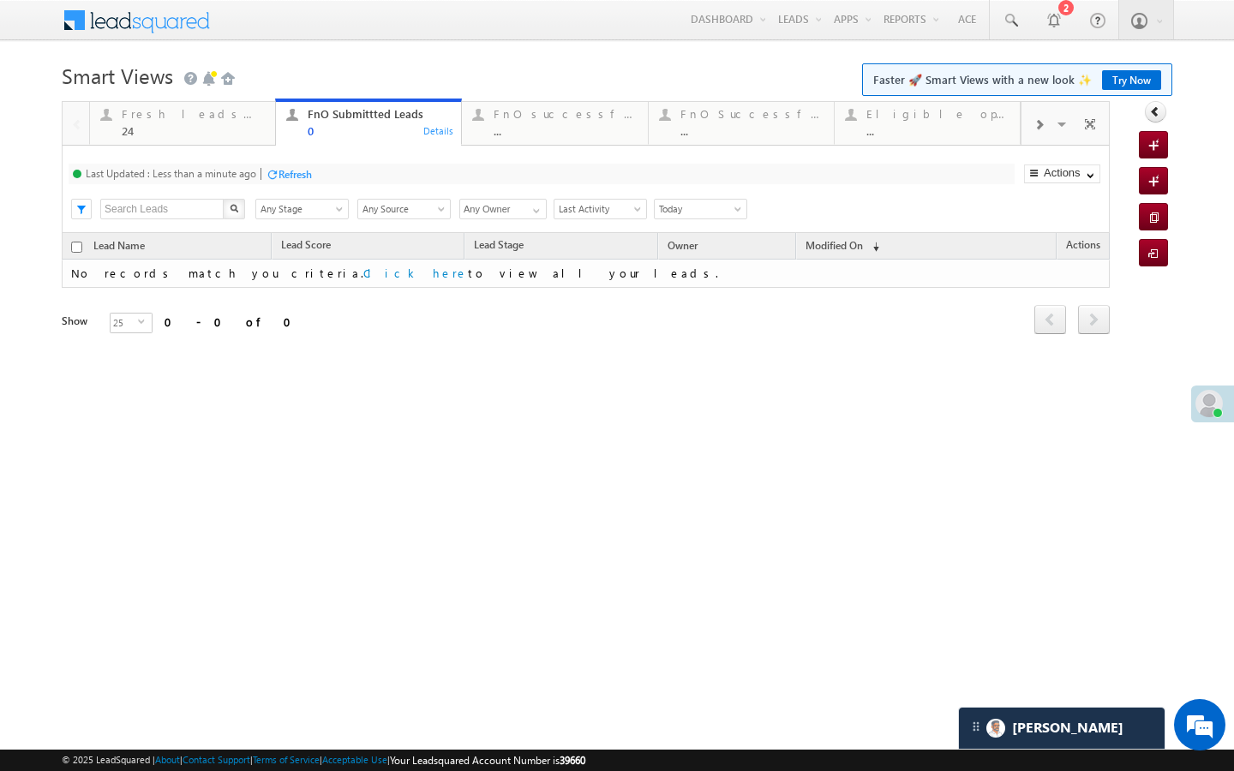
click at [294, 170] on div "Refresh" at bounding box center [294, 174] width 33 height 13
click at [501, 115] on div "FnO successful today Leads" at bounding box center [564, 114] width 143 height 14
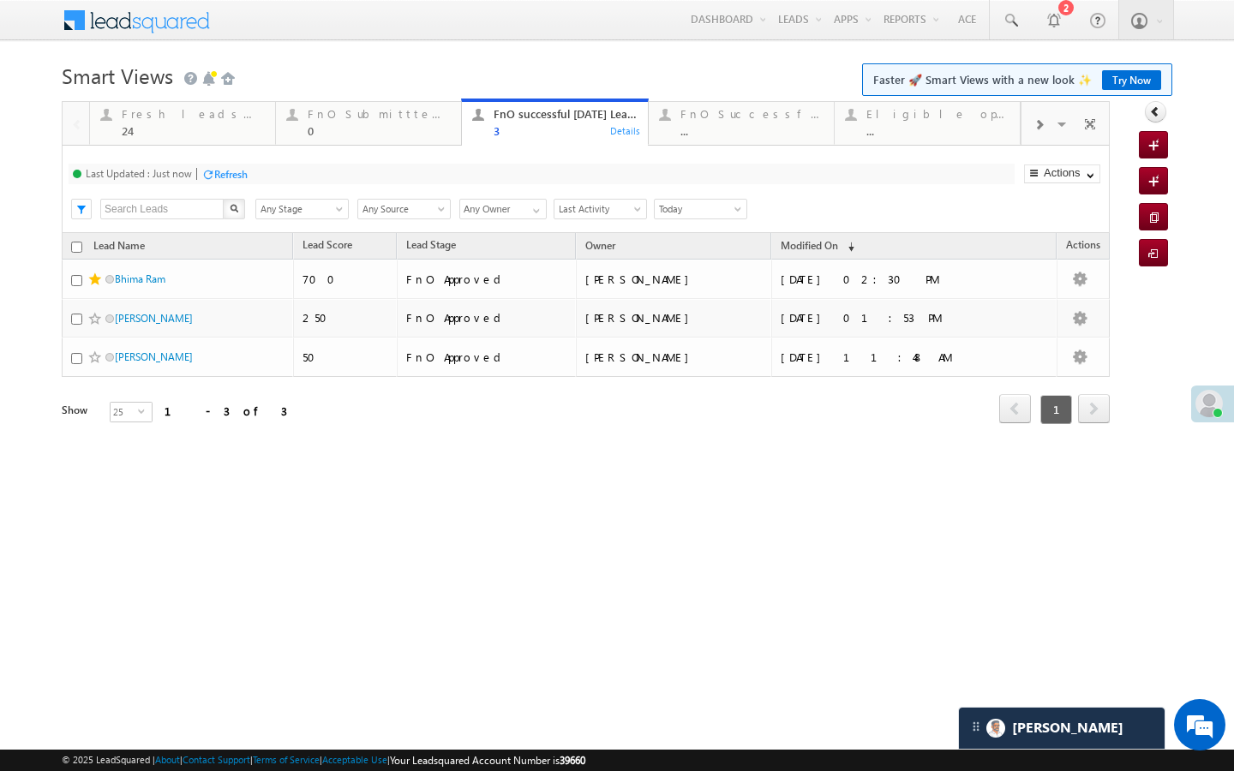
click at [721, 146] on div "Last Updated : Just now Refresh Refreshing... Search X Lead Stage Any Stage Any…" at bounding box center [586, 189] width 1048 height 87
click at [728, 140] on link "FnO Successful MTD leads ... Details" at bounding box center [741, 122] width 187 height 46
